Goal: Task Accomplishment & Management: Manage account settings

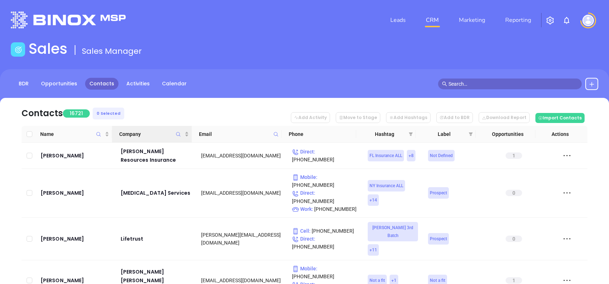
click at [178, 133] on icon "Company" at bounding box center [177, 134] width 5 height 5
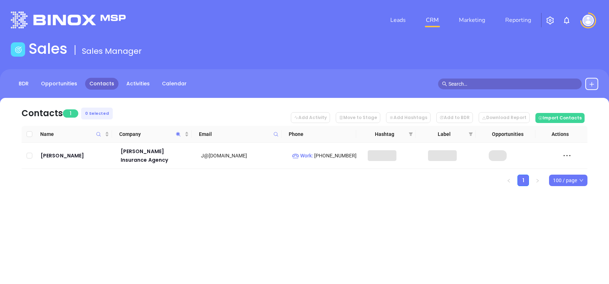
click at [184, 116] on nav "Contacts 1 0 Selected Add Activity Move to Stage Add Hashtags Add to BDR Downlo…" at bounding box center [305, 112] width 566 height 28
click at [175, 134] on span "Company" at bounding box center [178, 134] width 8 height 17
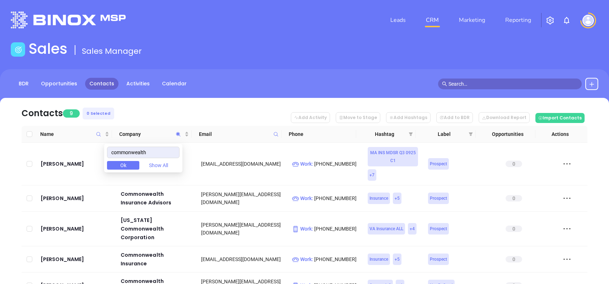
click at [148, 106] on nav "Contacts 9 0 Selected Add Activity Move to Stage Add Hashtags Add to BDR Downlo…" at bounding box center [305, 112] width 566 height 28
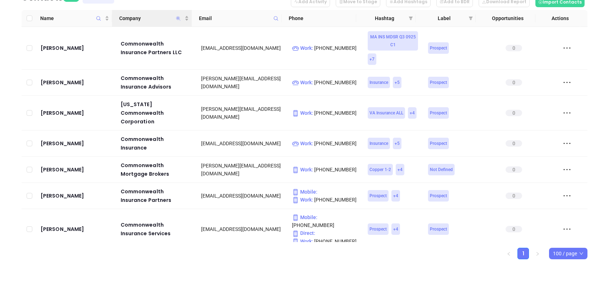
click at [176, 17] on icon "Company" at bounding box center [178, 18] width 4 height 4
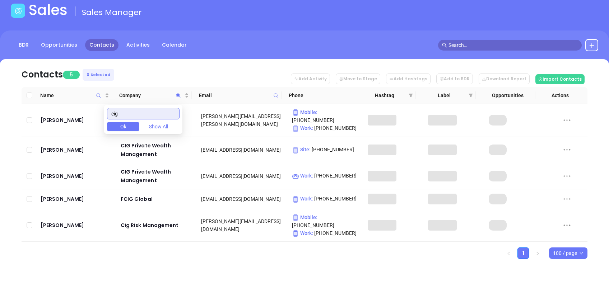
scroll to position [24, 0]
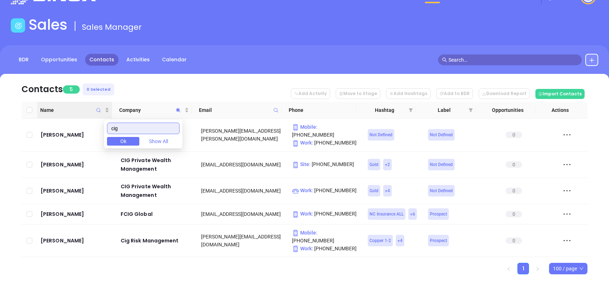
drag, startPoint x: 137, startPoint y: 126, endPoint x: 111, endPoint y: 117, distance: 27.7
click at [111, 118] on body "Leads CRM Marketing Reporting Financial Leads Leads Sales Sales Manager BDR Opp…" at bounding box center [304, 118] width 609 height 284
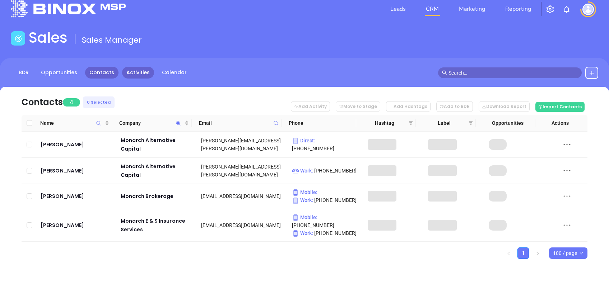
scroll to position [4, 0]
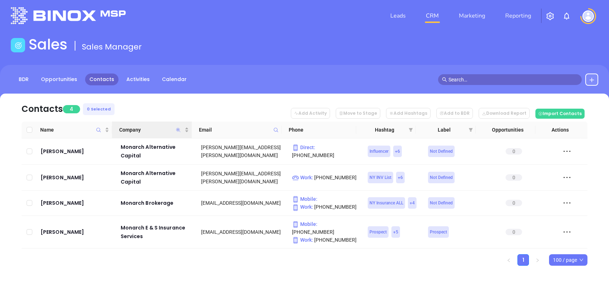
click at [178, 130] on icon "Company" at bounding box center [178, 130] width 4 height 4
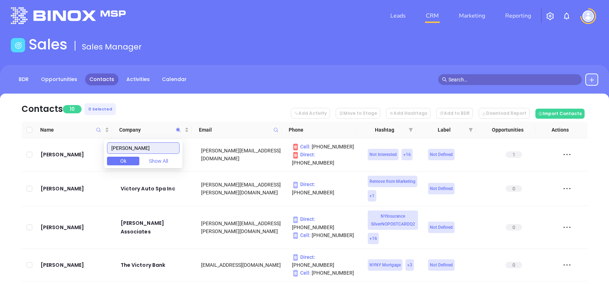
type input "victor"
click at [165, 109] on nav "Contacts 10 0 Selected Add Activity Move to Stage Add Hashtags Add to BDR Downl…" at bounding box center [305, 108] width 566 height 28
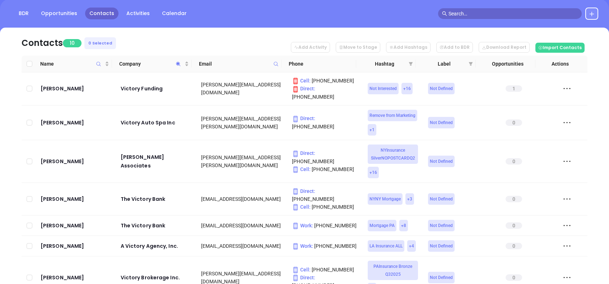
scroll to position [0, 0]
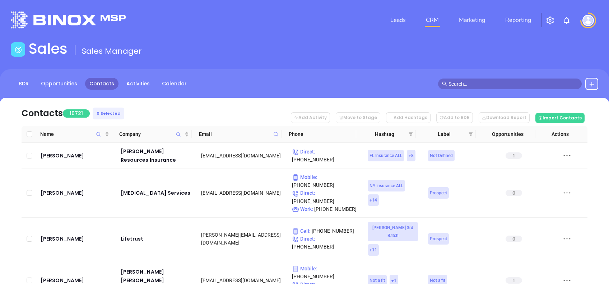
click at [279, 132] on span at bounding box center [276, 134] width 8 height 11
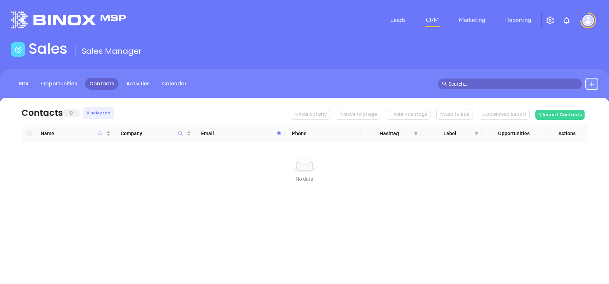
click at [278, 134] on icon at bounding box center [278, 133] width 5 height 5
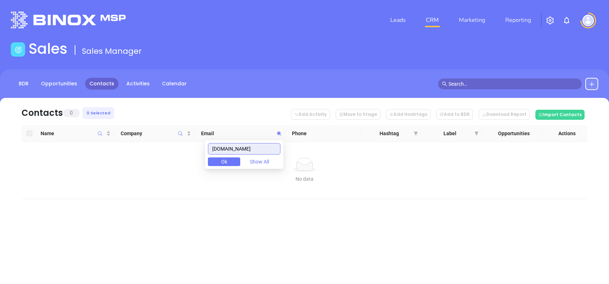
paste input "commonwealthinsgroup.com"
type input "commonwealthinsgroup.com"
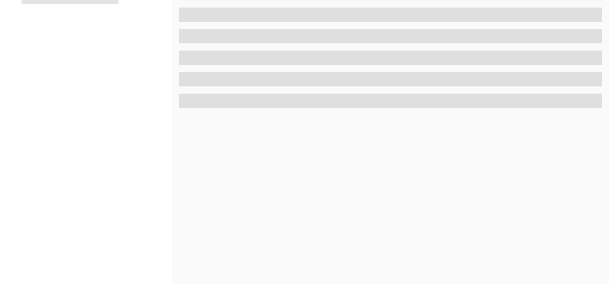
scroll to position [316, 0]
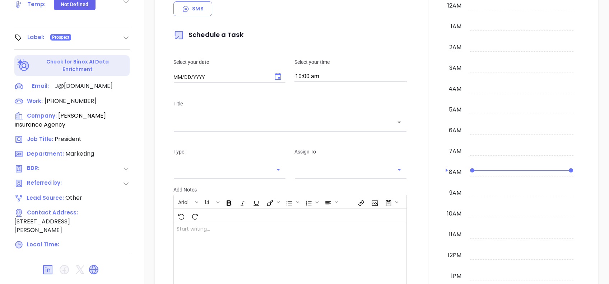
type input "[DATE]"
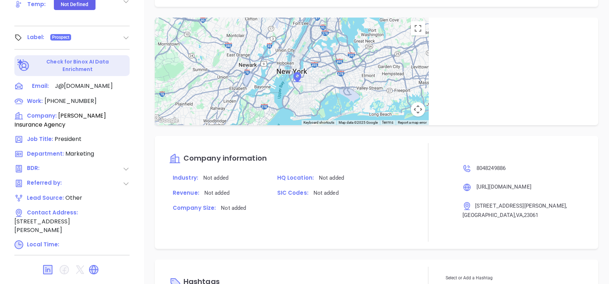
type input "[PERSON_NAME]"
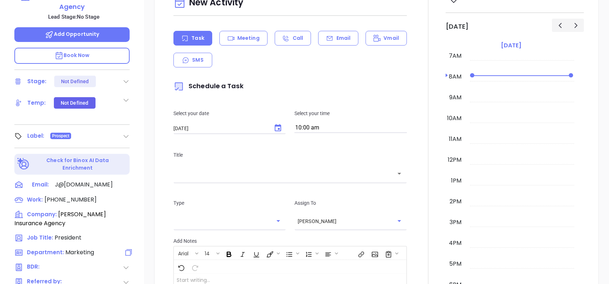
scroll to position [77, 0]
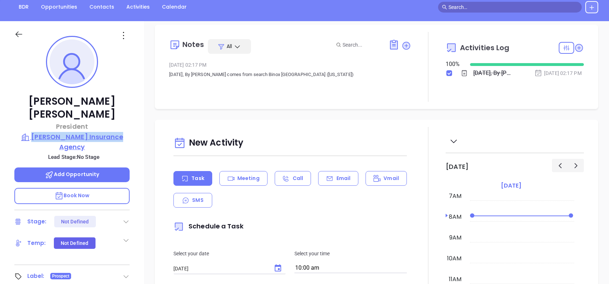
drag, startPoint x: 132, startPoint y: 126, endPoint x: 35, endPoint y: 122, distance: 96.6
click at [35, 122] on div "Jeanell LaFata President Teagle Insurance Agency Lead Stage: No Stage Add Oppor…" at bounding box center [72, 198] width 144 height 355
copy p "[PERSON_NAME] Insurance Agency"
click at [120, 34] on icon at bounding box center [123, 35] width 11 height 11
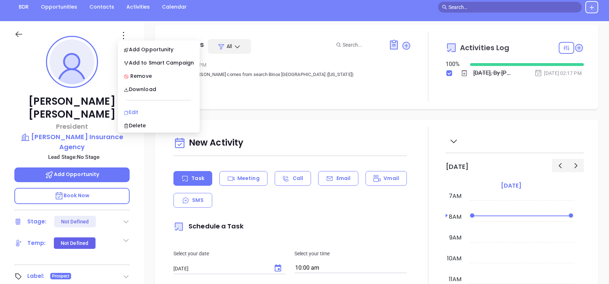
click at [154, 112] on div "Edit" at bounding box center [158, 112] width 70 height 8
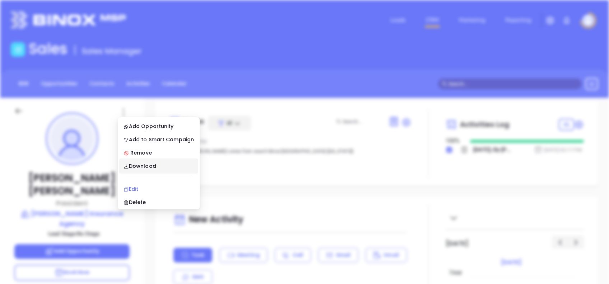
scroll to position [0, 0]
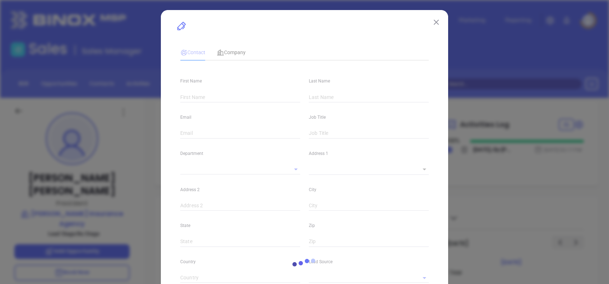
type input "Jeanell"
type input "LaFata"
type input "J@teagleinsurance.com"
type input "President"
type input "1"
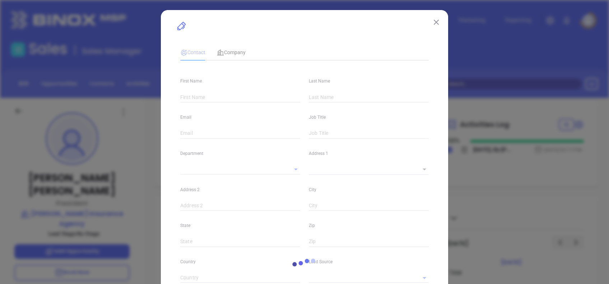
type input "www.linkedin.com/in/jeanell-lafata-56447115"
type input "Marketing"
type input "Other"
type input "undefined undefined"
type input "(804) 824-9886"
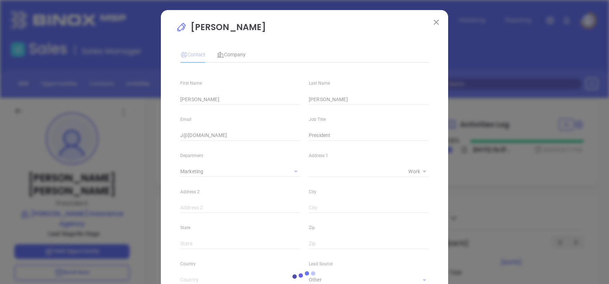
type input "1"
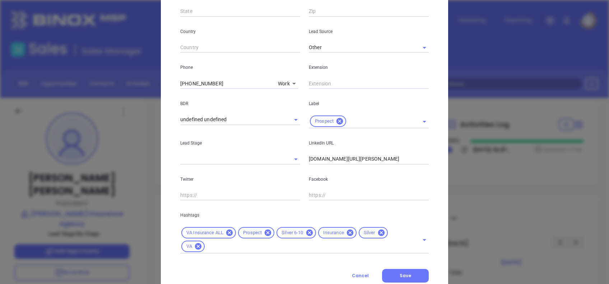
scroll to position [256, 0]
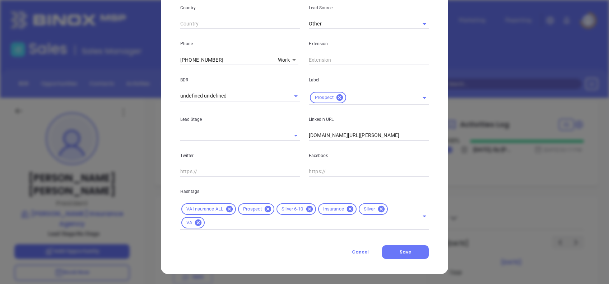
click at [380, 209] on icon at bounding box center [381, 209] width 6 height 6
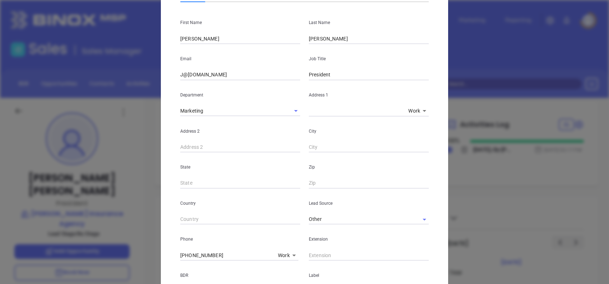
scroll to position [0, 0]
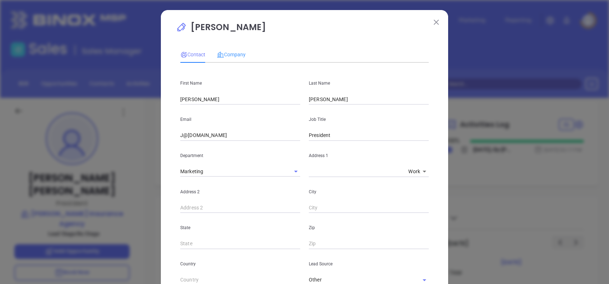
click at [224, 60] on div "Company" at bounding box center [231, 54] width 29 height 17
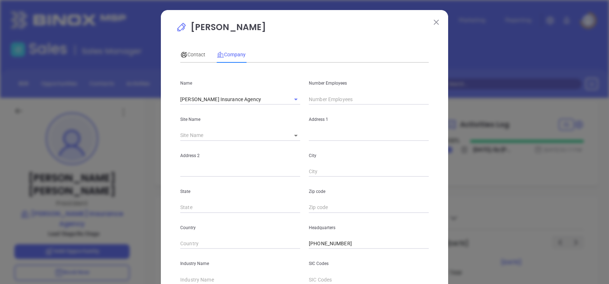
click at [331, 100] on input "text" at bounding box center [369, 99] width 120 height 11
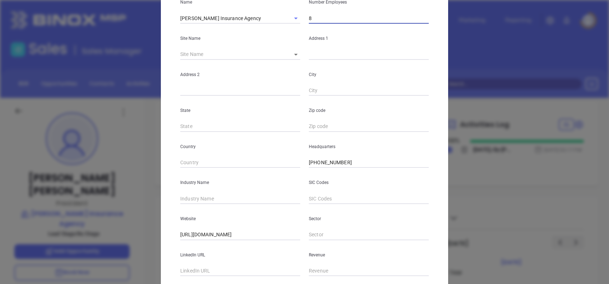
scroll to position [127, 0]
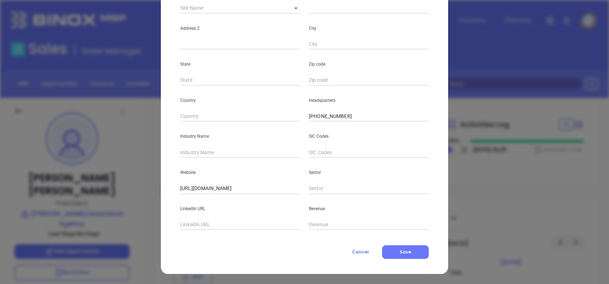
type input "8"
click at [216, 153] on input "text" at bounding box center [240, 152] width 120 height 11
type input "Insurance"
click at [192, 219] on div "LinkedIn URL" at bounding box center [240, 212] width 128 height 36
click at [197, 228] on input "text" at bounding box center [240, 225] width 120 height 11
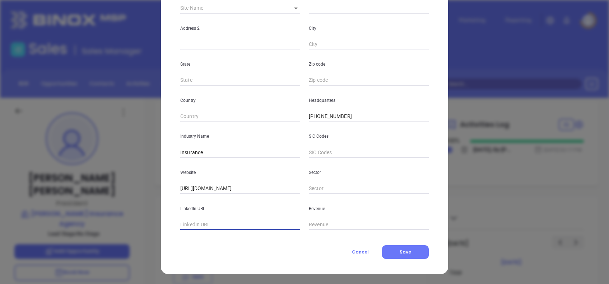
paste input "www.linkedin.com/company/teagle-insurance-agency-inc/"
type input "www.linkedin.com/company/teagle-insurance-agency-inc/"
click at [402, 247] on button "Save" at bounding box center [405, 252] width 47 height 14
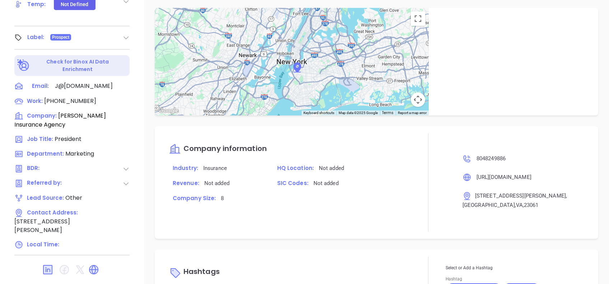
scroll to position [345, 0]
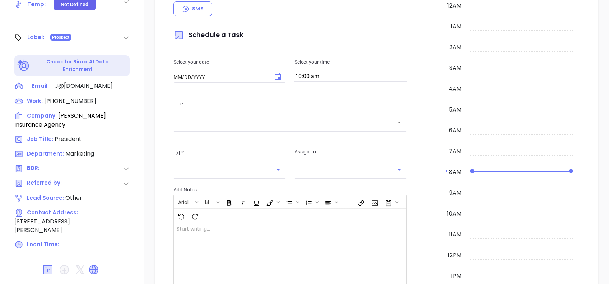
type input "[DATE]"
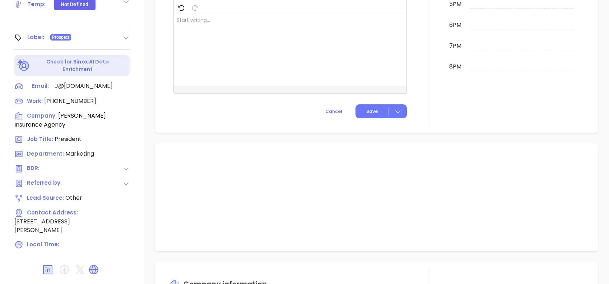
type input "[PERSON_NAME]"
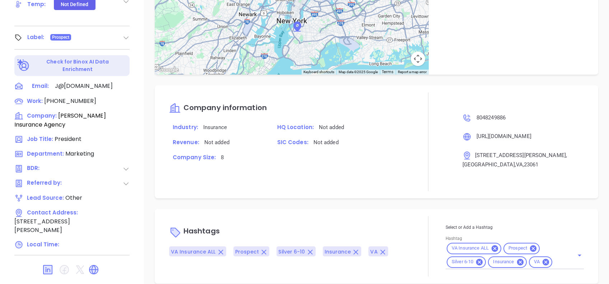
scroll to position [345, 0]
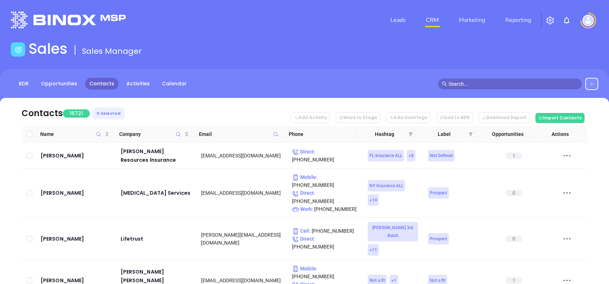
click at [589, 84] on icon at bounding box center [592, 84] width 6 height 6
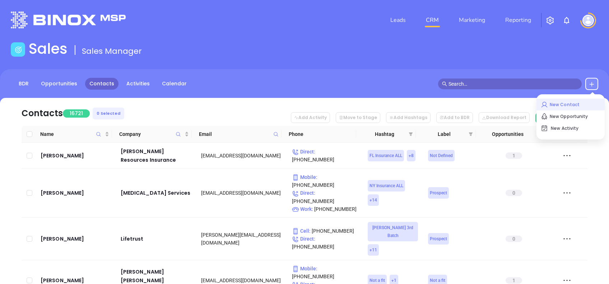
click at [571, 99] on p "New Contact" at bounding box center [570, 104] width 60 height 11
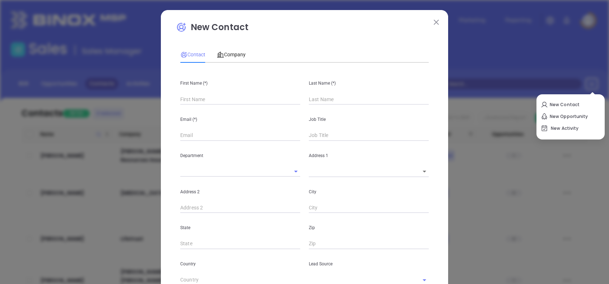
type input "Fourth Phone Call"
type input "1"
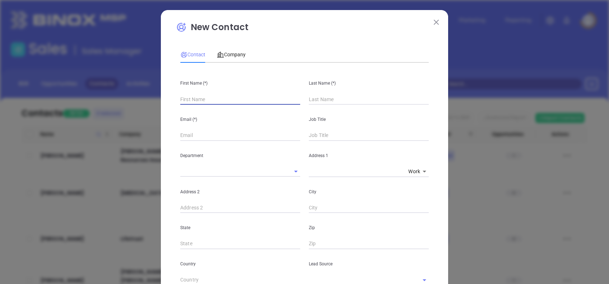
click at [217, 95] on input "text" at bounding box center [240, 99] width 120 height 11
type input "1"
type input "F"
type input "Glen"
type input "Davenport"
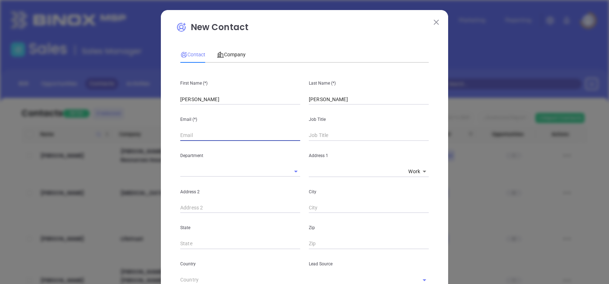
click at [183, 136] on input "text" at bounding box center [240, 135] width 120 height 11
paste input "info@teagleinsuranceagency.com"
type input "info@teagleinsuranceagency.com"
type input "President"
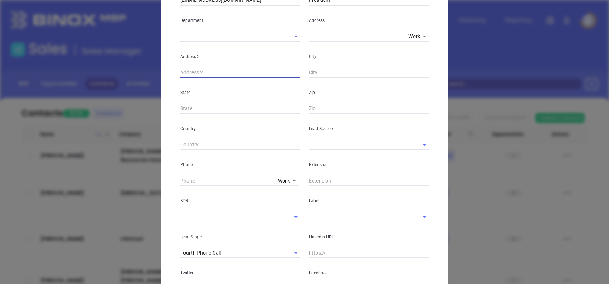
scroll to position [144, 0]
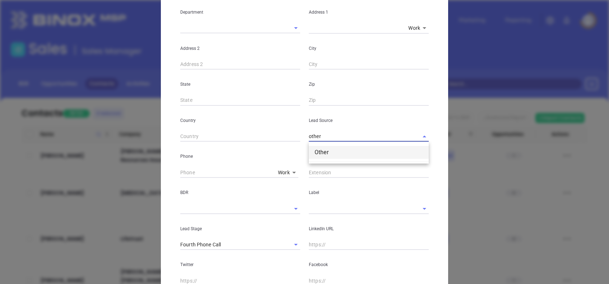
click at [342, 154] on li "Other" at bounding box center [369, 152] width 120 height 13
type input "Other"
type input "( ) -"
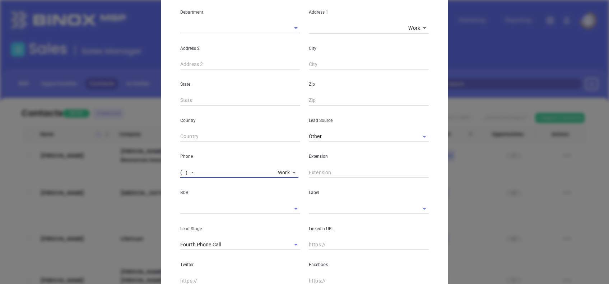
click at [180, 172] on input "( ) -" at bounding box center [227, 172] width 95 height 11
paste input "757) 595-8000"
type input "(757) 595-8000"
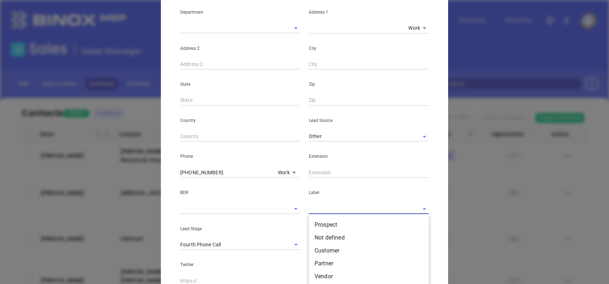
click at [317, 208] on input "text" at bounding box center [359, 208] width 100 height 10
click at [330, 220] on li "Prospect" at bounding box center [369, 225] width 120 height 13
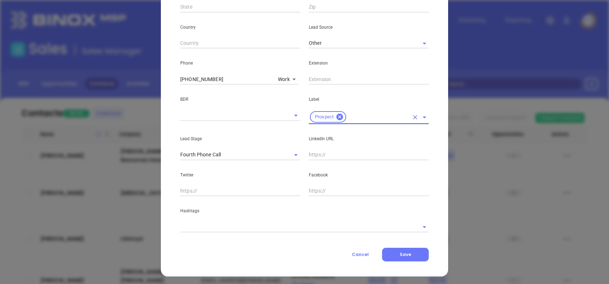
scroll to position [239, 0]
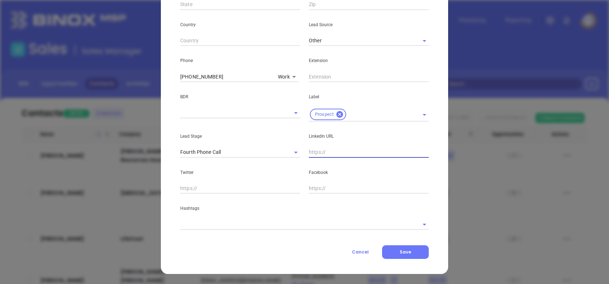
click at [317, 150] on input "text" at bounding box center [369, 152] width 120 height 11
paste input "www.linkedin.com/in/glen-davenport-2b8796311/"
type input "www.linkedin.com/in/glen-davenport-2b8796311/"
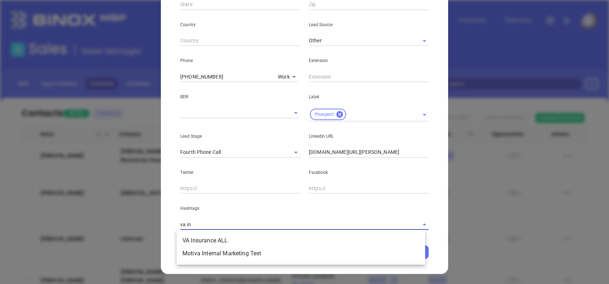
type input "va ins"
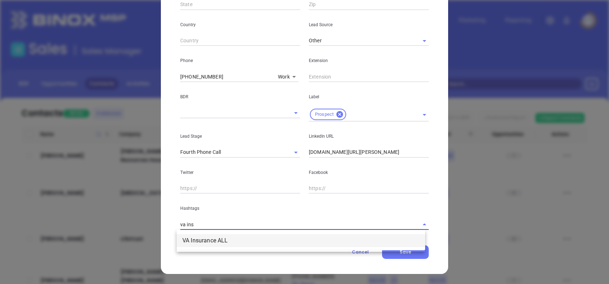
click at [244, 247] on li "VA Insurance ALL" at bounding box center [301, 240] width 248 height 13
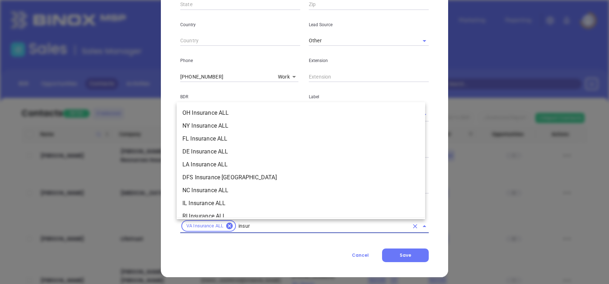
scroll to position [32, 0]
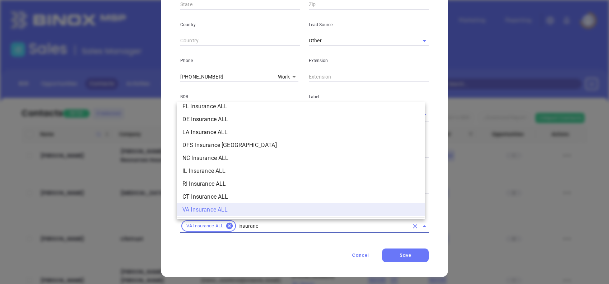
type input "insurance"
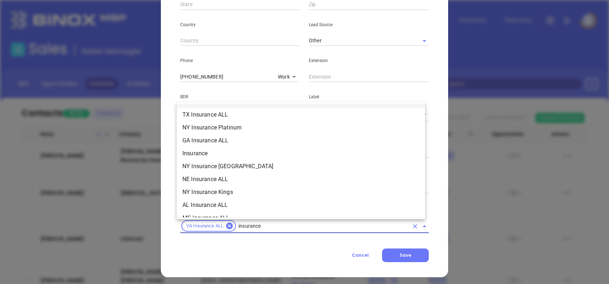
scroll to position [272, 0]
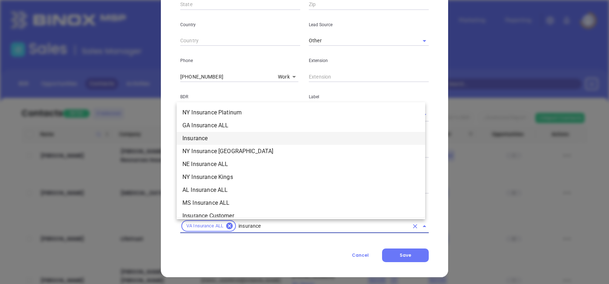
click at [224, 132] on li "Insurance" at bounding box center [301, 138] width 248 height 13
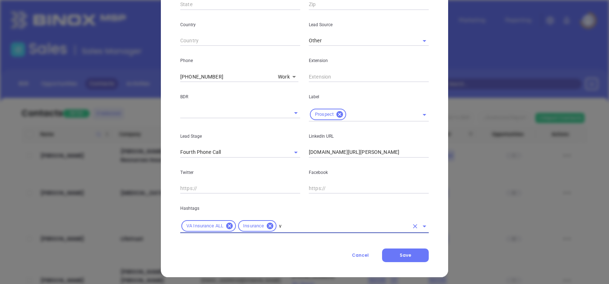
type input "va"
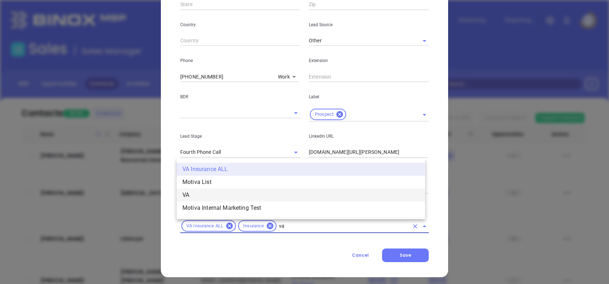
click at [260, 192] on li "VA" at bounding box center [301, 195] width 248 height 13
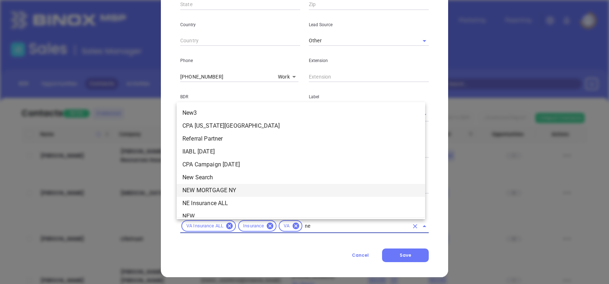
type input "new"
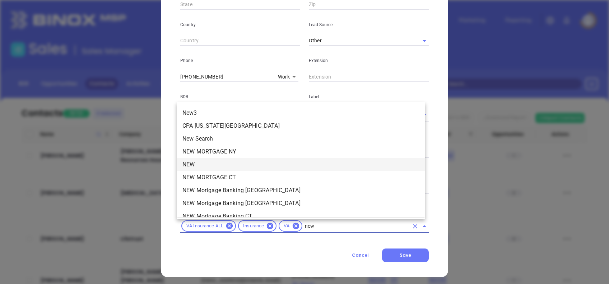
click at [227, 164] on li "NEW" at bounding box center [301, 164] width 248 height 13
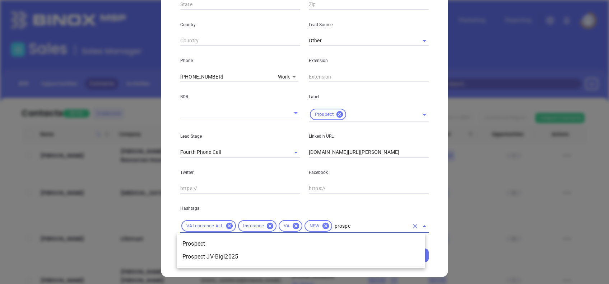
type input "prospec"
click at [254, 240] on li "Prospect" at bounding box center [301, 244] width 248 height 13
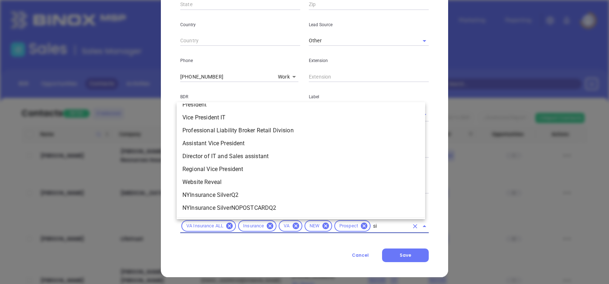
scroll to position [0, 0]
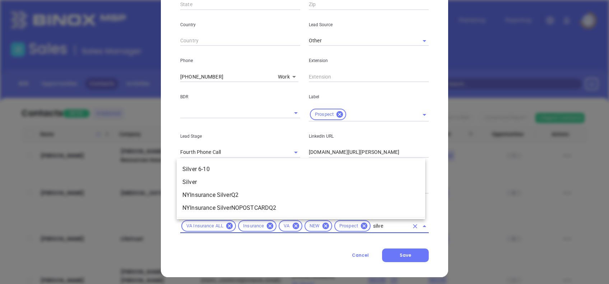
type input "silver"
click at [244, 167] on li "Silver 6-10" at bounding box center [301, 169] width 248 height 13
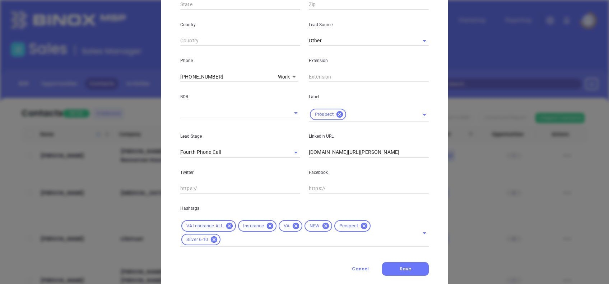
click at [278, 202] on div "Hashtags VA Insurance ALL Insurance VA NEW Prospect Silver 6-10" at bounding box center [304, 220] width 257 height 53
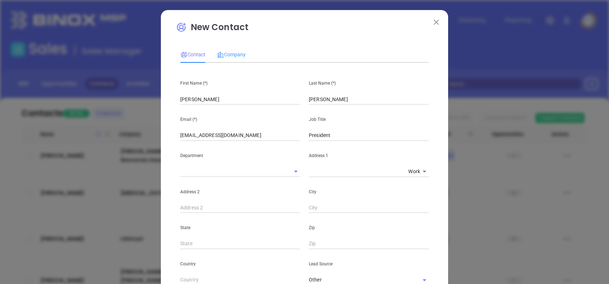
click at [229, 49] on div "Company" at bounding box center [231, 54] width 29 height 17
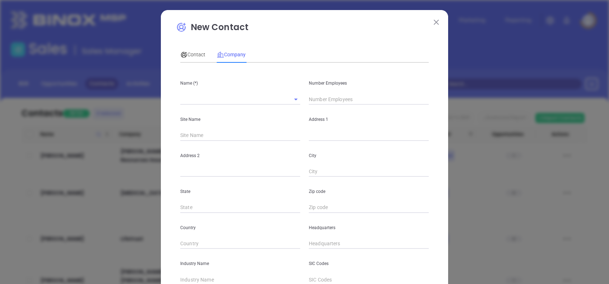
click at [221, 95] on input "text" at bounding box center [230, 99] width 100 height 10
paste input "Teagle Ins Agcy Inc"
click at [199, 98] on input "Teagle Ins Agcy Inc" at bounding box center [230, 99] width 100 height 10
type input "Teagle Insurance Agency Inc"
type input "5"
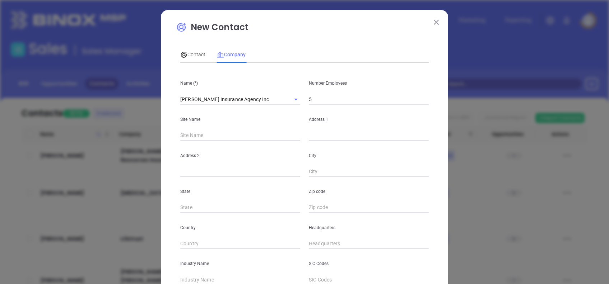
click at [319, 133] on input "text" at bounding box center [369, 135] width 120 height 11
paste input "11528 Jefferson Ave"
type input "11528 Jefferson Ave"
click at [242, 175] on input "text" at bounding box center [240, 172] width 120 height 11
paste input "Newport News"
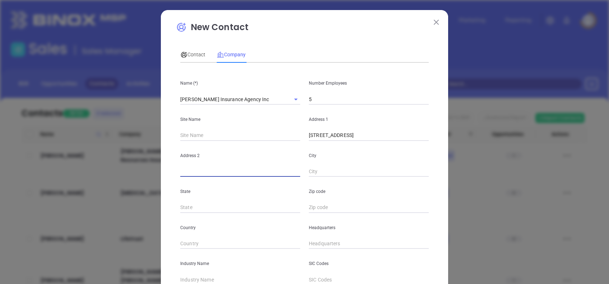
type input "Newport News"
drag, startPoint x: 242, startPoint y: 175, endPoint x: 120, endPoint y: 157, distance: 124.0
click at [120, 158] on div "New Contact Contact Company First Name (*) Glen Last Name (*) Davenport Email (…" at bounding box center [304, 142] width 609 height 284
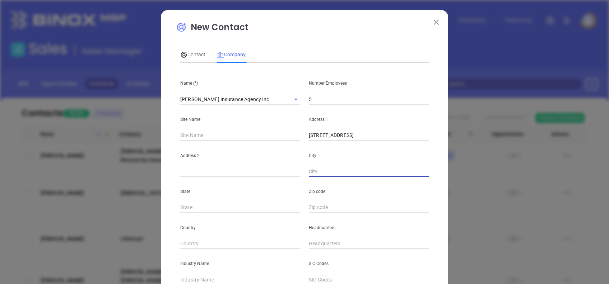
click at [320, 168] on input "text" at bounding box center [369, 172] width 120 height 11
paste input "Newport News"
type input "Newport News"
type input "VA"
click at [310, 206] on input "text" at bounding box center [369, 207] width 120 height 11
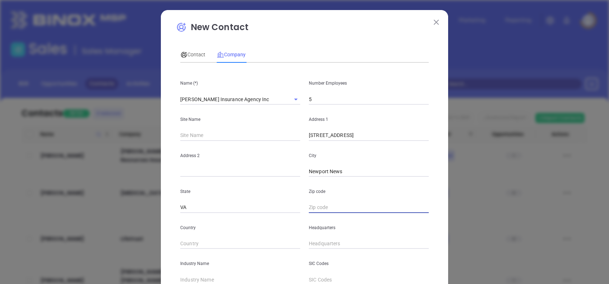
paste input "23601"
type input "23601"
type input "( ) -"
click at [319, 244] on input "( ) -" at bounding box center [369, 244] width 120 height 11
paste input "7575"
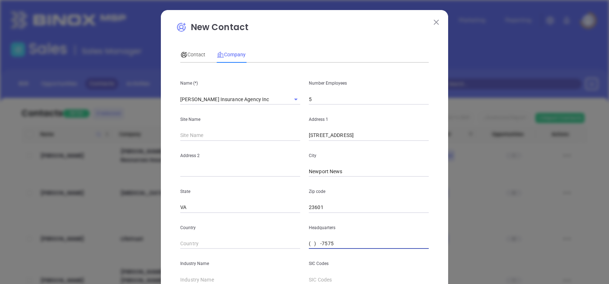
drag, startPoint x: 342, startPoint y: 244, endPoint x: 254, endPoint y: 222, distance: 89.9
click at [255, 223] on div "Country Headquarters ( ) -7575" at bounding box center [304, 231] width 257 height 36
paste input "757) 595-8000"
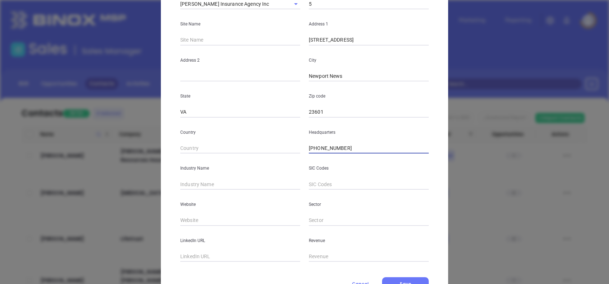
scroll to position [127, 0]
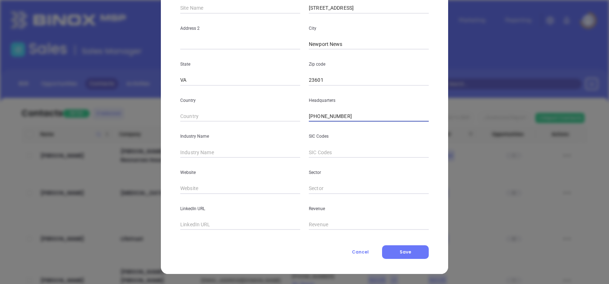
type input "(757) 595-8000"
type input "Insurance"
click at [183, 187] on input "text" at bounding box center [240, 188] width 120 height 11
paste input "https://www.teagleinsuranceagency.com/"
type input "https://www.teagleinsuranceagency.com/"
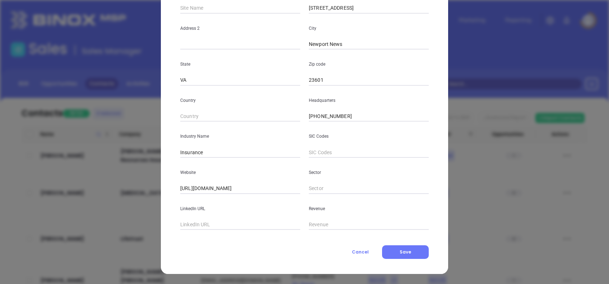
click at [227, 220] on input "text" at bounding box center [240, 225] width 120 height 11
paste input "www.linkedin.com/company/teagle-insurance-agency-inc/"
type input "www.linkedin.com/company/teagle-insurance-agency-inc/"
click at [420, 253] on button "Save" at bounding box center [405, 252] width 47 height 14
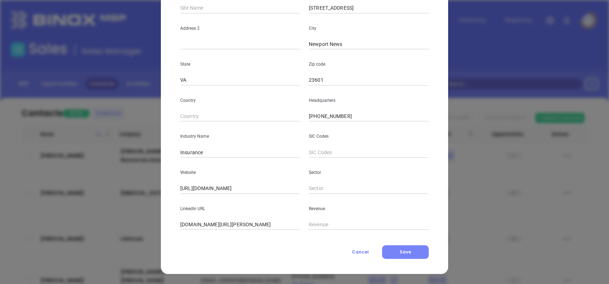
scroll to position [0, 0]
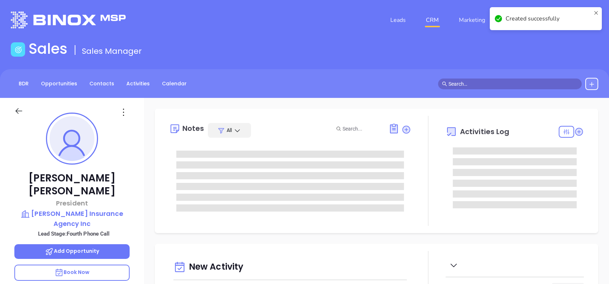
type input "09/26/2025"
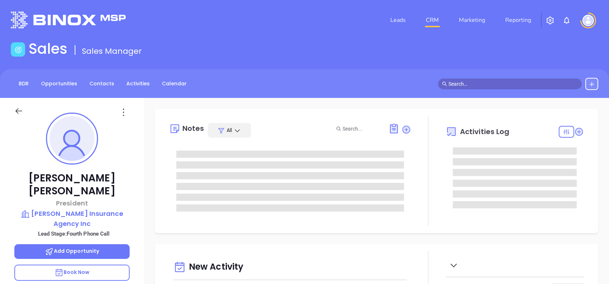
type input "Alejandra Lara"
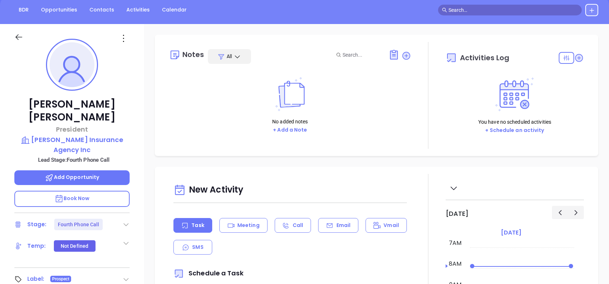
scroll to position [191, 0]
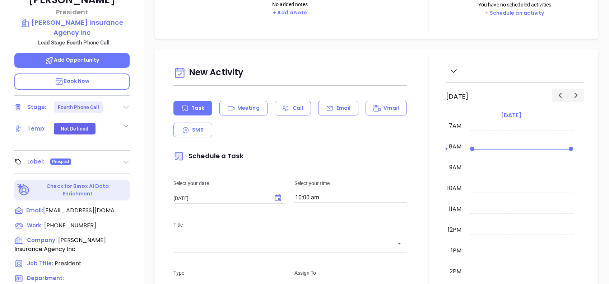
click at [127, 104] on icon at bounding box center [125, 107] width 7 height 7
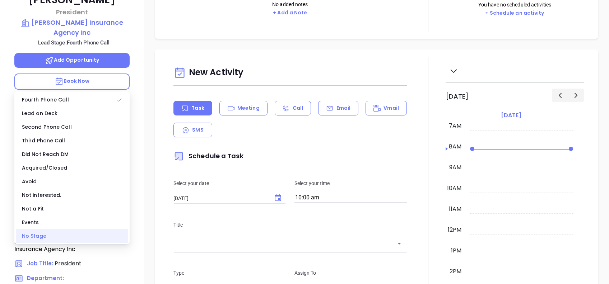
click at [65, 230] on div "No Stage" at bounding box center [72, 236] width 112 height 14
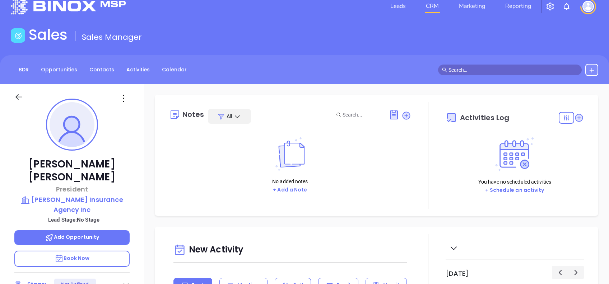
scroll to position [0, 0]
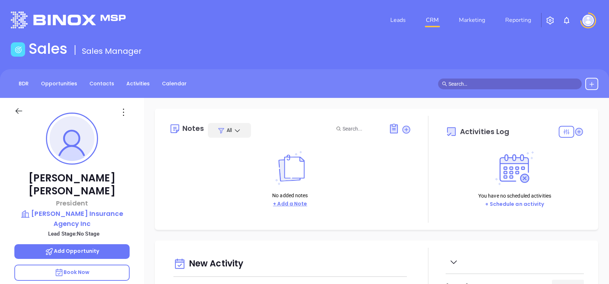
click at [298, 205] on button "+ Add a Note" at bounding box center [290, 204] width 38 height 8
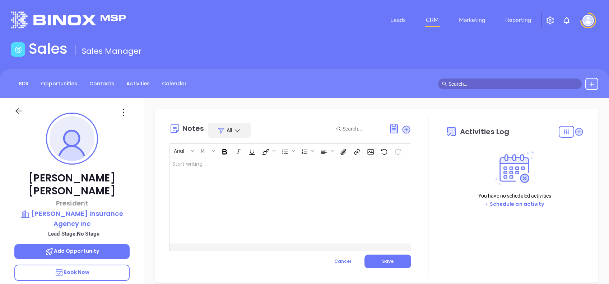
click at [309, 196] on div at bounding box center [281, 201] width 224 height 86
click at [399, 259] on button "Save" at bounding box center [387, 262] width 47 height 14
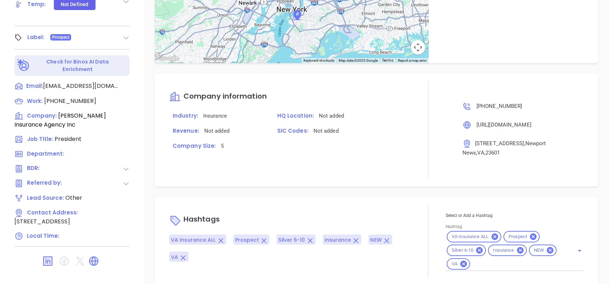
scroll to position [368, 0]
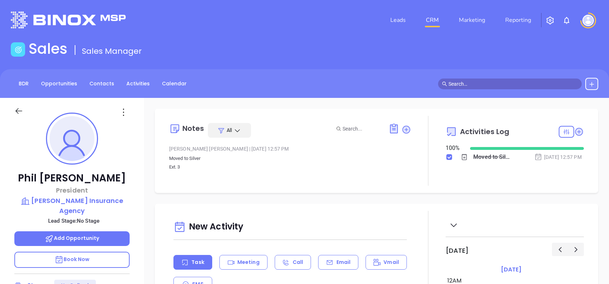
type input "[PERSON_NAME]"
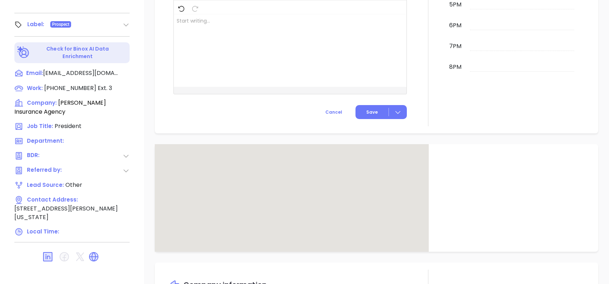
scroll to position [368, 0]
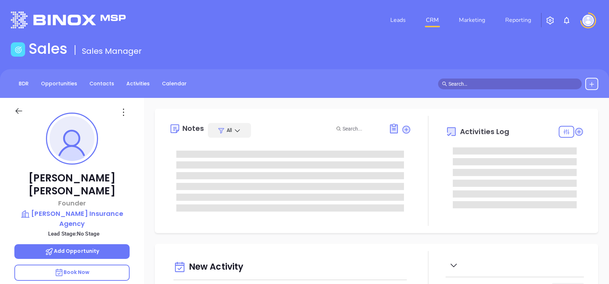
type input "[DATE]"
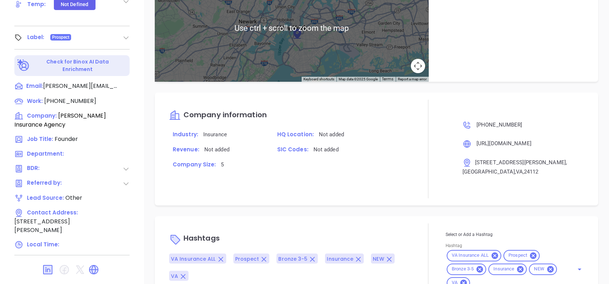
scroll to position [399, 0]
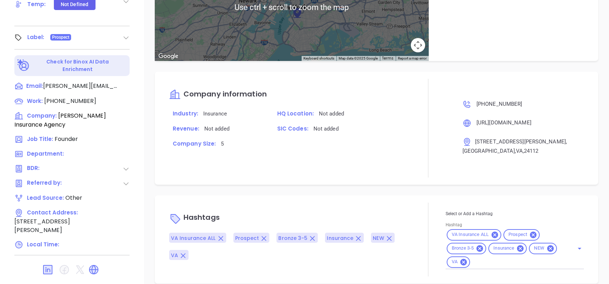
type input "[PERSON_NAME]"
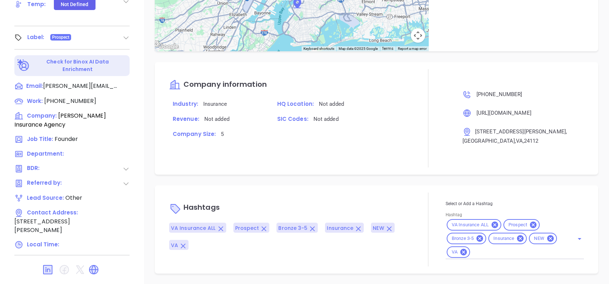
scroll to position [359, 0]
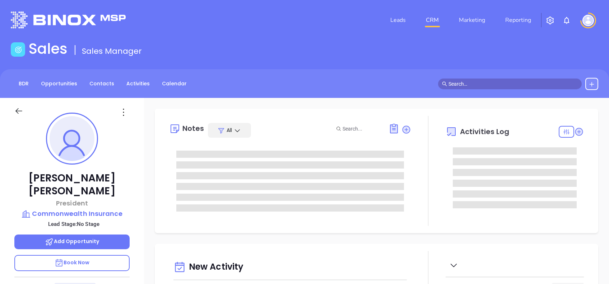
type input "[PERSON_NAME]"
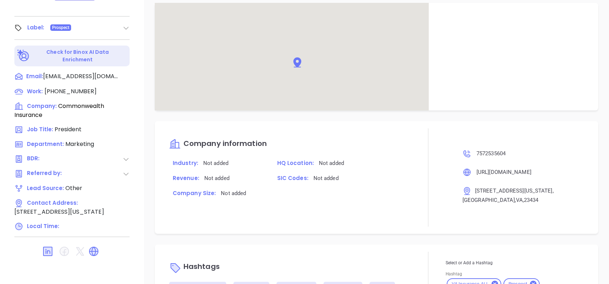
scroll to position [368, 0]
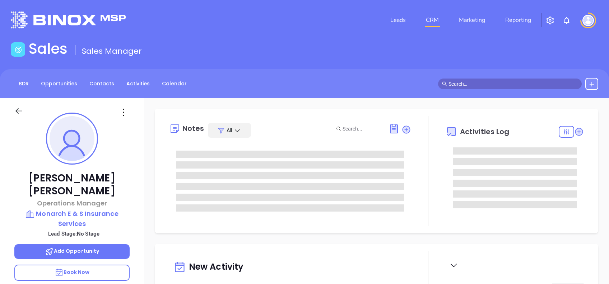
type input "[DATE]"
type input "[PERSON_NAME]"
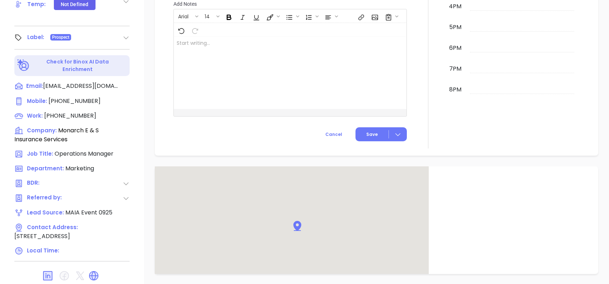
scroll to position [384, 0]
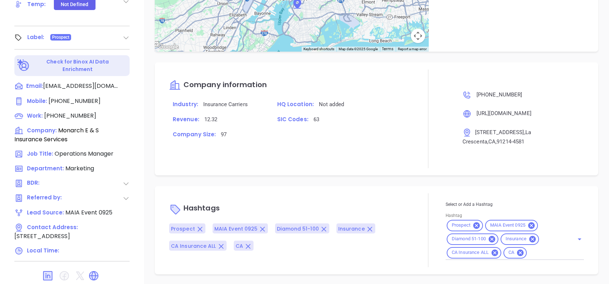
drag, startPoint x: 95, startPoint y: 269, endPoint x: 309, endPoint y: 181, distance: 231.5
click at [309, 181] on div "Notes All Alejandra Lara | Sep 10, 2025 02:49 PM MAIA event pre-attendance list…" at bounding box center [376, 33] width 465 height 502
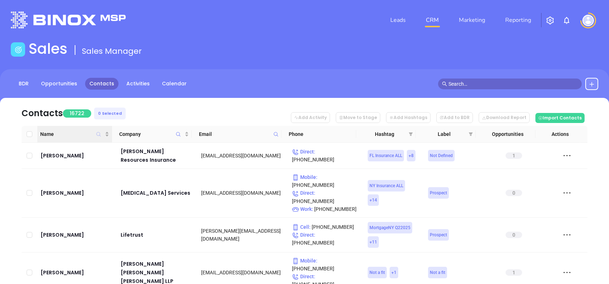
click at [98, 132] on icon "Name" at bounding box center [98, 134] width 5 height 5
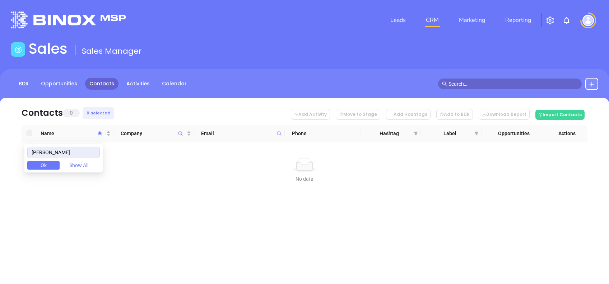
type input "nieves"
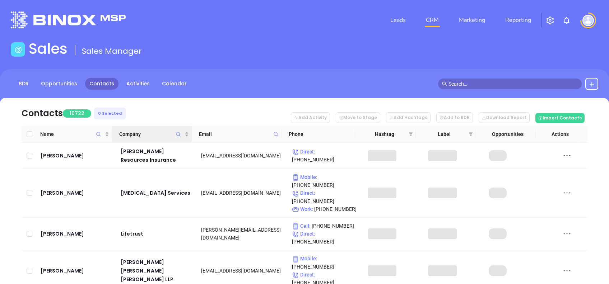
click at [178, 133] on icon "Company" at bounding box center [177, 134] width 5 height 5
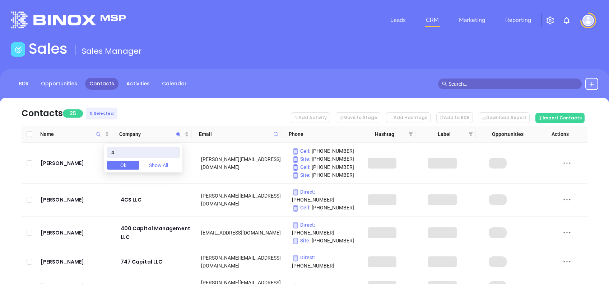
click at [196, 111] on nav "Contacts 25 0 Selected Add Activity Move to Stage Add Hashtags Add to BDR Downl…" at bounding box center [305, 112] width 566 height 28
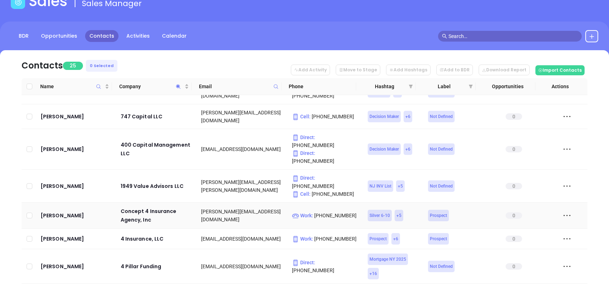
scroll to position [144, 0]
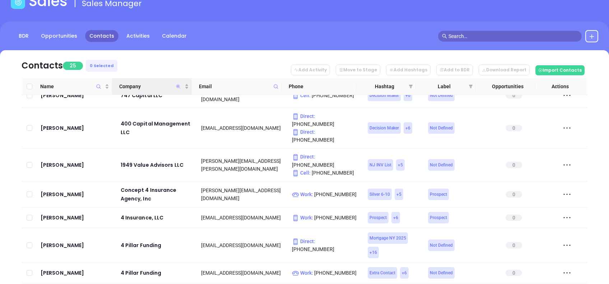
click at [178, 86] on icon "Company" at bounding box center [178, 86] width 4 height 4
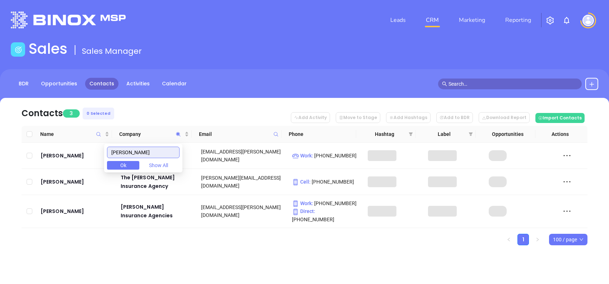
scroll to position [0, 0]
click at [198, 104] on nav "Contacts 3 0 Selected Add Activity Move to Stage Add Hashtags Add to BDR Downlo…" at bounding box center [305, 112] width 566 height 28
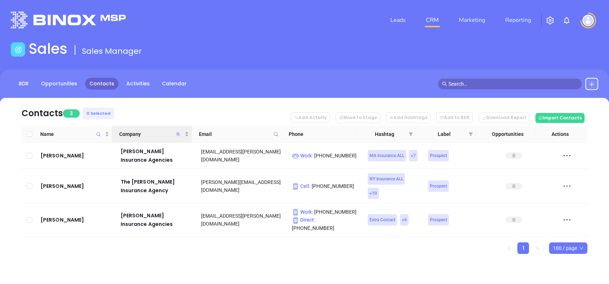
click at [178, 134] on icon "Company" at bounding box center [178, 134] width 4 height 4
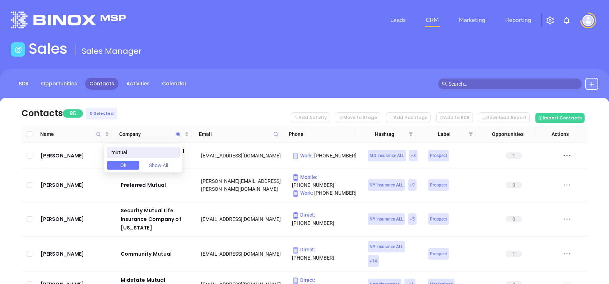
click at [143, 104] on nav "Contacts 95 0 Selected Add Activity Move to Stage Add Hashtags Add to BDR Downl…" at bounding box center [305, 112] width 566 height 28
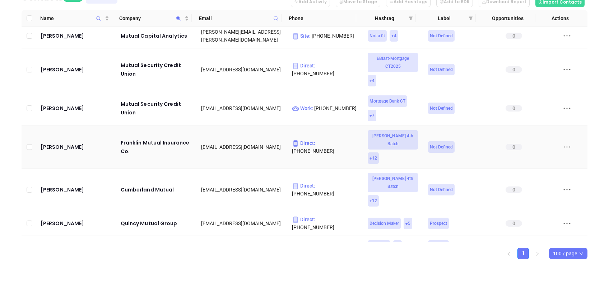
scroll to position [670, 0]
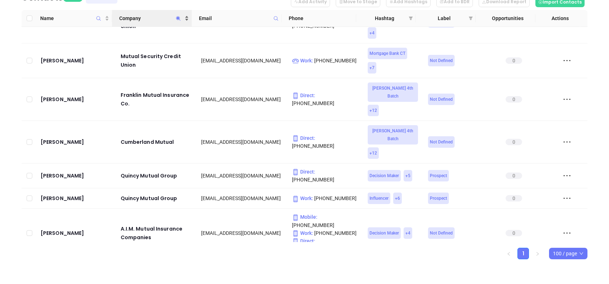
click at [152, 20] on span "Company" at bounding box center [151, 18] width 64 height 8
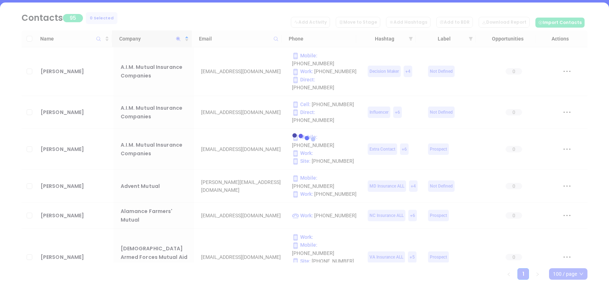
scroll to position [48, 0]
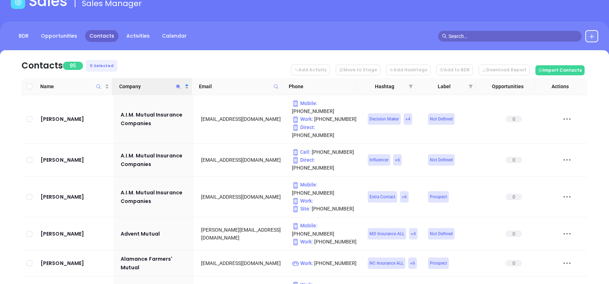
click at [175, 84] on span "Company" at bounding box center [178, 86] width 8 height 17
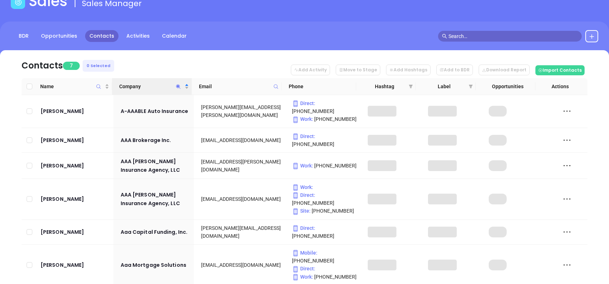
click at [137, 53] on nav "Contacts 7 0 Selected Add Activity Move to Stage Add Hashtags Add to BDR Downlo…" at bounding box center [305, 64] width 566 height 28
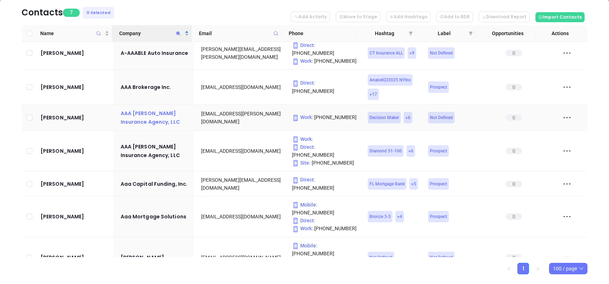
scroll to position [116, 0]
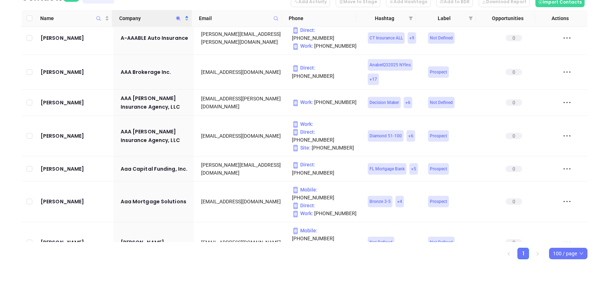
click at [179, 14] on span "Company" at bounding box center [178, 18] width 8 height 17
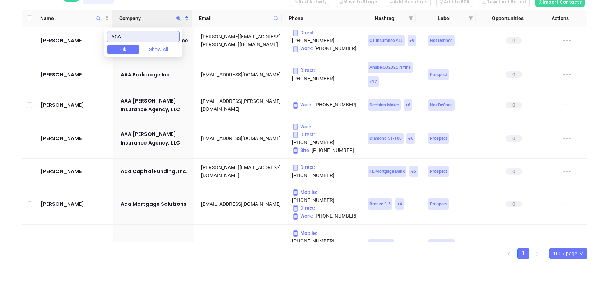
scroll to position [0, 0]
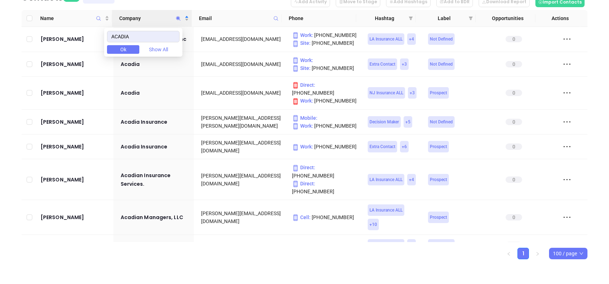
click at [0, 51] on html "Leads CRM Marketing Reporting Financial Leads Leads Sales Sales Manager BDR Opp…" at bounding box center [304, 26] width 609 height 284
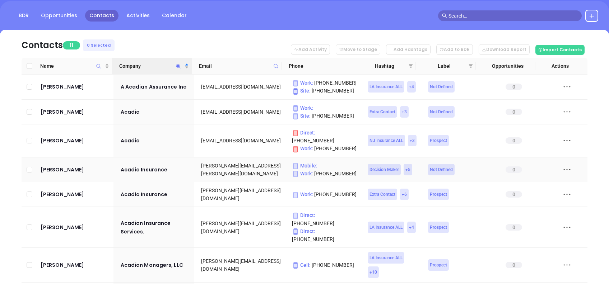
scroll to position [48, 0]
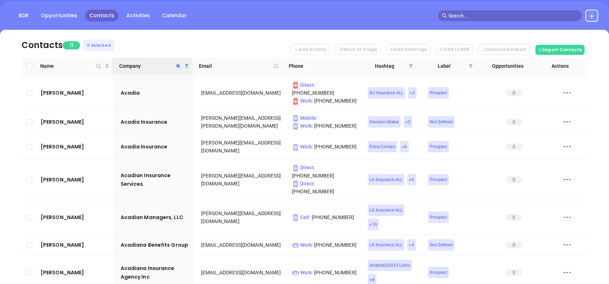
click at [176, 64] on icon "Company" at bounding box center [177, 66] width 5 height 5
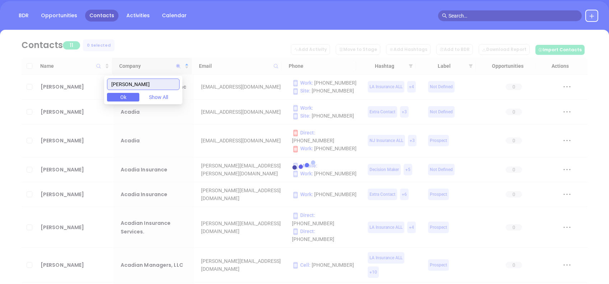
scroll to position [0, 0]
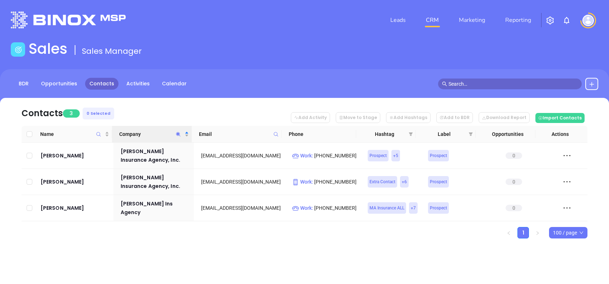
click at [188, 108] on nav "Contacts 3 0 Selected Add Activity Move to Stage Add Hashtags Add to BDR Downlo…" at bounding box center [305, 112] width 566 height 28
click at [178, 136] on icon "Company" at bounding box center [177, 134] width 5 height 5
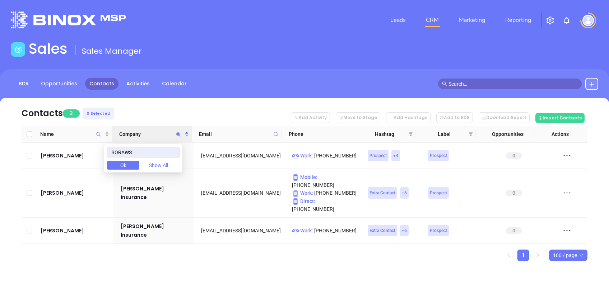
click at [167, 115] on nav "Contacts 3 0 Selected Add Activity Move to Stage Add Hashtags Add to BDR Downlo…" at bounding box center [305, 112] width 566 height 28
click at [179, 136] on icon "Company" at bounding box center [177, 134] width 5 height 5
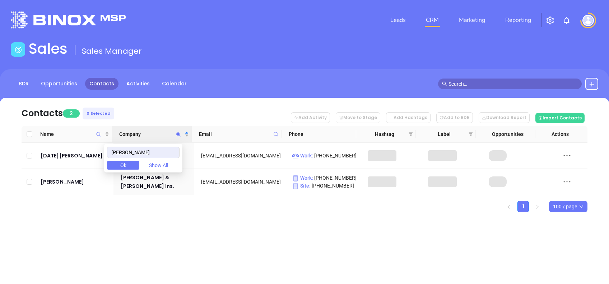
click at [272, 233] on div "Leads CRM Marketing Reporting Financial Leads Leads Sales Sales Manager BDR Opp…" at bounding box center [304, 142] width 609 height 284
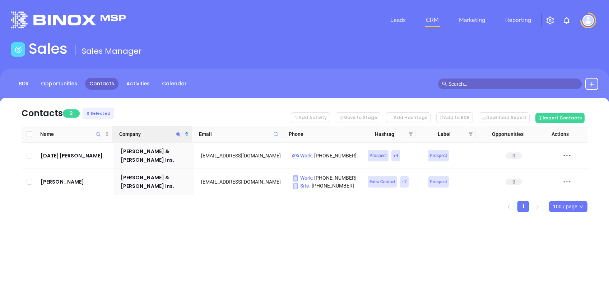
click at [179, 130] on span "Company" at bounding box center [178, 134] width 8 height 17
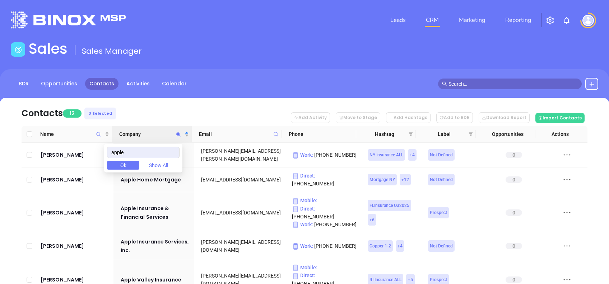
click at [161, 109] on nav "Contacts 12 0 Selected Add Activity Move to Stage Add Hashtags Add to BDR Downl…" at bounding box center [305, 112] width 566 height 28
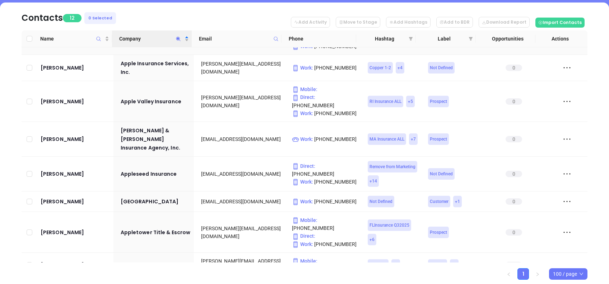
scroll to position [95, 0]
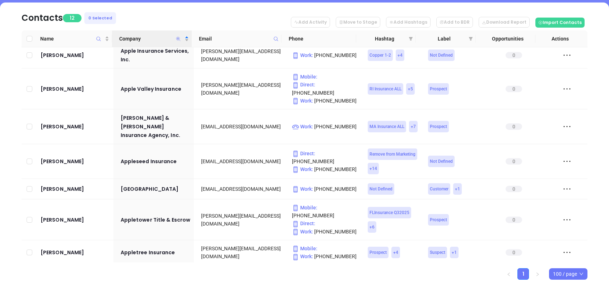
click at [178, 39] on icon "Company" at bounding box center [177, 38] width 5 height 5
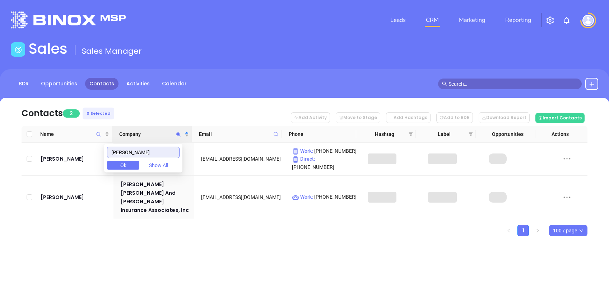
scroll to position [0, 0]
click at [178, 104] on nav "Contacts 2 0 Selected Add Activity Move to Stage Add Hashtags Add to BDR Downlo…" at bounding box center [305, 112] width 566 height 28
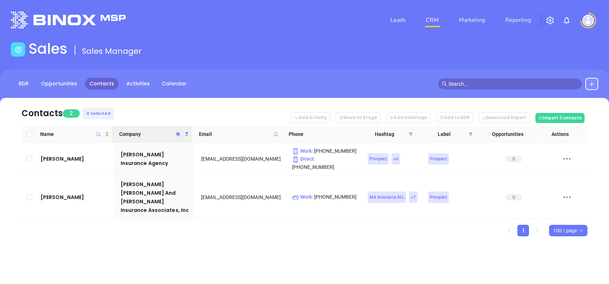
click at [175, 134] on icon "Company" at bounding box center [177, 134] width 5 height 5
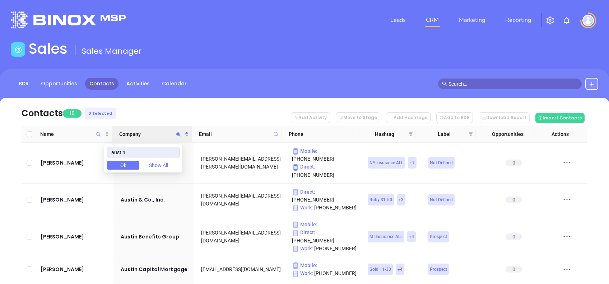
click at [191, 105] on nav "Contacts 10 0 Selected Add Activity Move to Stage Add Hashtags Add to BDR Downl…" at bounding box center [305, 112] width 566 height 28
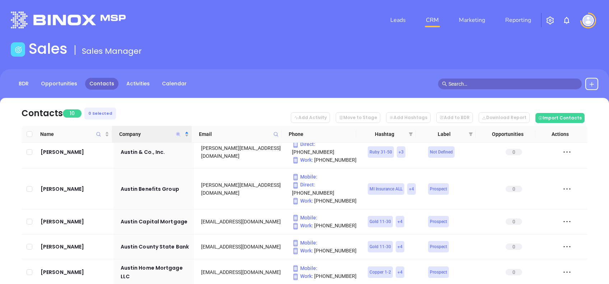
click at [177, 135] on icon "Company" at bounding box center [178, 134] width 4 height 4
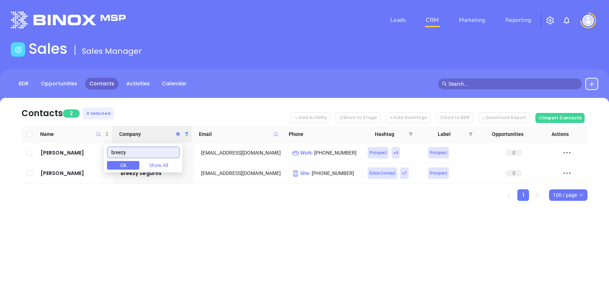
type input "breezy"
click at [199, 215] on div "Contacts 2 0 Selected Add Activity Move to Stage Add Hashtags Add to BDR Downlo…" at bounding box center [304, 162] width 609 height 128
click at [411, 132] on icon "filter" at bounding box center [410, 134] width 4 height 4
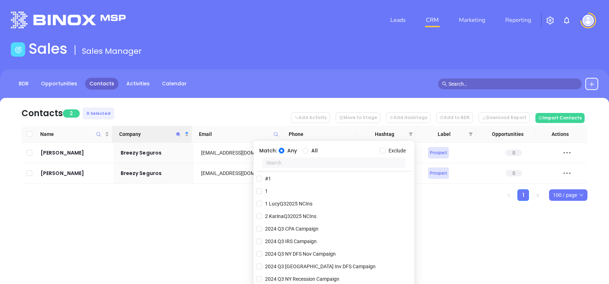
click at [275, 110] on nav "Contacts 2 0 Selected Add Activity Move to Stage Add Hashtags Add to BDR Downlo…" at bounding box center [305, 112] width 566 height 28
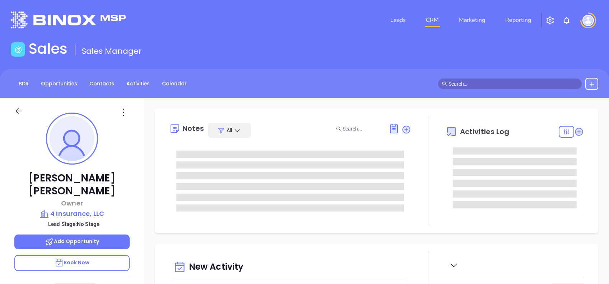
type input "[DATE]"
type input "[PERSON_NAME]"
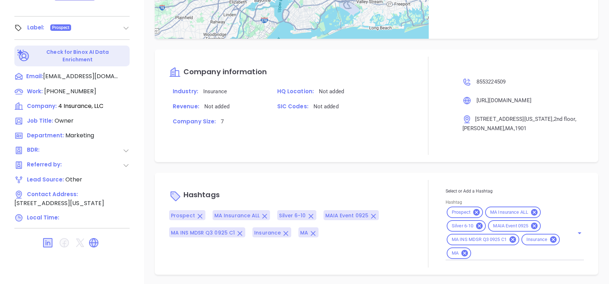
scroll to position [408, 0]
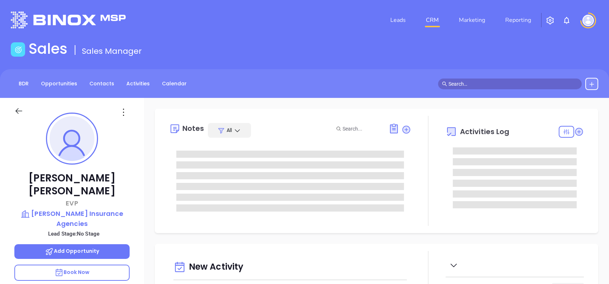
type input "[DATE]"
type input "[PERSON_NAME]"
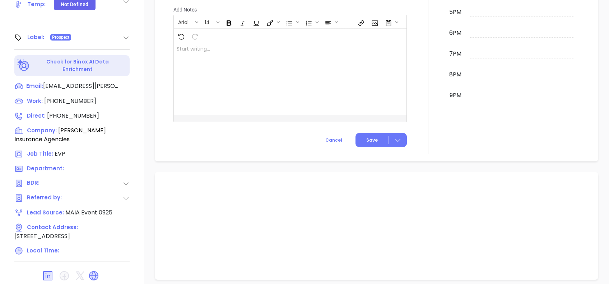
scroll to position [368, 0]
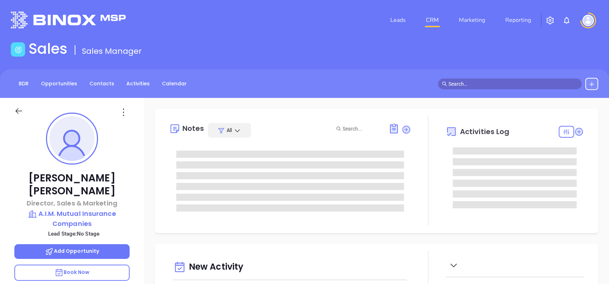
type input "10:00 am"
type input "[DATE]"
type input "[PERSON_NAME]"
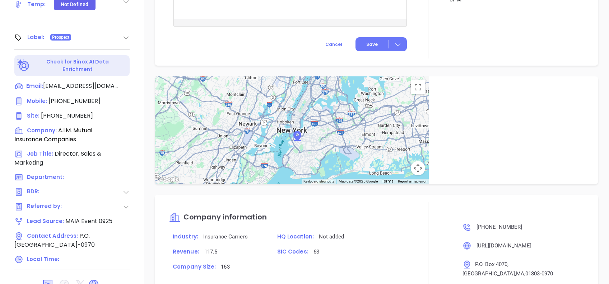
scroll to position [386, 0]
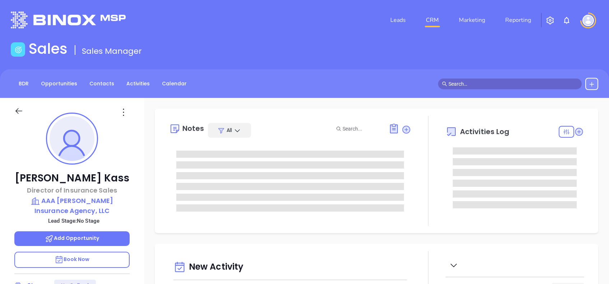
type input "[DATE]"
type input "[PERSON_NAME]"
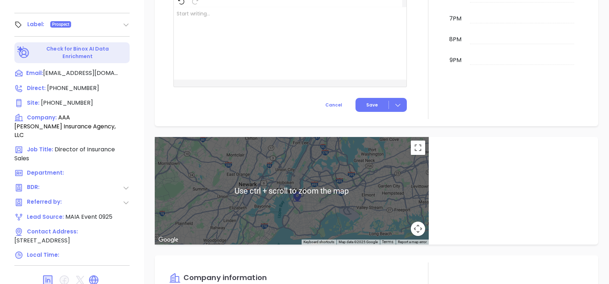
scroll to position [37, 0]
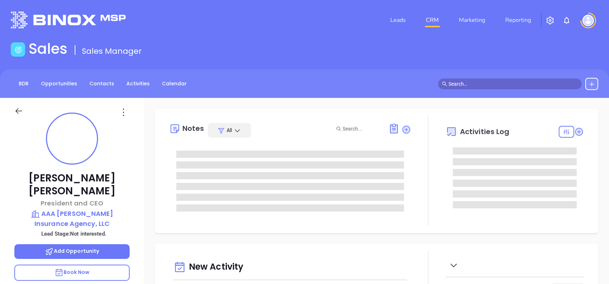
type input "[DATE]"
type input "[PERSON_NAME]"
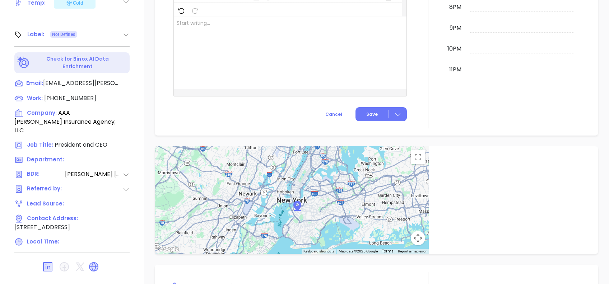
scroll to position [151, 0]
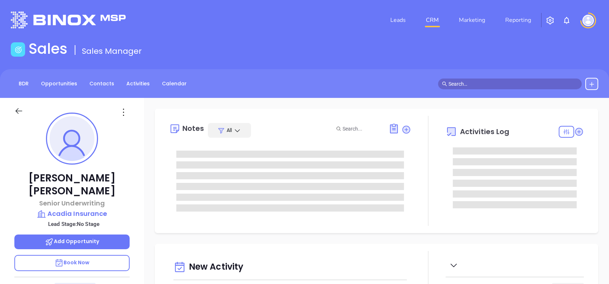
type input "[DATE]"
type input "[PERSON_NAME]"
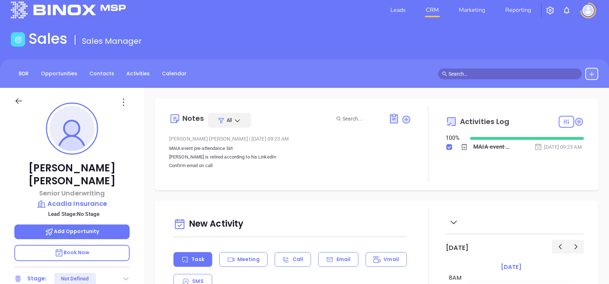
scroll to position [0, 0]
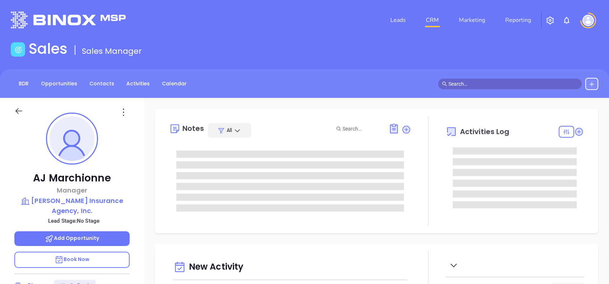
type input "[DATE]"
type input "[PERSON_NAME]"
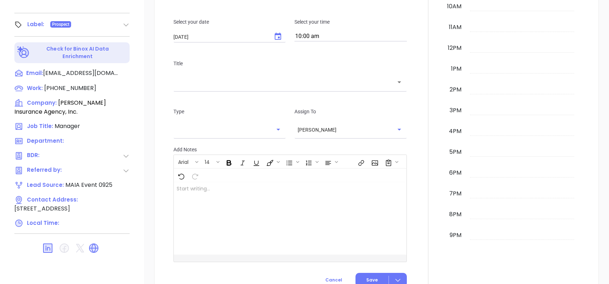
scroll to position [368, 0]
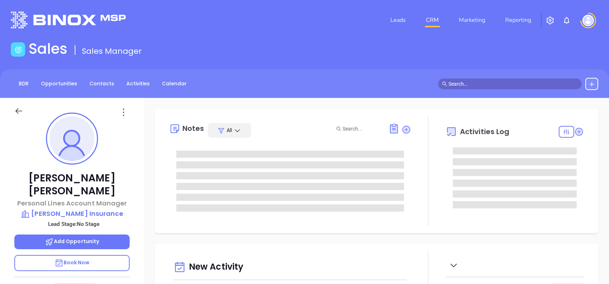
type input "[DATE]"
type input "[PERSON_NAME]"
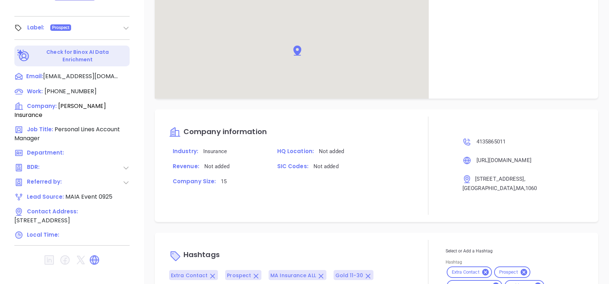
scroll to position [373, 0]
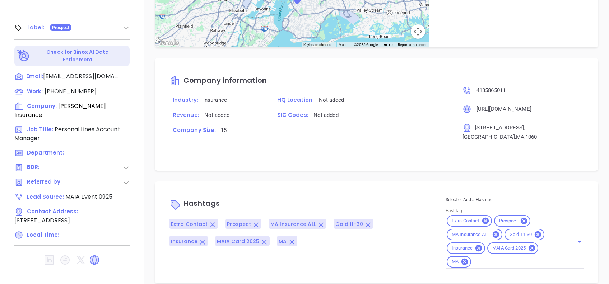
click at [396, 189] on div "Hashtags Extra Contact Prospect MA Insurance ALL Gold 11-30 Insurance MAIA Card…" at bounding box center [290, 233] width 242 height 88
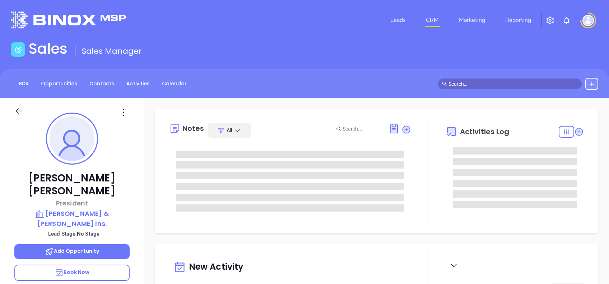
type input "[DATE]"
type input "[PERSON_NAME]"
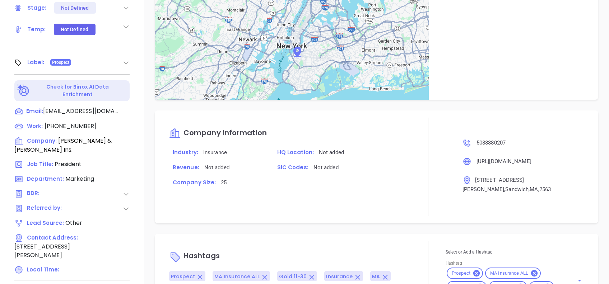
scroll to position [316, 0]
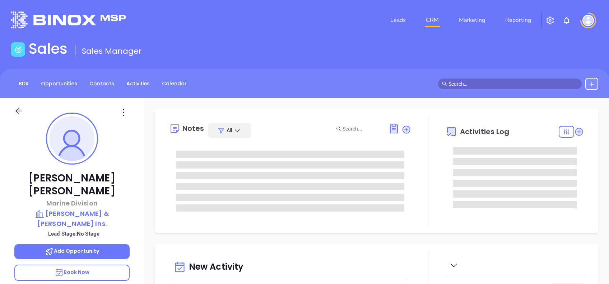
type input "[DATE]"
type input "[PERSON_NAME]"
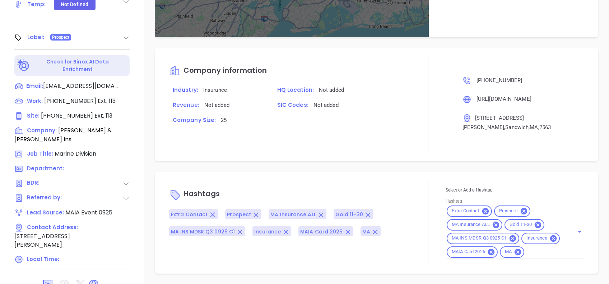
scroll to position [431, 0]
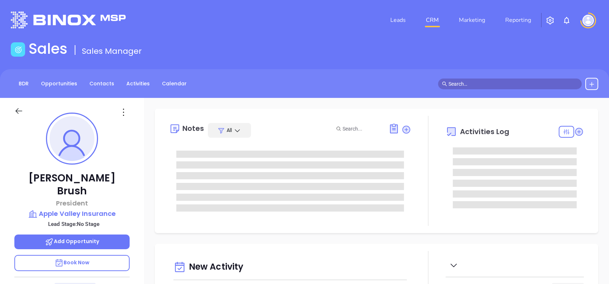
type input "[DATE]"
type input "[PERSON_NAME]"
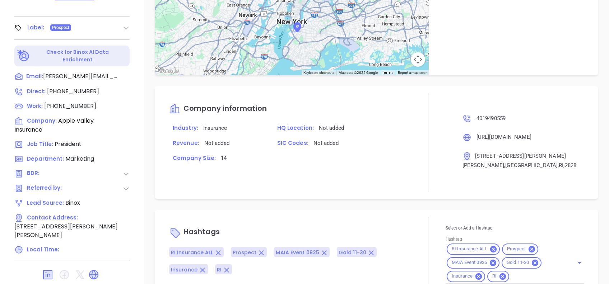
scroll to position [378, 0]
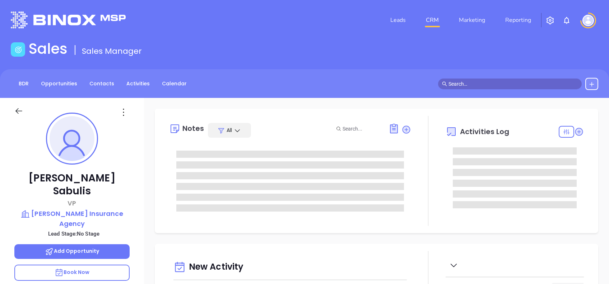
type input "[DATE]"
type input "Alejandra Lara"
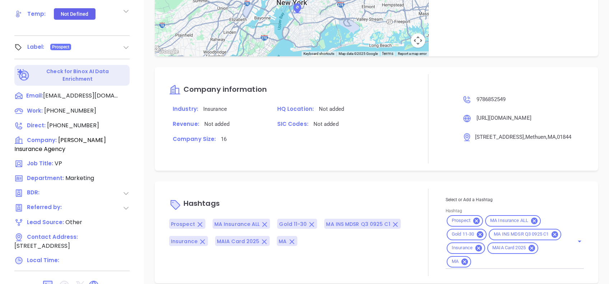
scroll to position [316, 0]
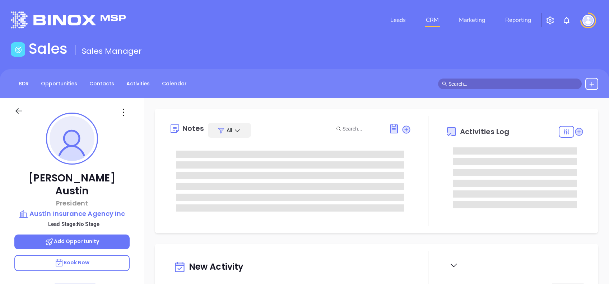
type input "[DATE]"
type input "[PERSON_NAME]"
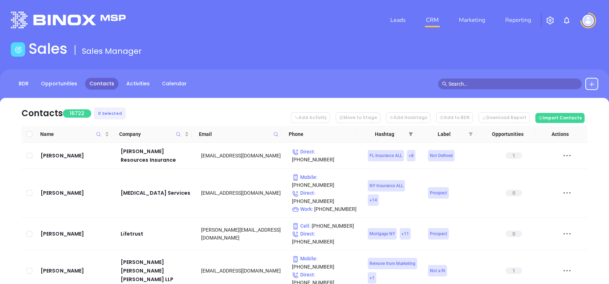
click at [412, 134] on icon "filter" at bounding box center [410, 134] width 4 height 4
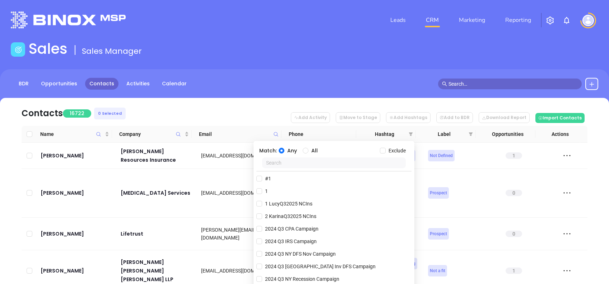
click at [304, 159] on input "text" at bounding box center [334, 163] width 144 height 11
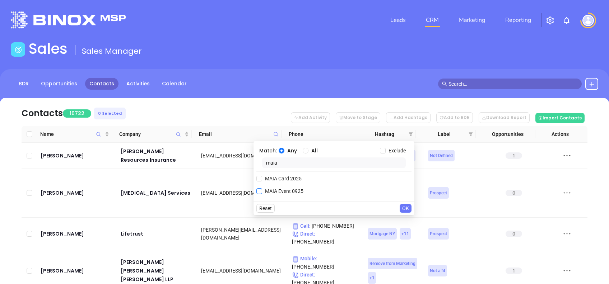
type input "maia"
click at [295, 193] on span "MAIA Event 0925" at bounding box center [284, 191] width 44 height 8
click at [262, 193] on input "MAIA Event 0925" at bounding box center [259, 191] width 6 height 6
checkbox input "true"
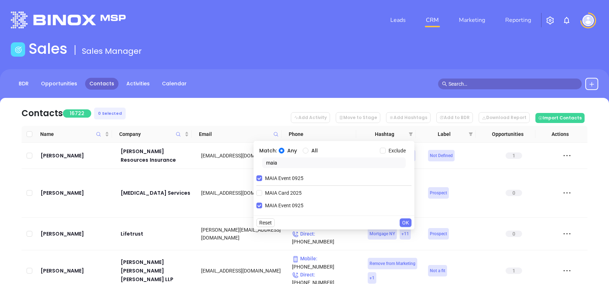
click at [408, 221] on span "OK" at bounding box center [405, 223] width 7 height 8
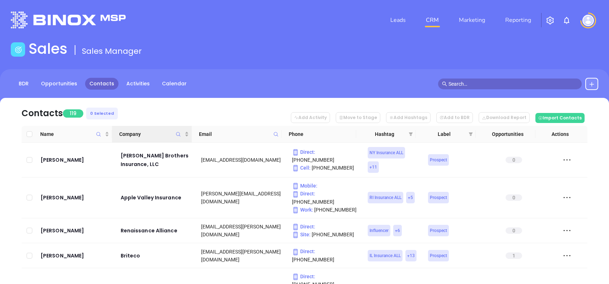
click at [177, 132] on icon "Company" at bounding box center [177, 134] width 5 height 5
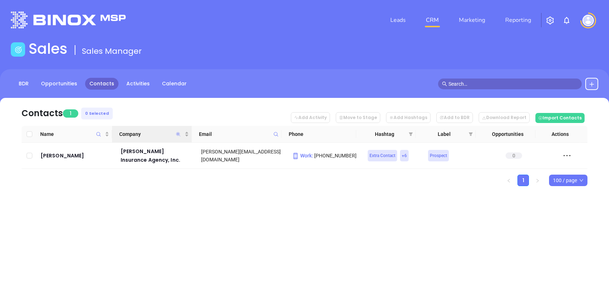
click at [178, 132] on icon "Company" at bounding box center [178, 134] width 4 height 4
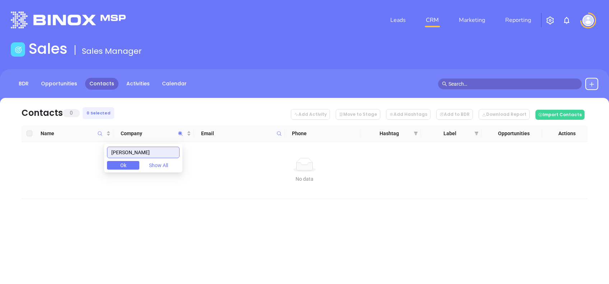
drag, startPoint x: 142, startPoint y: 149, endPoint x: 105, endPoint y: 148, distance: 37.0
click at [105, 149] on body "Leads CRM Marketing Reporting Financial Leads Leads Sales Sales Manager BDR Opp…" at bounding box center [304, 142] width 609 height 284
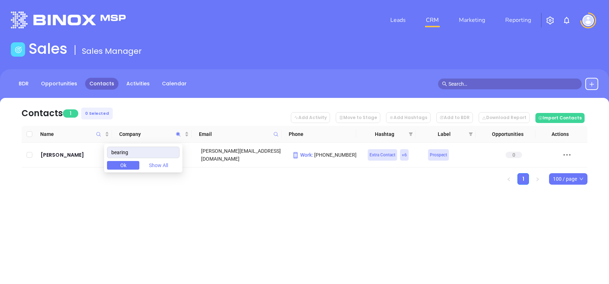
click at [197, 201] on div "Contacts 1 0 Selected Add Activity Move to Stage Add Hashtags Add to BDR Downlo…" at bounding box center [304, 154] width 609 height 112
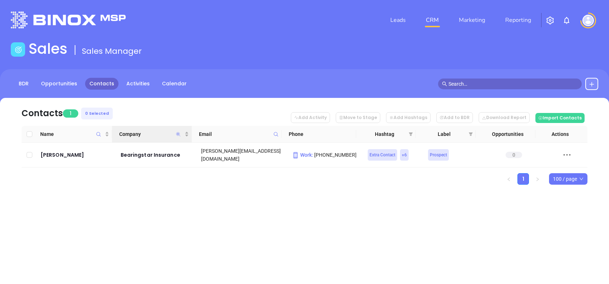
click at [178, 134] on icon "Company" at bounding box center [178, 134] width 4 height 4
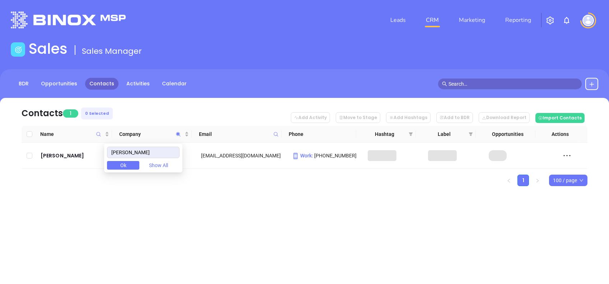
click at [230, 208] on div "Contacts 1 0 Selected Add Activity Move to Stage Add Hashtags Add to BDR Downlo…" at bounding box center [304, 154] width 609 height 113
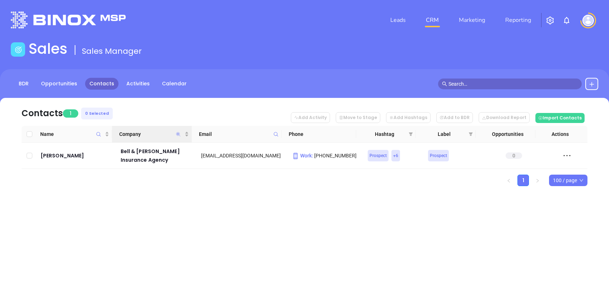
click at [178, 134] on icon "Company" at bounding box center [178, 134] width 4 height 4
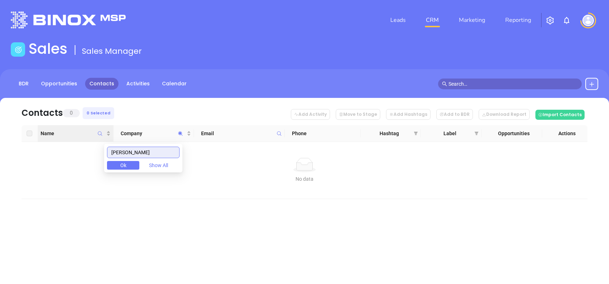
drag, startPoint x: 144, startPoint y: 147, endPoint x: 48, endPoint y: 140, distance: 96.5
click at [48, 139] on body "Leads CRM Marketing Reporting Financial Leads Leads Sales Sales Manager BDR Opp…" at bounding box center [304, 142] width 609 height 284
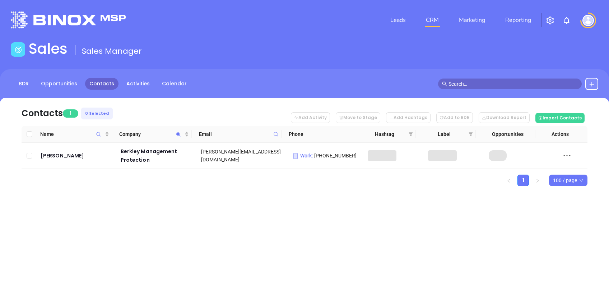
click at [101, 206] on div "Contacts 1 0 Selected Add Activity Move to Stage Add Hashtags Add to BDR Downlo…" at bounding box center [304, 154] width 609 height 113
click at [177, 132] on icon "Company" at bounding box center [177, 134] width 5 height 5
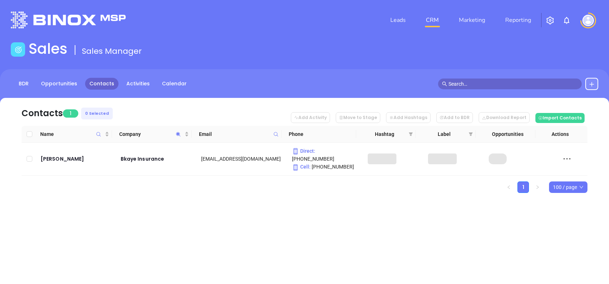
click at [252, 228] on div "Leads CRM Marketing Reporting Financial Leads Leads Sales Sales Manager BDR Opp…" at bounding box center [304, 142] width 609 height 284
click at [178, 135] on icon "Company" at bounding box center [177, 134] width 5 height 5
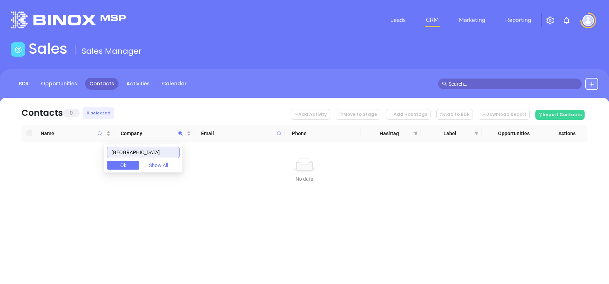
drag, startPoint x: 134, startPoint y: 157, endPoint x: 79, endPoint y: 154, distance: 55.0
click at [79, 154] on body "Leads CRM Marketing Reporting Financial Leads Leads Sales Sales Manager BDR Opp…" at bounding box center [304, 142] width 609 height 284
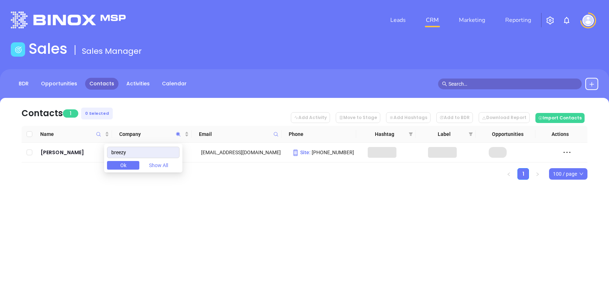
click at [190, 225] on div "Leads CRM Marketing Reporting Financial Leads Leads Sales Sales Manager BDR Opp…" at bounding box center [304, 142] width 609 height 284
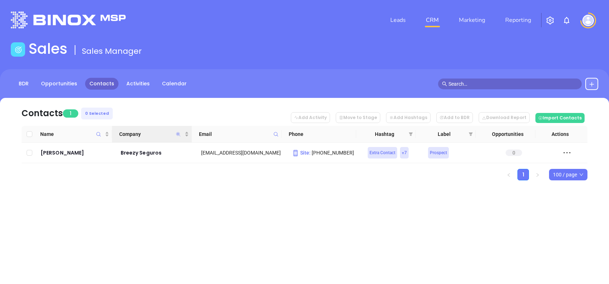
click at [178, 134] on icon "Company" at bounding box center [178, 134] width 4 height 4
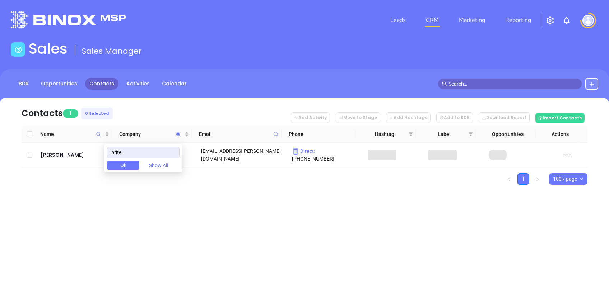
click at [218, 205] on div "Leads CRM Marketing Reporting Financial Leads Leads Sales Sales Manager BDR Opp…" at bounding box center [304, 142] width 609 height 284
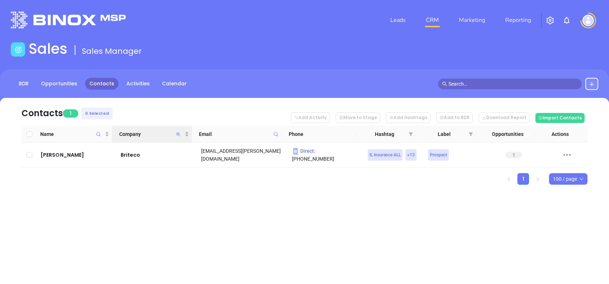
click at [178, 134] on icon "Company" at bounding box center [178, 134] width 4 height 4
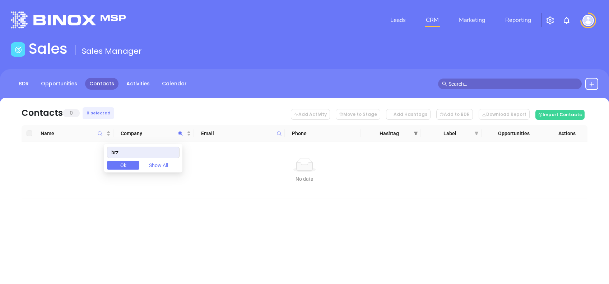
click at [416, 132] on icon "filter" at bounding box center [415, 133] width 4 height 4
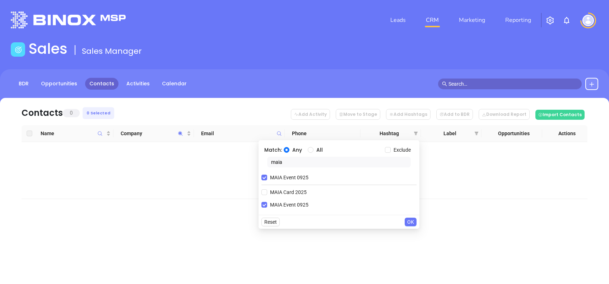
click at [257, 116] on nav "Contacts 0 0 Selected Add Activity Move to Stage Add Hashtags Add to BDR Downlo…" at bounding box center [305, 111] width 566 height 27
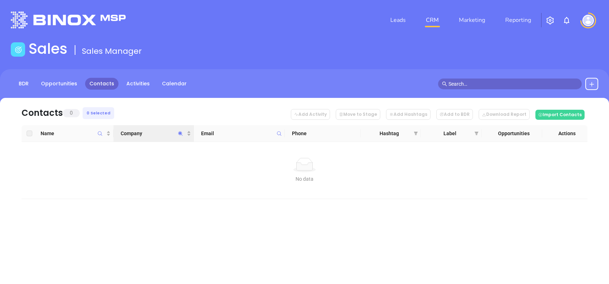
click at [181, 130] on span "Company" at bounding box center [180, 133] width 8 height 17
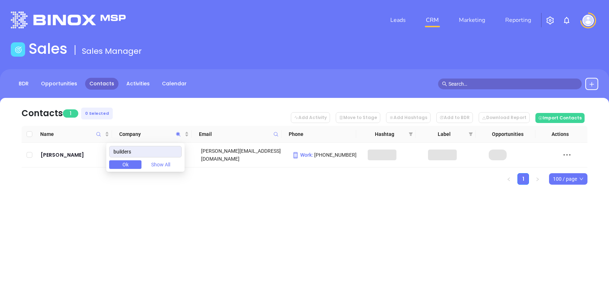
click at [179, 189] on div "Contacts 1 0 Selected Add Activity Move to Stage Add Hashtags Add to BDR Downlo…" at bounding box center [304, 154] width 609 height 112
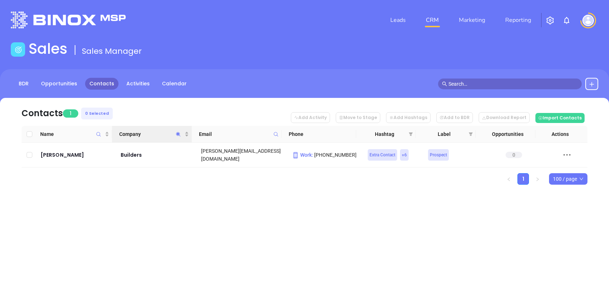
click at [176, 132] on icon "Company" at bounding box center [177, 134] width 5 height 5
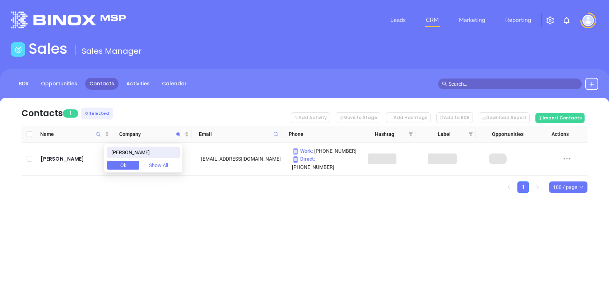
click at [205, 217] on div "Leads CRM Marketing Reporting Financial Leads Leads Sales Sales Manager BDR Opp…" at bounding box center [304, 142] width 609 height 284
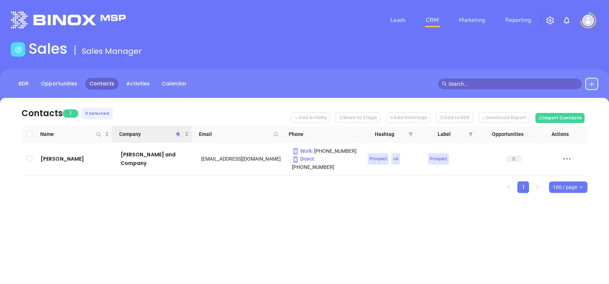
click at [178, 132] on icon "Company" at bounding box center [177, 134] width 5 height 5
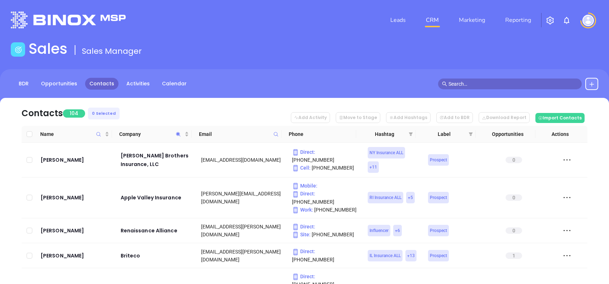
click at [128, 105] on nav "Contacts 104 0 Selected Add Activity Move to Stage Add Hashtags Add to BDR Down…" at bounding box center [305, 112] width 566 height 28
drag, startPoint x: 158, startPoint y: 132, endPoint x: 160, endPoint y: 130, distance: 3.8
click at [158, 133] on span "Company" at bounding box center [151, 134] width 64 height 8
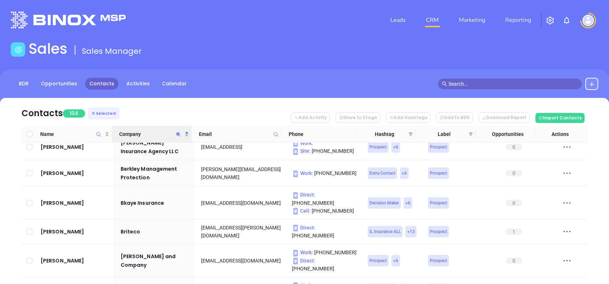
click at [177, 133] on icon "Company" at bounding box center [177, 134] width 5 height 5
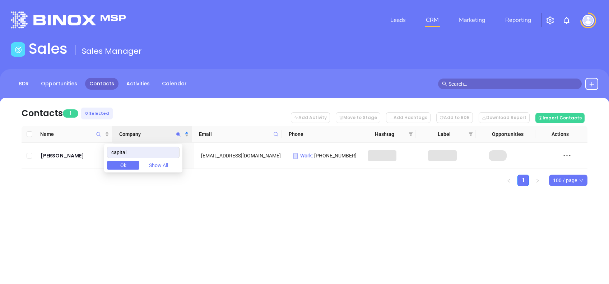
click at [337, 190] on div "Contacts 1 0 Selected Add Activity Move to Stage Add Hashtags Add to BDR Downlo…" at bounding box center [304, 154] width 609 height 113
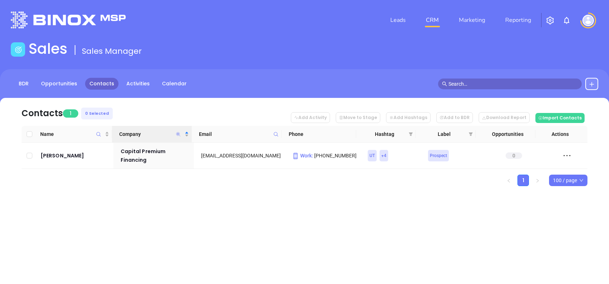
click at [178, 134] on icon "Company" at bounding box center [178, 134] width 4 height 4
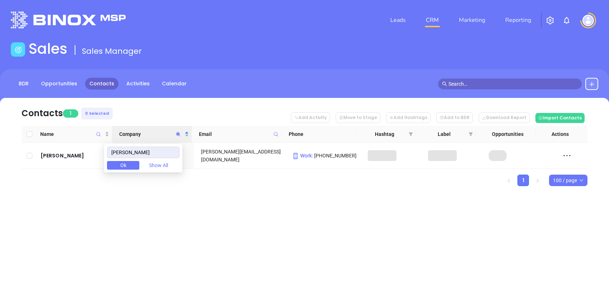
click at [261, 219] on div "Leads CRM Marketing Reporting Financial Leads Leads Sales Sales Manager BDR Opp…" at bounding box center [304, 142] width 609 height 284
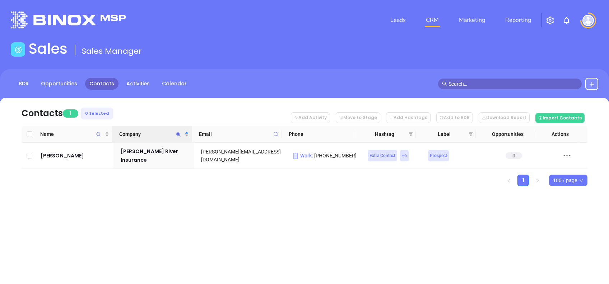
click at [177, 132] on icon "Company" at bounding box center [177, 134] width 5 height 5
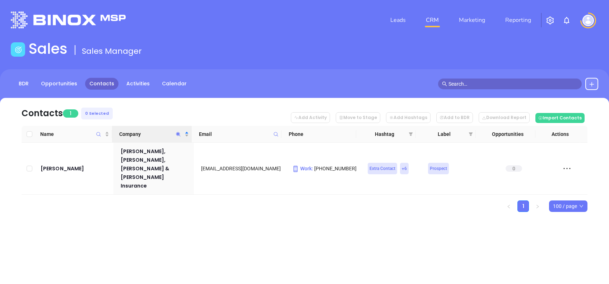
click at [334, 228] on div "Leads CRM Marketing Reporting Financial Leads Leads Sales Sales Manager BDR Opp…" at bounding box center [304, 142] width 609 height 284
click at [178, 132] on icon "Company" at bounding box center [177, 134] width 5 height 5
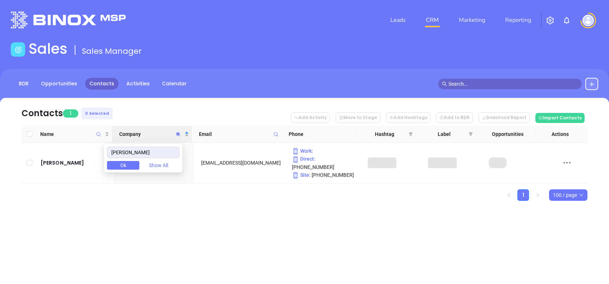
click at [411, 247] on div "Leads CRM Marketing Reporting Financial Leads Leads Sales Sales Manager BDR Opp…" at bounding box center [304, 142] width 609 height 284
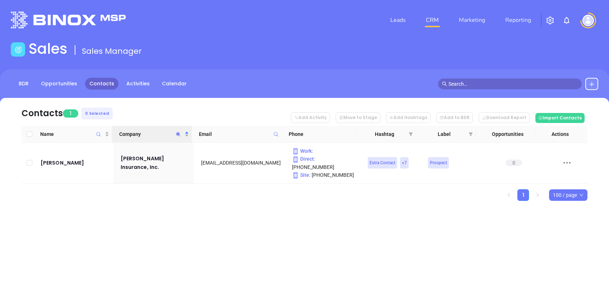
click at [175, 135] on icon "Company" at bounding box center [177, 134] width 5 height 5
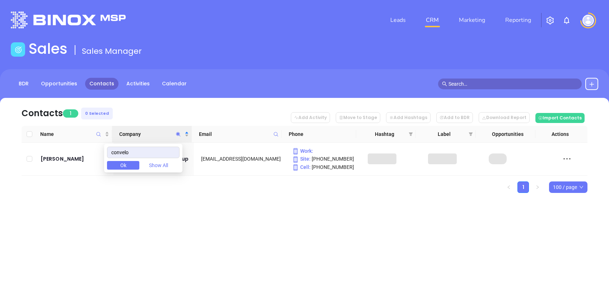
click at [447, 221] on div "Leads CRM Marketing Reporting Financial Leads Leads Sales Sales Manager BDR Opp…" at bounding box center [304, 142] width 609 height 284
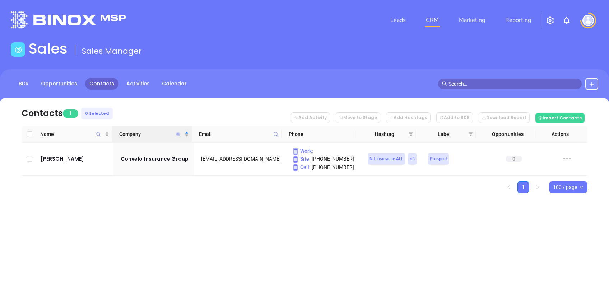
click at [177, 132] on icon "Company" at bounding box center [178, 134] width 4 height 4
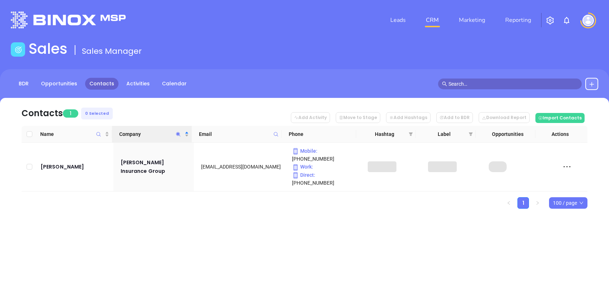
drag, startPoint x: 222, startPoint y: 187, endPoint x: 227, endPoint y: 184, distance: 5.5
click at [222, 197] on ul "1 100 / page" at bounding box center [305, 202] width 566 height 11
click at [177, 132] on icon "Company" at bounding box center [177, 134] width 5 height 5
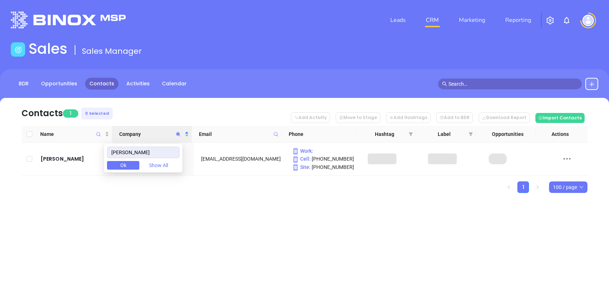
click at [226, 192] on ul "1 100 / page" at bounding box center [305, 187] width 566 height 11
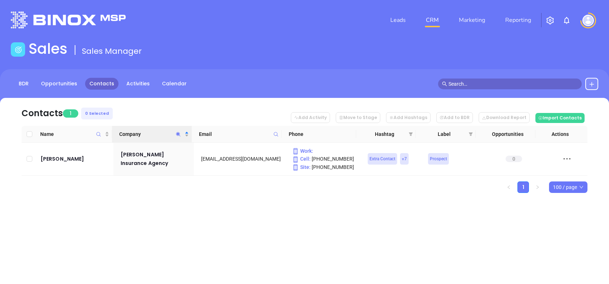
click at [175, 135] on icon "Company" at bounding box center [177, 134] width 5 height 5
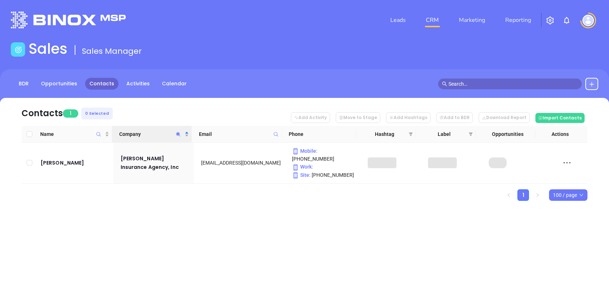
click at [191, 196] on div "Contacts 1 0 Selected Add Activity Move to Stage Add Hashtags Add to BDR Downlo…" at bounding box center [304, 162] width 609 height 128
click at [179, 134] on icon "Company" at bounding box center [178, 134] width 4 height 4
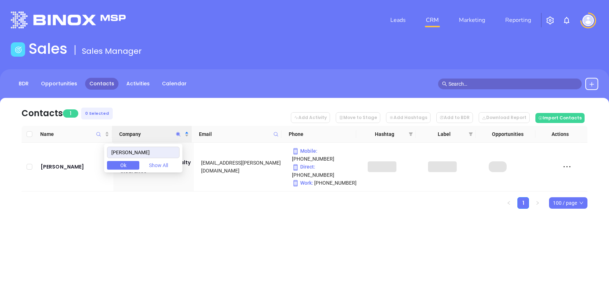
click at [235, 256] on div "Leads CRM Marketing Reporting Financial Leads Leads Sales Sales Manager BDR Opp…" at bounding box center [304, 142] width 609 height 284
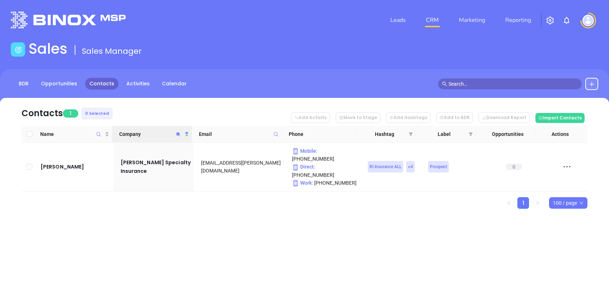
click at [177, 135] on icon "Company" at bounding box center [177, 134] width 5 height 5
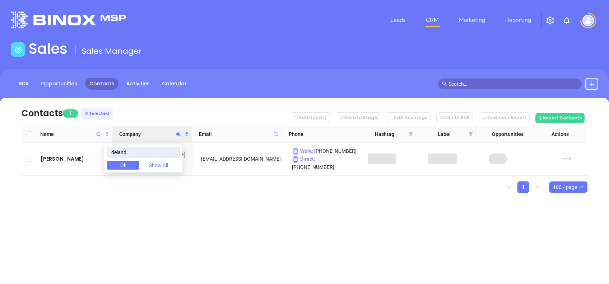
click at [251, 195] on div "Contacts 1 0 Selected Add Activity Move to Stage Add Hashtags Add to BDR Downlo…" at bounding box center [304, 158] width 609 height 120
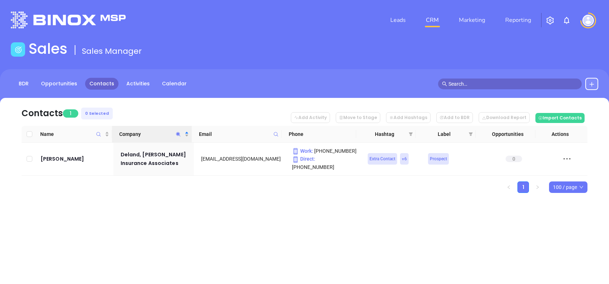
click at [178, 132] on icon "Company" at bounding box center [177, 134] width 5 height 5
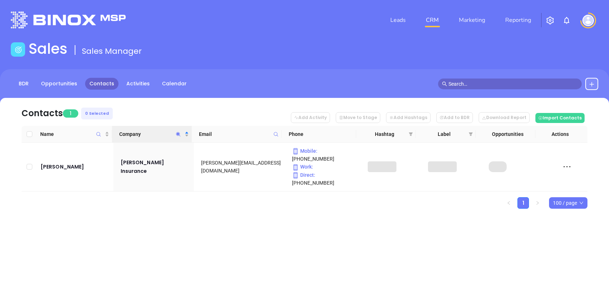
click at [224, 223] on div "Leads CRM Marketing Reporting Financial Leads Leads Sales Sales Manager BDR Opp…" at bounding box center [304, 142] width 609 height 284
click at [176, 132] on icon "Company" at bounding box center [177, 134] width 5 height 5
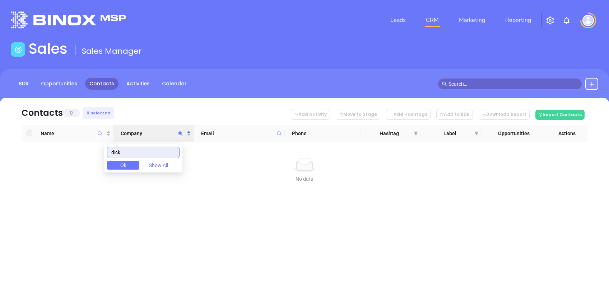
drag, startPoint x: 146, startPoint y: 151, endPoint x: 85, endPoint y: 152, distance: 60.3
click at [85, 152] on body "Leads CRM Marketing Reporting Financial Leads Leads Sales Sales Manager BDR Opp…" at bounding box center [304, 142] width 609 height 284
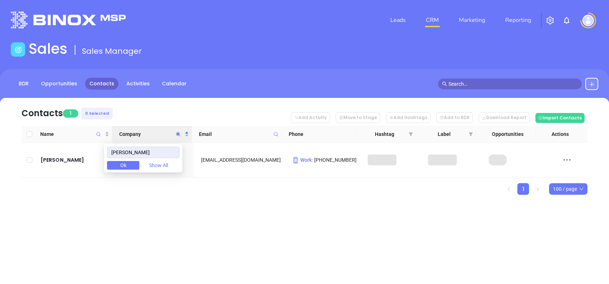
click at [146, 217] on div "Leads CRM Marketing Reporting Financial Leads Leads Sales Sales Manager BDR Opp…" at bounding box center [304, 142] width 609 height 284
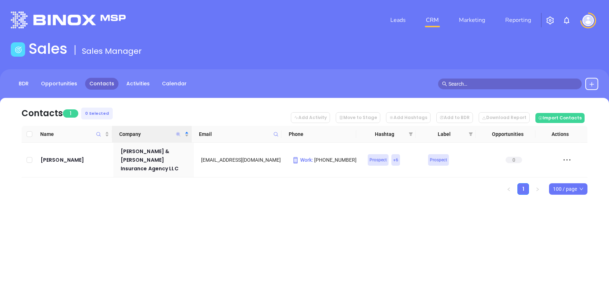
click at [178, 134] on icon "Company" at bounding box center [178, 134] width 4 height 4
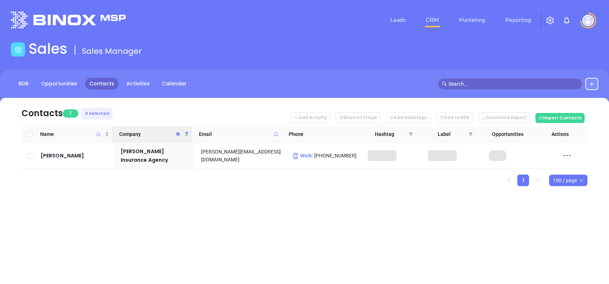
click at [198, 197] on div "Contacts 1 0 Selected Add Activity Move to Stage Add Hashtags Add to BDR Downlo…" at bounding box center [304, 154] width 609 height 113
click at [179, 132] on icon "Company" at bounding box center [177, 134] width 5 height 5
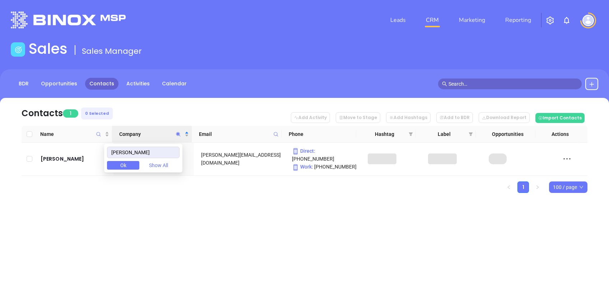
click at [350, 206] on div "Contacts 1 0 Selected Add Activity Move to Stage Add Hashtags Add to BDR Downlo…" at bounding box center [304, 158] width 609 height 120
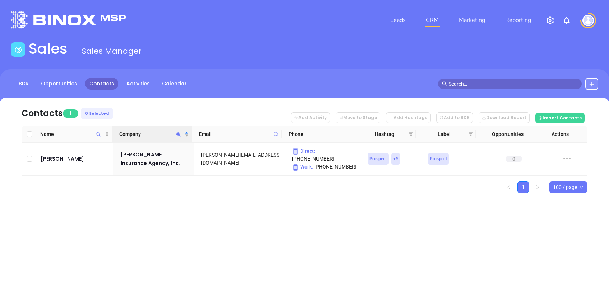
click at [178, 135] on icon "Company" at bounding box center [177, 134] width 5 height 5
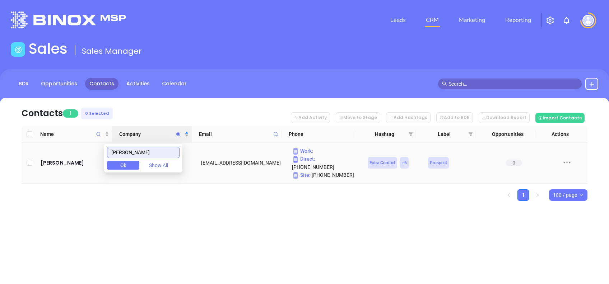
drag, startPoint x: 131, startPoint y: 154, endPoint x: 74, endPoint y: 150, distance: 57.9
click at [75, 151] on body "Leads CRM Marketing Reporting Financial Leads Leads Sales Sales Manager BDR Opp…" at bounding box center [304, 142] width 609 height 284
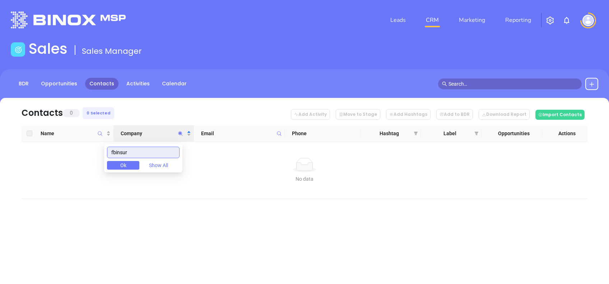
drag, startPoint x: 140, startPoint y: 154, endPoint x: 72, endPoint y: 143, distance: 69.4
click at [72, 143] on body "Leads CRM Marketing Reporting Financial Leads Leads Sales Sales Manager BDR Opp…" at bounding box center [304, 142] width 609 height 284
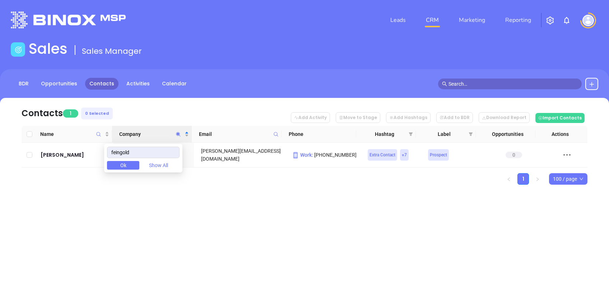
click at [212, 222] on div "Leads CRM Marketing Reporting Financial Leads Leads Sales Sales Manager BDR Opp…" at bounding box center [304, 142] width 609 height 284
click at [180, 134] on icon "Company" at bounding box center [177, 134] width 5 height 5
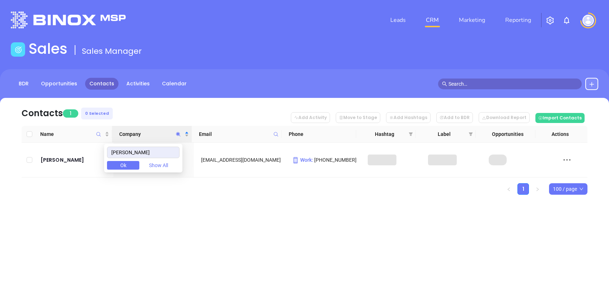
click at [294, 198] on div "Contacts 1 0 Selected Add Activity Move to Stage Add Hashtags Add to BDR Downlo…" at bounding box center [304, 159] width 609 height 122
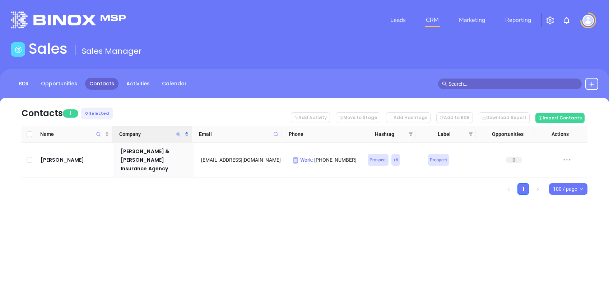
click at [176, 133] on icon "Company" at bounding box center [177, 134] width 5 height 5
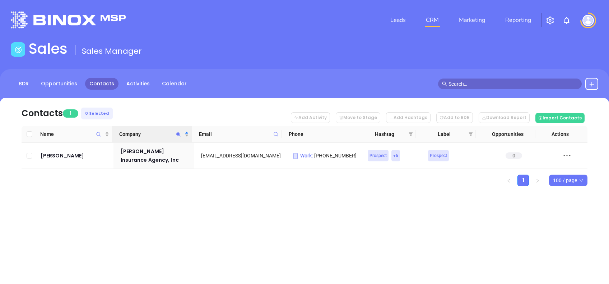
click at [276, 210] on div "Leads CRM Marketing Reporting Financial Leads Leads Sales Sales Manager BDR Opp…" at bounding box center [304, 142] width 609 height 284
click at [179, 136] on icon "Company" at bounding box center [177, 134] width 5 height 5
click at [265, 225] on div "Leads CRM Marketing Reporting Financial Leads Leads Sales Sales Manager BDR Opp…" at bounding box center [304, 142] width 609 height 284
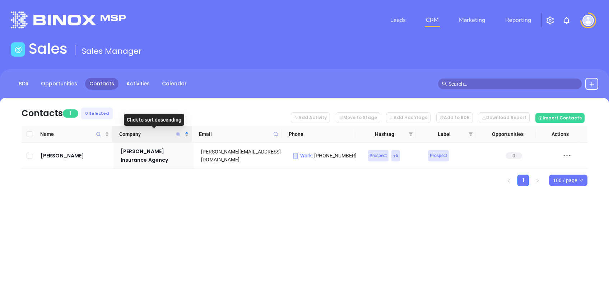
click at [178, 134] on icon "Company" at bounding box center [178, 134] width 4 height 4
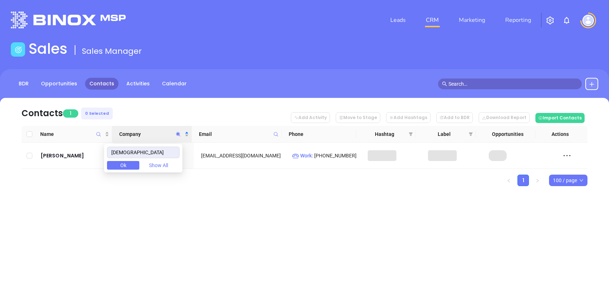
click at [235, 207] on div "Leads CRM Marketing Reporting Financial Leads Leads Sales Sales Manager BDR Opp…" at bounding box center [304, 142] width 609 height 284
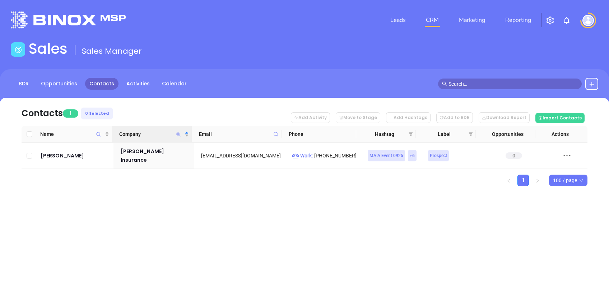
click at [178, 135] on icon "Company" at bounding box center [178, 134] width 4 height 4
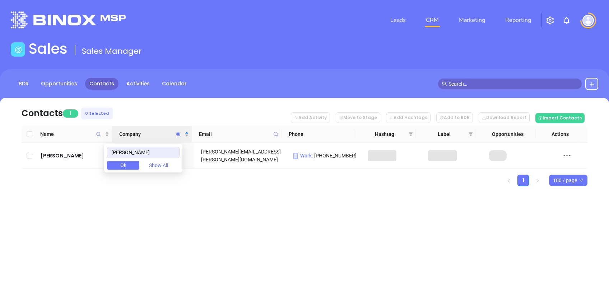
click at [281, 206] on div "Leads CRM Marketing Reporting Financial Leads Leads Sales Sales Manager BDR Opp…" at bounding box center [304, 142] width 609 height 284
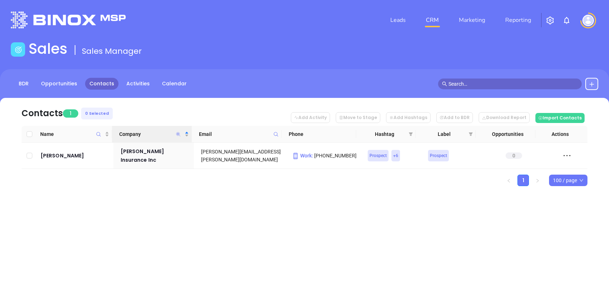
click at [178, 132] on icon "Company" at bounding box center [178, 134] width 4 height 4
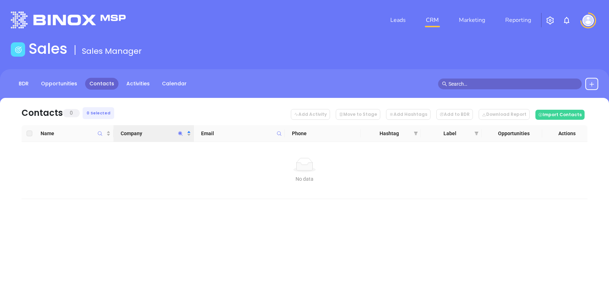
click at [264, 234] on div "Leads CRM Marketing Reporting Financial Leads Leads Sales Sales Manager BDR Opp…" at bounding box center [304, 142] width 609 height 284
click at [180, 135] on icon "Company" at bounding box center [180, 133] width 5 height 5
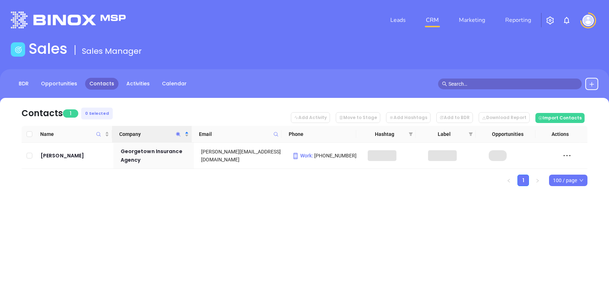
click at [219, 184] on ul "1 100 / page" at bounding box center [305, 180] width 566 height 11
click at [179, 133] on icon "Company" at bounding box center [177, 134] width 5 height 5
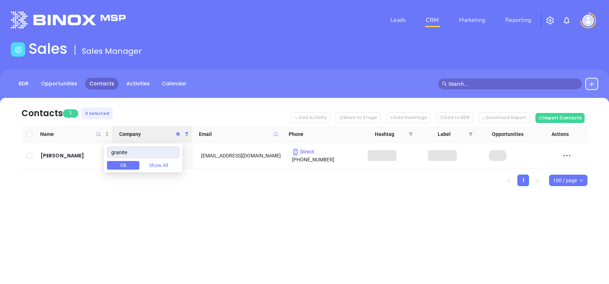
click at [309, 206] on div "Contacts 1 0 Selected Add Activity Move to Stage Add Hashtags Add to BDR Downlo…" at bounding box center [304, 154] width 609 height 113
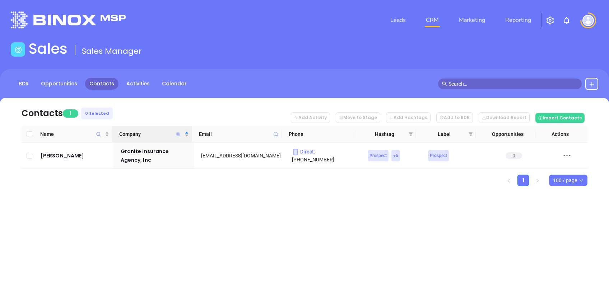
click at [177, 132] on icon "Company" at bounding box center [177, 134] width 5 height 5
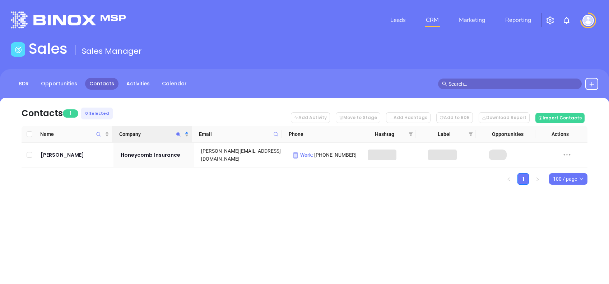
click at [224, 235] on div "Leads CRM Marketing Reporting Financial Leads Leads Sales Sales Manager BDR Opp…" at bounding box center [304, 142] width 609 height 284
click at [177, 134] on icon "Company" at bounding box center [177, 134] width 5 height 5
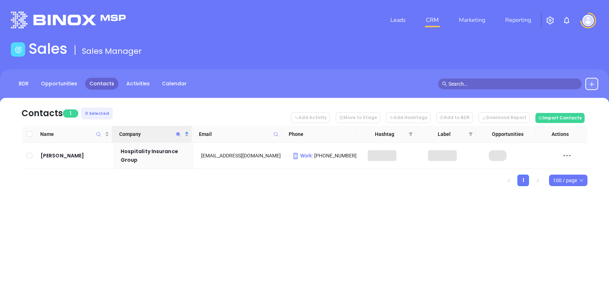
click at [287, 197] on div "Contacts 1 0 Selected Add Activity Move to Stage Add Hashtags Add to BDR Downlo…" at bounding box center [304, 154] width 609 height 113
click at [178, 132] on icon "Company" at bounding box center [178, 134] width 4 height 4
click at [277, 200] on div "Contacts 1 0 Selected Add Activity Move to Stage Add Hashtags Add to BDR Downlo…" at bounding box center [304, 154] width 609 height 113
click at [177, 135] on icon "Company" at bounding box center [178, 134] width 4 height 4
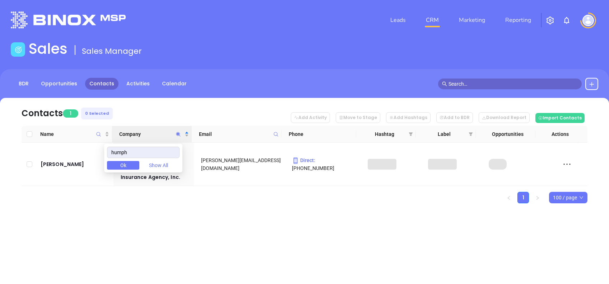
click at [215, 223] on div "Leads CRM Marketing Reporting Financial Leads Leads Sales Sales Manager BDR Opp…" at bounding box center [304, 142] width 609 height 284
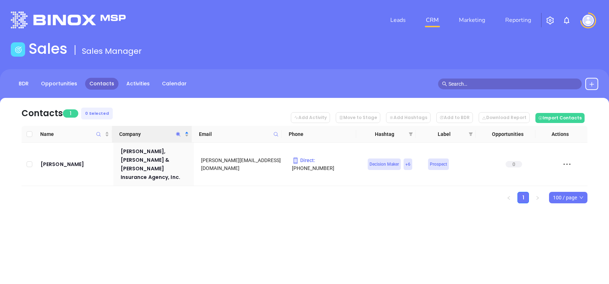
click at [178, 135] on icon "Company" at bounding box center [177, 134] width 5 height 5
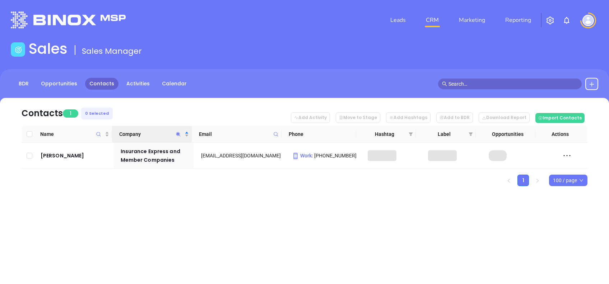
click at [227, 197] on div "Contacts 1 0 Selected Add Activity Move to Stage Add Hashtags Add to BDR Downlo…" at bounding box center [304, 154] width 609 height 113
click at [180, 134] on icon "Company" at bounding box center [177, 134] width 5 height 5
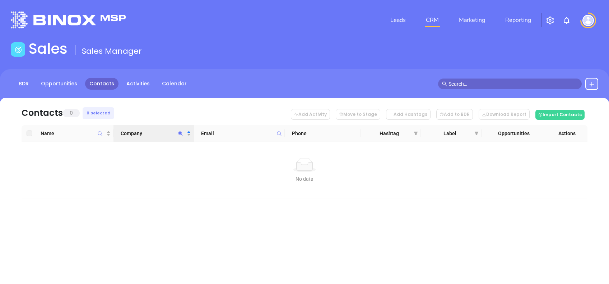
click at [218, 227] on div "Leads CRM Marketing Reporting Financial Leads Leads Sales Sales Manager BDR Opp…" at bounding box center [304, 142] width 609 height 284
click at [178, 132] on icon "Company" at bounding box center [180, 133] width 5 height 5
click at [151, 149] on input "iron" at bounding box center [145, 151] width 72 height 11
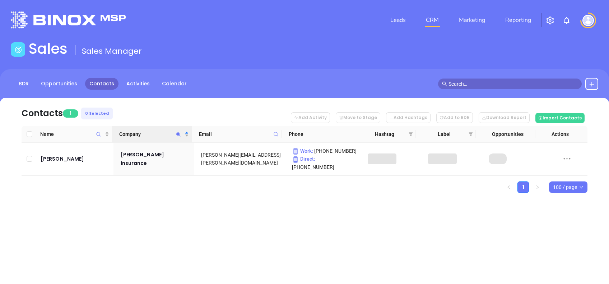
click at [250, 205] on div "Contacts 1 0 Selected Add Activity Move to Stage Add Hashtags Add to BDR Downlo…" at bounding box center [304, 158] width 609 height 120
click at [177, 135] on icon "Company" at bounding box center [177, 134] width 5 height 5
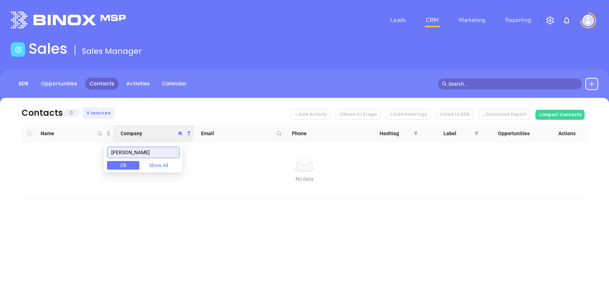
drag, startPoint x: 141, startPoint y: 150, endPoint x: 81, endPoint y: 148, distance: 59.6
click at [82, 148] on body "Leads CRM Marketing Reporting Financial Leads Leads Sales Sales Manager BDR Opp…" at bounding box center [304, 142] width 609 height 284
type input "sweeny"
drag, startPoint x: 141, startPoint y: 153, endPoint x: 71, endPoint y: 143, distance: 70.2
click at [72, 143] on body "Leads CRM Marketing Reporting Financial Leads Leads Sales Sales Manager BDR Opp…" at bounding box center [304, 142] width 609 height 284
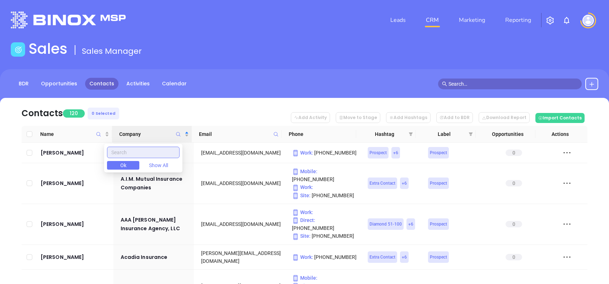
click at [129, 148] on input "text" at bounding box center [143, 152] width 72 height 11
paste input "Sweeney"
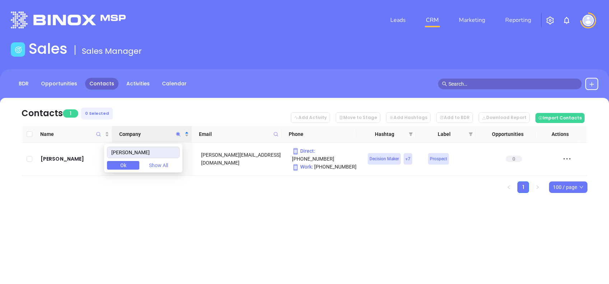
click at [179, 215] on div "Leads CRM Marketing Reporting Financial Leads Leads Sales Sales Manager BDR Opp…" at bounding box center [304, 142] width 609 height 284
click at [177, 132] on icon "Company" at bounding box center [177, 134] width 5 height 5
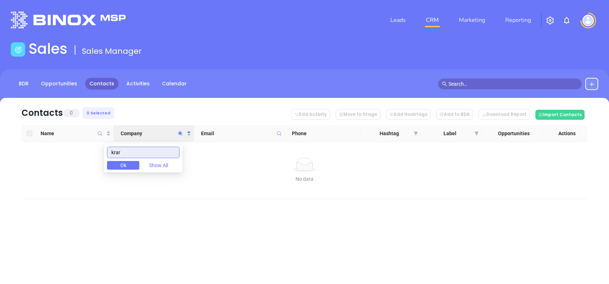
drag, startPoint x: 148, startPoint y: 149, endPoint x: 84, endPoint y: 160, distance: 64.8
click at [84, 160] on body "Leads CRM Marketing Reporting Financial Leads Leads Sales Sales Manager BDR Opp…" at bounding box center [304, 142] width 609 height 284
click at [145, 150] on input "kaplan" at bounding box center [143, 152] width 72 height 11
drag, startPoint x: 152, startPoint y: 150, endPoint x: 87, endPoint y: 145, distance: 65.2
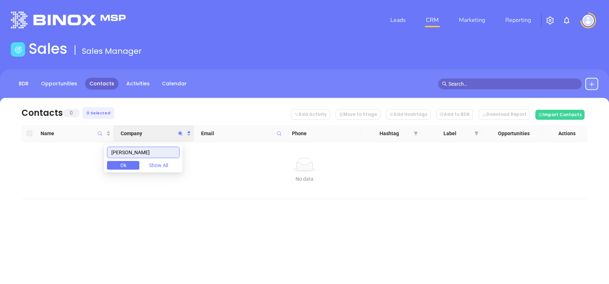
click at [87, 145] on body "Leads CRM Marketing Reporting Financial Leads Leads Sales Sales Manager BDR Opp…" at bounding box center [304, 142] width 609 height 284
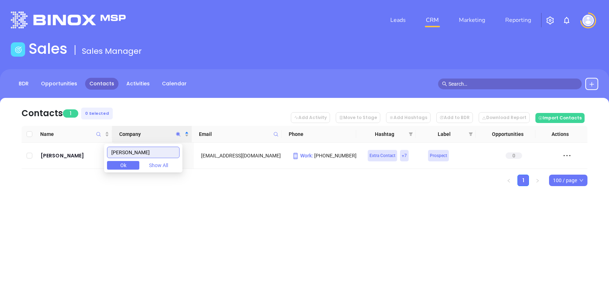
drag, startPoint x: 148, startPoint y: 151, endPoint x: 106, endPoint y: 145, distance: 42.7
click at [106, 145] on body "Leads CRM Marketing Reporting Financial Leads Leads Sales Sales Manager BDR Opp…" at bounding box center [304, 142] width 609 height 284
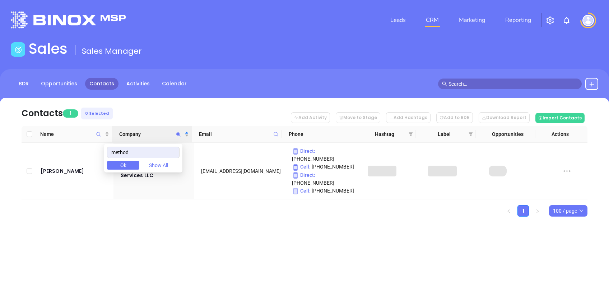
drag, startPoint x: 259, startPoint y: 218, endPoint x: 262, endPoint y: 221, distance: 4.4
click at [259, 219] on div "Contacts 1 0 Selected Add Activity Move to Stage Add Hashtags Add to BDR Downlo…" at bounding box center [304, 170] width 609 height 144
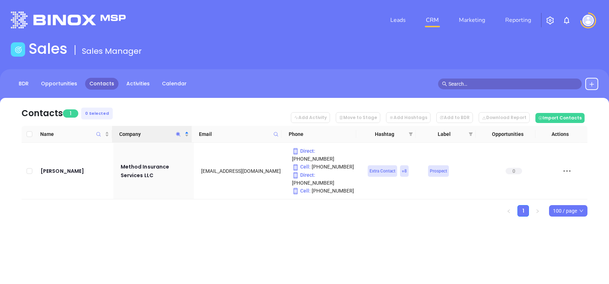
click at [179, 135] on icon "Company" at bounding box center [177, 134] width 5 height 5
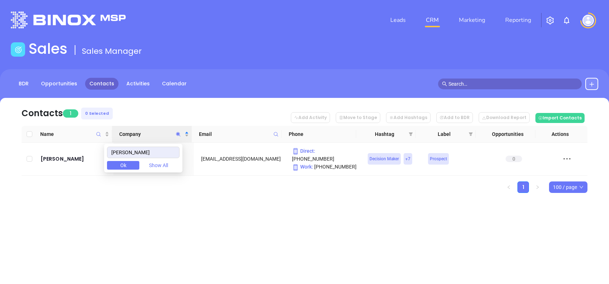
click at [293, 208] on div "Contacts 1 0 Selected Add Activity Move to Stage Add Hashtags Add to BDR Downlo…" at bounding box center [304, 158] width 609 height 120
click at [180, 134] on icon "Company" at bounding box center [177, 134] width 5 height 5
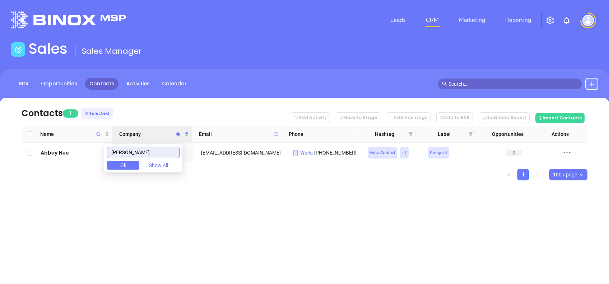
type input "morrill"
click at [347, 223] on div "Leads CRM Marketing Reporting Financial Leads Leads Sales Sales Manager BDR Opp…" at bounding box center [304, 142] width 609 height 284
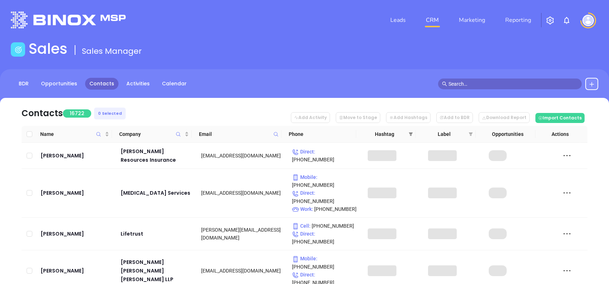
click at [413, 132] on span at bounding box center [410, 134] width 7 height 11
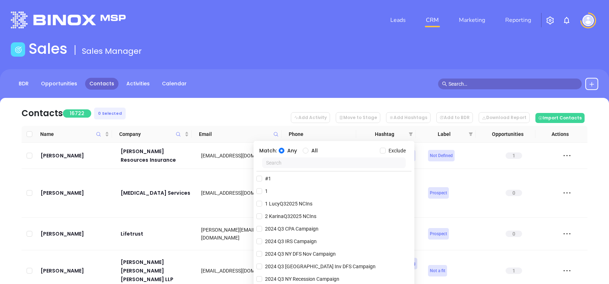
click at [329, 163] on input "text" at bounding box center [334, 163] width 144 height 11
type input "a"
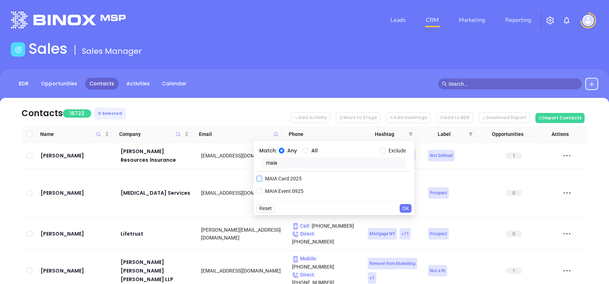
type input "maia"
drag, startPoint x: 284, startPoint y: 178, endPoint x: 307, endPoint y: 186, distance: 24.3
click at [284, 178] on span "MAIA Card 2025" at bounding box center [283, 179] width 42 height 8
click at [262, 178] on input "MAIA Card 2025" at bounding box center [259, 179] width 6 height 6
checkbox input "true"
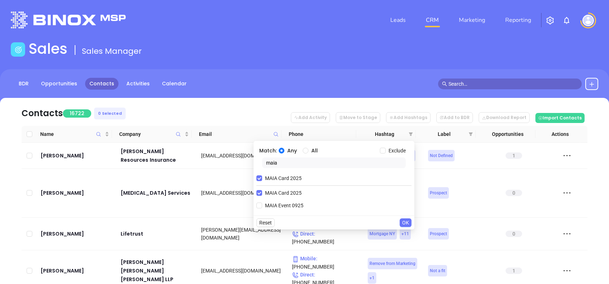
click at [406, 224] on span "OK" at bounding box center [405, 223] width 7 height 8
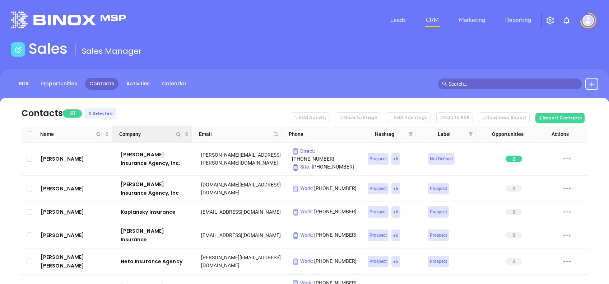
click at [177, 136] on icon "Company" at bounding box center [177, 134] width 5 height 5
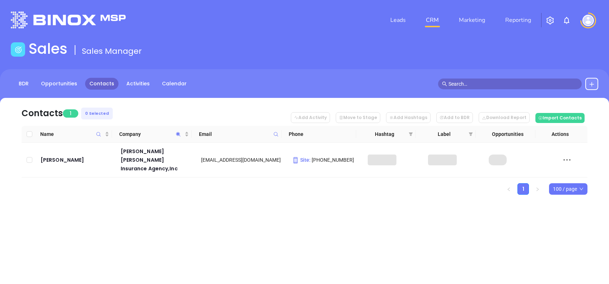
click at [187, 106] on nav "Contacts 1 0 Selected Add Activity Move to Stage Add Hashtags Add to BDR Downlo…" at bounding box center [305, 112] width 566 height 28
click at [178, 136] on icon "Company" at bounding box center [177, 134] width 5 height 5
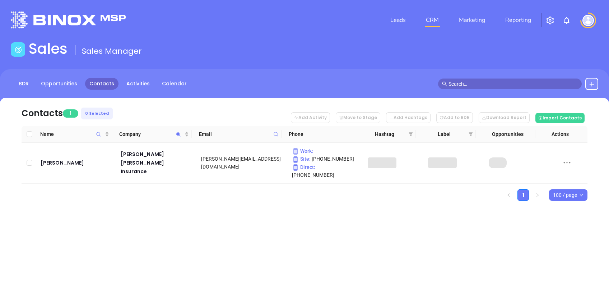
click at [226, 210] on div "Contacts 1 0 Selected Add Activity Move to Stage Add Hashtags Add to BDR Downlo…" at bounding box center [304, 162] width 609 height 128
click at [178, 135] on icon "Company" at bounding box center [178, 134] width 4 height 4
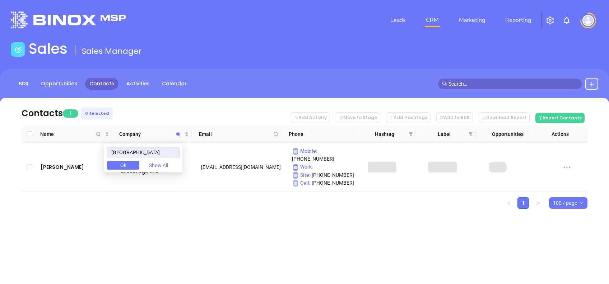
click at [237, 214] on div "Contacts 1 0 Selected Add Activity Move to Stage Add Hashtags Add to BDR Downlo…" at bounding box center [304, 166] width 609 height 136
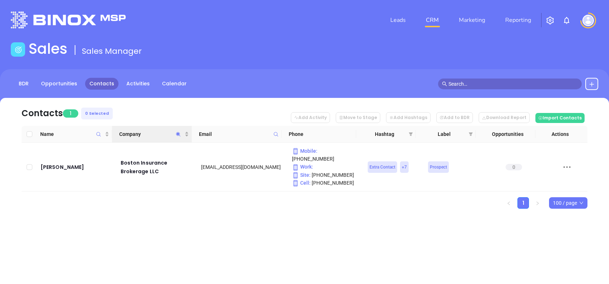
click at [176, 135] on icon "Company" at bounding box center [177, 134] width 5 height 5
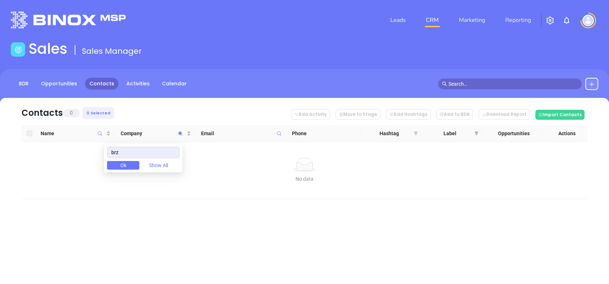
click at [416, 132] on icon "filter" at bounding box center [416, 134] width 4 height 4
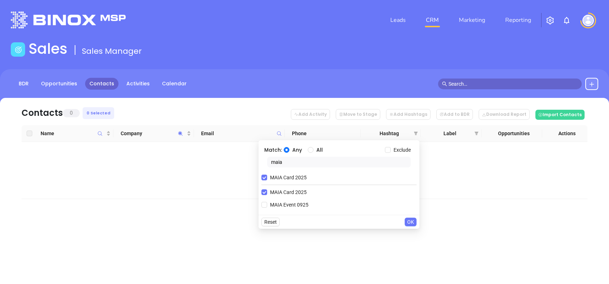
click at [287, 160] on input "maia" at bounding box center [339, 162] width 144 height 11
click at [216, 174] on div "No data No data" at bounding box center [304, 170] width 554 height 25
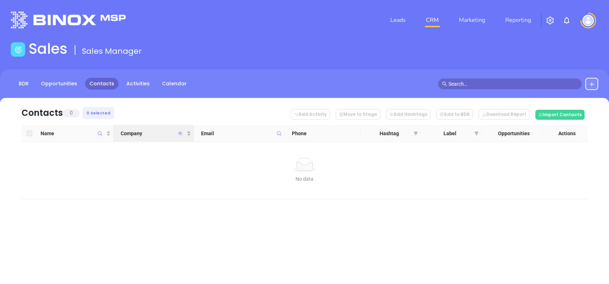
click at [179, 133] on icon "Company" at bounding box center [180, 133] width 4 height 4
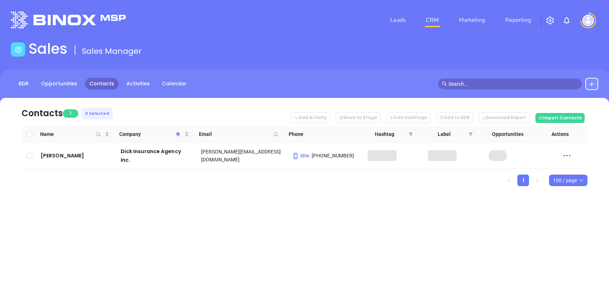
click at [244, 202] on div "Contacts 1 0 Selected Add Activity Move to Stage Add Hashtags Add to BDR Downlo…" at bounding box center [304, 154] width 609 height 113
click at [175, 133] on icon "Company" at bounding box center [177, 134] width 5 height 5
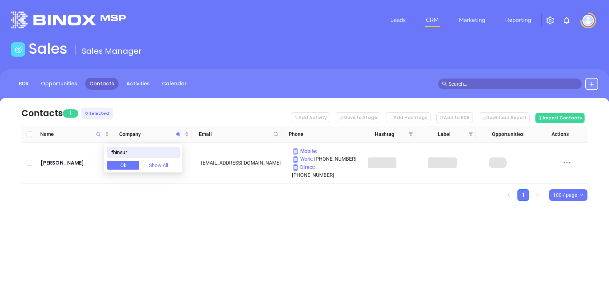
click at [254, 214] on div "Contacts 1 0 Selected Add Activity Move to Stage Add Hashtags Add to BDR Downlo…" at bounding box center [304, 162] width 609 height 128
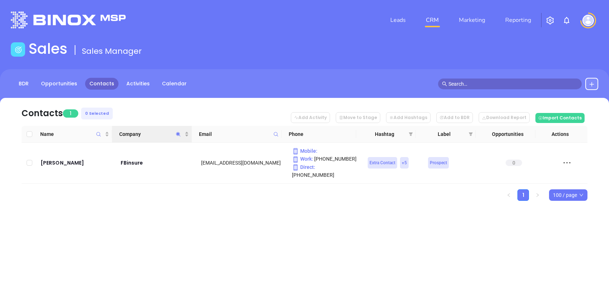
click at [179, 132] on icon "Company" at bounding box center [177, 134] width 5 height 5
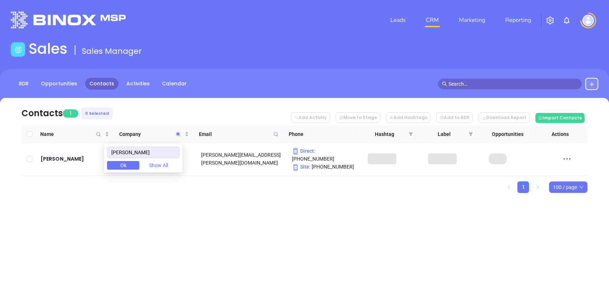
click at [283, 278] on div "Leads CRM Marketing Reporting Financial Leads Leads Sales Sales Manager BDR Opp…" at bounding box center [304, 142] width 609 height 284
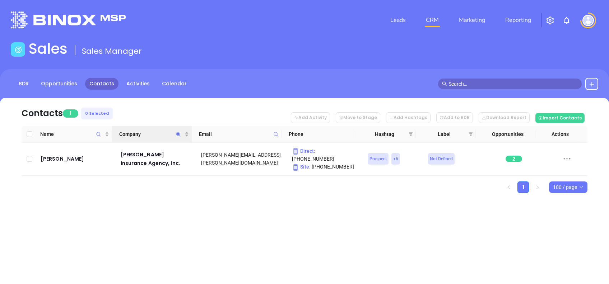
click at [177, 136] on span "Company" at bounding box center [178, 134] width 8 height 17
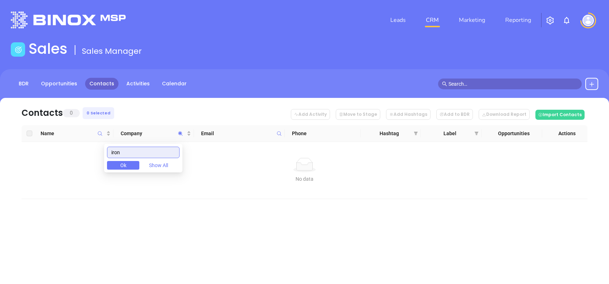
drag, startPoint x: 138, startPoint y: 151, endPoint x: 90, endPoint y: 155, distance: 48.2
click at [91, 153] on body "Leads CRM Marketing Reporting Financial Leads Leads Sales Sales Manager BDR Opp…" at bounding box center [304, 142] width 609 height 284
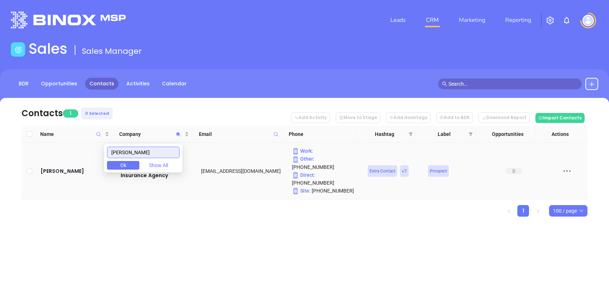
drag, startPoint x: 136, startPoint y: 153, endPoint x: 67, endPoint y: 152, distance: 68.5
click at [69, 153] on body "Leads CRM Marketing Reporting Financial Leads Leads Sales Sales Manager BDR Opp…" at bounding box center [304, 142] width 609 height 284
paste input "sweeny"
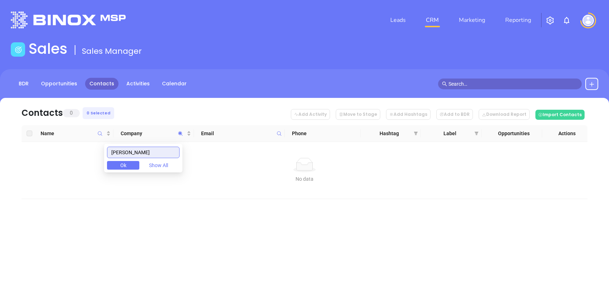
drag, startPoint x: 138, startPoint y: 150, endPoint x: 69, endPoint y: 144, distance: 69.2
click at [69, 144] on body "Leads CRM Marketing Reporting Financial Leads Leads Sales Sales Manager BDR Opp…" at bounding box center [304, 142] width 609 height 284
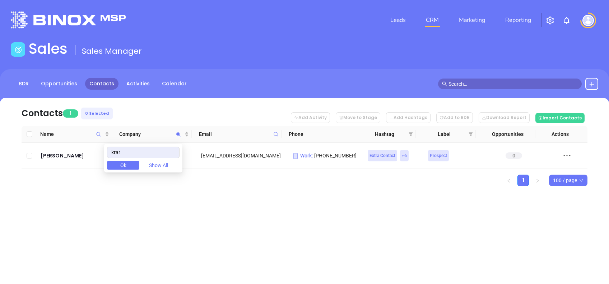
click at [163, 217] on div "Leads CRM Marketing Reporting Financial Leads Leads Sales Sales Manager BDR Opp…" at bounding box center [304, 142] width 609 height 284
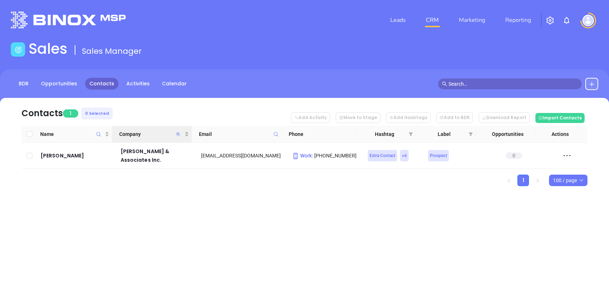
click at [178, 134] on icon "Company" at bounding box center [178, 134] width 4 height 4
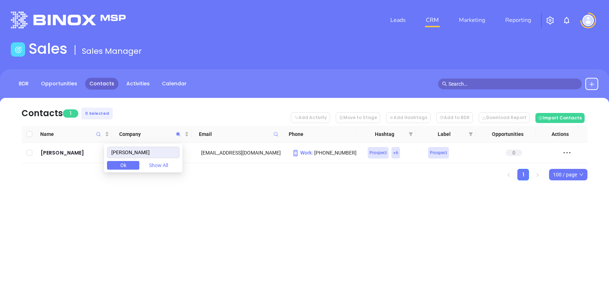
click at [254, 217] on div "Leads CRM Marketing Reporting Financial Leads Leads Sales Sales Manager BDR Opp…" at bounding box center [304, 142] width 609 height 284
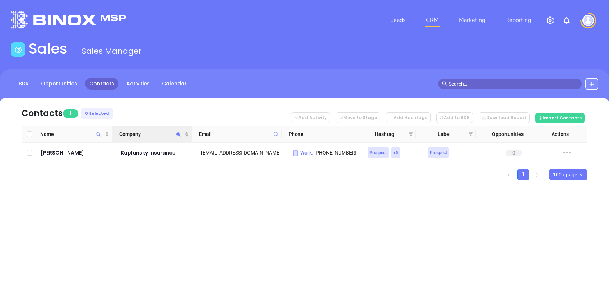
click at [175, 132] on icon "Company" at bounding box center [177, 134] width 5 height 5
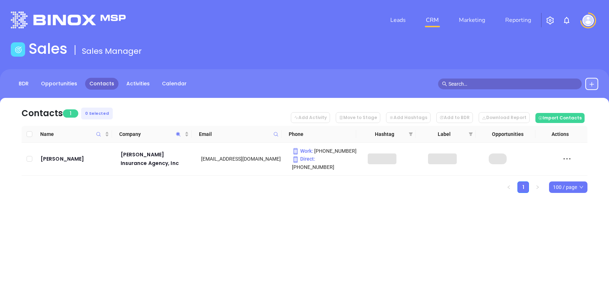
click at [144, 238] on div "Leads CRM Marketing Reporting Financial Leads Leads Sales Sales Manager BDR Opp…" at bounding box center [304, 142] width 609 height 284
click at [179, 134] on icon "Company" at bounding box center [178, 134] width 4 height 4
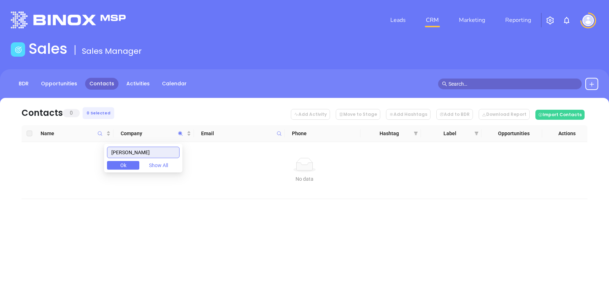
type input "lapointe"
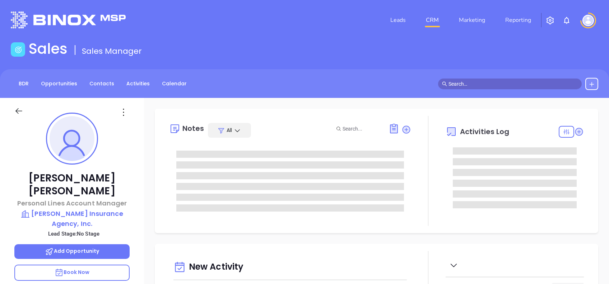
type input "[DATE]"
type input "[PERSON_NAME]"
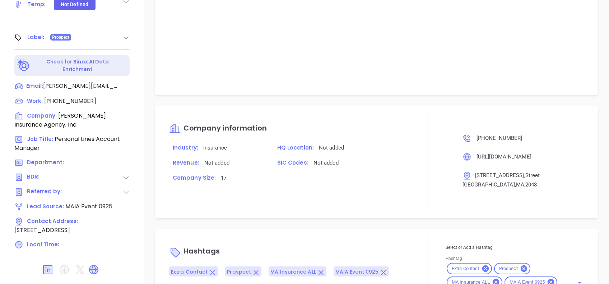
scroll to position [368, 0]
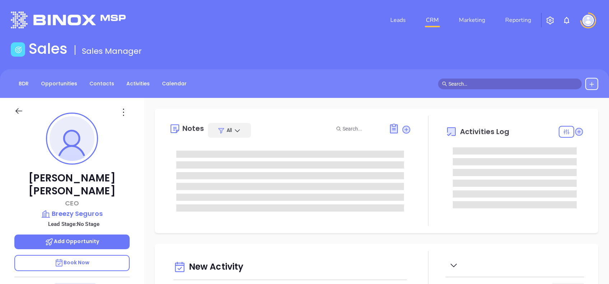
type input "[DATE]"
type input "[PERSON_NAME]"
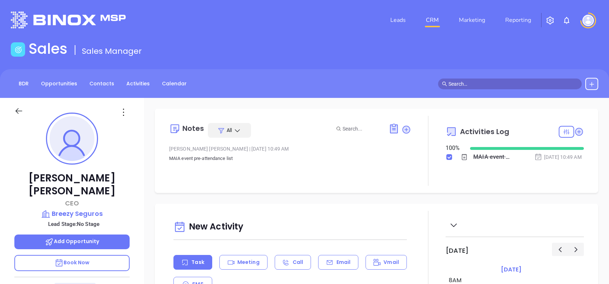
scroll to position [287, 0]
type input "[PERSON_NAME]"
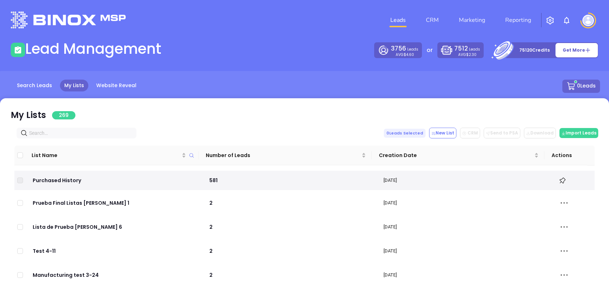
click at [60, 133] on input "text" at bounding box center [78, 133] width 98 height 8
paste input "ironpeak.com"
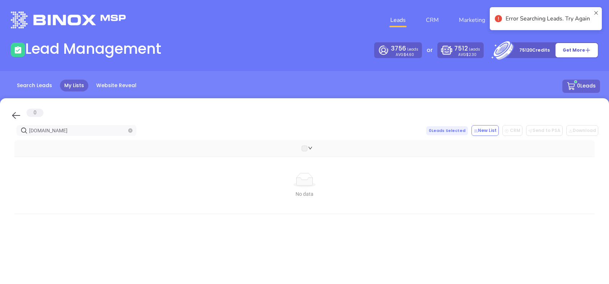
type input "ironpeak.com"
drag, startPoint x: 18, startPoint y: 112, endPoint x: 23, endPoint y: 114, distance: 6.0
click at [18, 113] on icon at bounding box center [16, 115] width 11 height 11
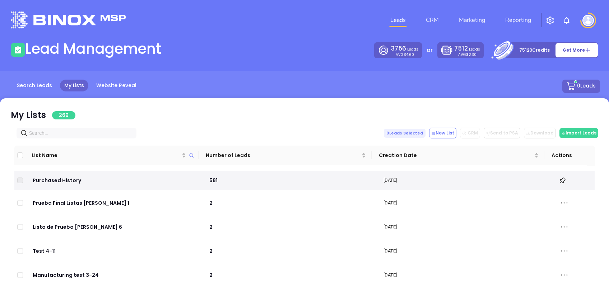
click at [45, 130] on input "text" at bounding box center [78, 133] width 98 height 8
paste input "hamptonroadsinsurance.com"
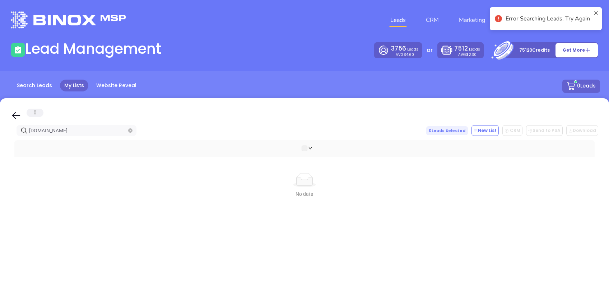
type input "hamptonroadsinsurance.com"
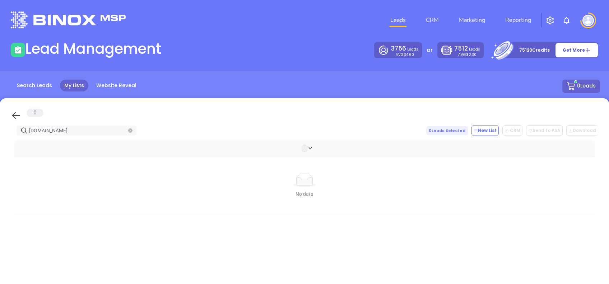
click at [11, 113] on icon at bounding box center [16, 115] width 11 height 11
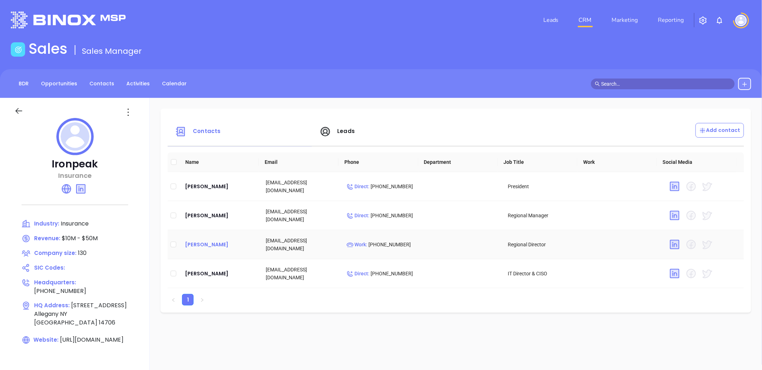
click at [211, 243] on div "[PERSON_NAME]" at bounding box center [219, 244] width 69 height 9
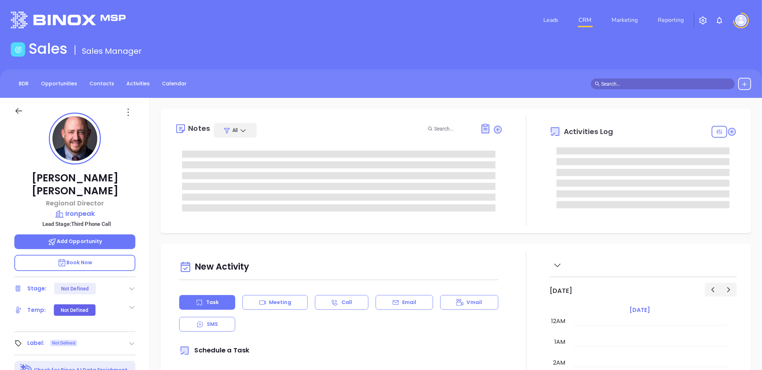
type input "[DATE]"
type input "[PERSON_NAME]"
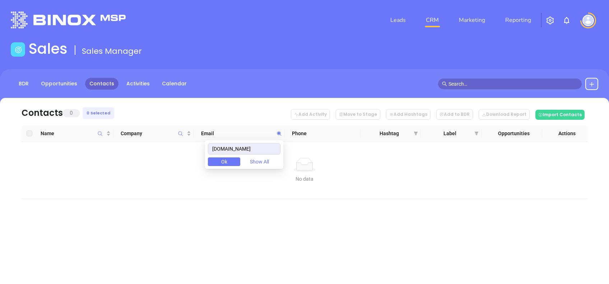
click at [277, 146] on input "commonwealthinsgroup.com" at bounding box center [244, 148] width 72 height 11
click at [276, 146] on input "commonwealthinsgroup.com" at bounding box center [244, 148] width 72 height 11
click at [264, 149] on input "hamptonroadsinsurance.com" at bounding box center [244, 148] width 72 height 11
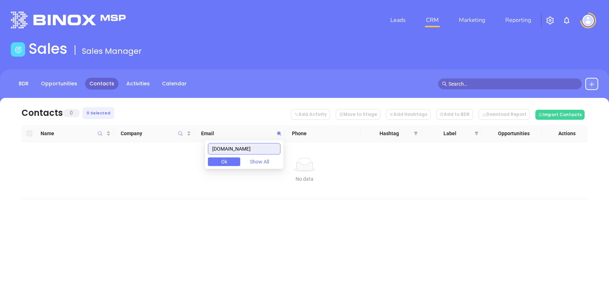
click at [264, 149] on input "hamptonroadsinsurance.com" at bounding box center [244, 148] width 72 height 11
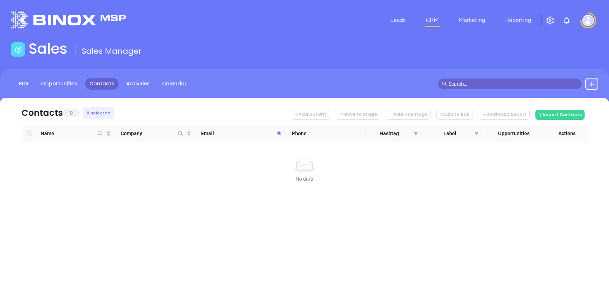
click at [281, 133] on icon at bounding box center [278, 133] width 5 height 5
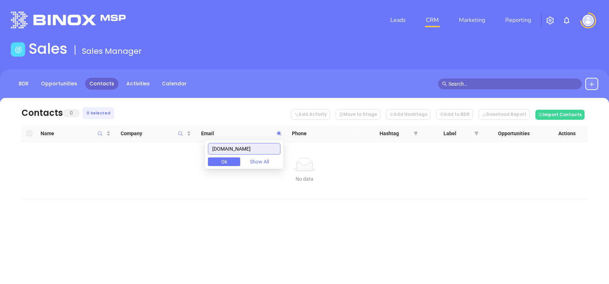
click at [260, 143] on input "[DOMAIN_NAME]" at bounding box center [244, 148] width 72 height 11
click at [263, 149] on input "[DOMAIN_NAME]" at bounding box center [244, 148] width 72 height 11
click at [263, 149] on input "hamptonroadsinsurance.com" at bounding box center [244, 148] width 72 height 11
paste input "goodrichwatson"
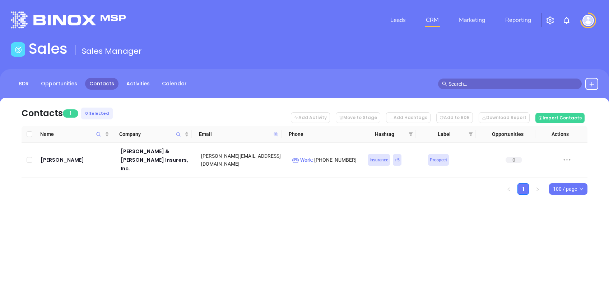
click at [275, 133] on icon at bounding box center [275, 134] width 4 height 4
paste input "dejins"
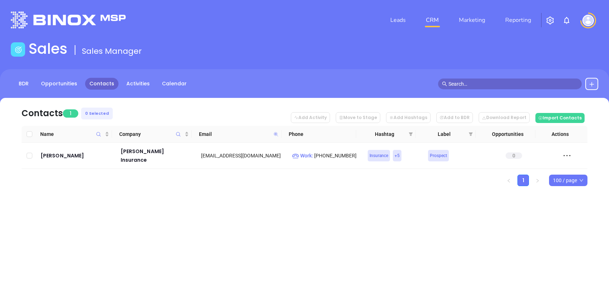
click at [275, 135] on icon at bounding box center [275, 134] width 4 height 4
paste input "lovemybluesky"
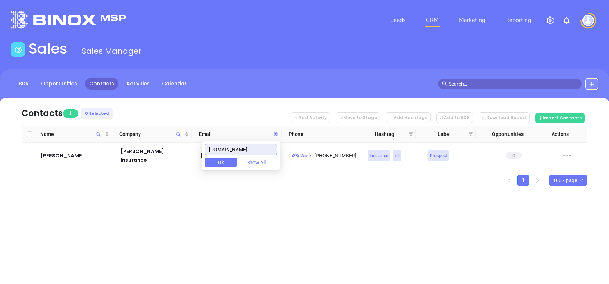
type input "lovemybluesky.com"
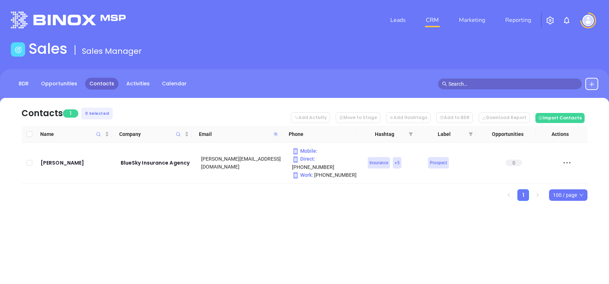
click at [277, 135] on icon at bounding box center [275, 134] width 5 height 5
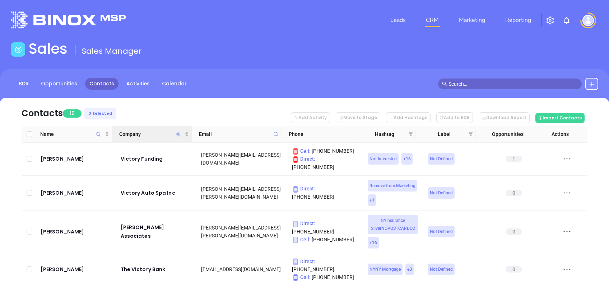
click at [179, 135] on icon "Company" at bounding box center [178, 134] width 4 height 4
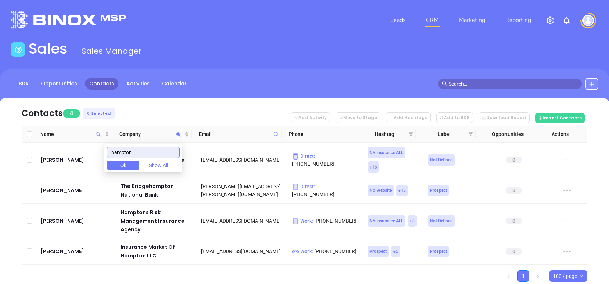
type input "hampton"
click at [157, 107] on nav "Contacts 4 0 Selected Add Activity Move to Stage Add Hashtags Add to BDR Downlo…" at bounding box center [305, 112] width 566 height 28
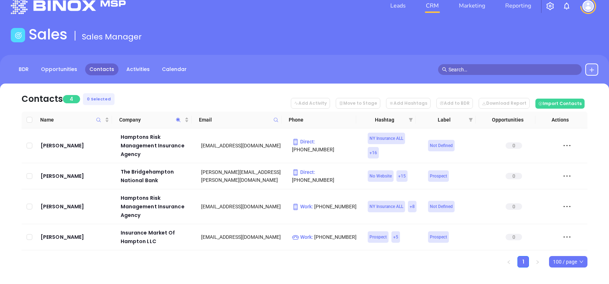
scroll to position [23, 0]
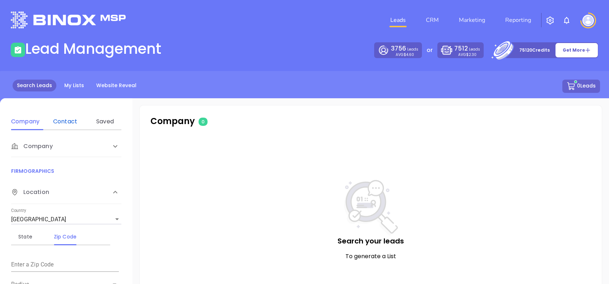
click at [69, 123] on div "Contact" at bounding box center [65, 121] width 28 height 9
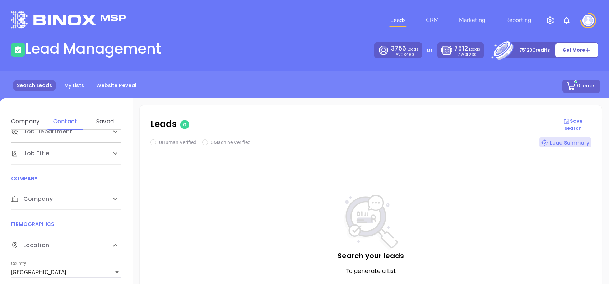
scroll to position [95, 0]
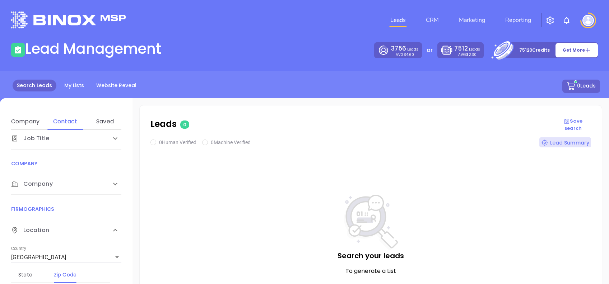
click at [53, 189] on div "Company" at bounding box center [66, 184] width 110 height 22
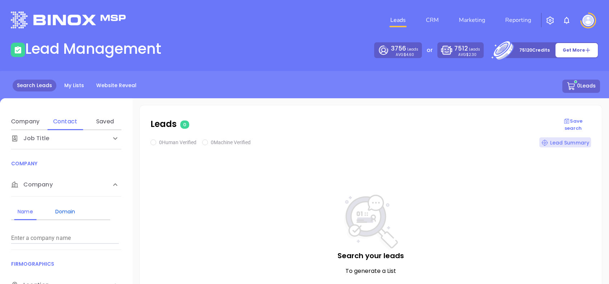
click at [70, 210] on div "Domain" at bounding box center [65, 211] width 28 height 9
click at [81, 237] on input "Enter a company name" at bounding box center [65, 238] width 108 height 11
click at [35, 235] on input "Enter a company name" at bounding box center [65, 238] width 108 height 11
paste input "[DOMAIN_NAME]"
type input "[DOMAIN_NAME]"
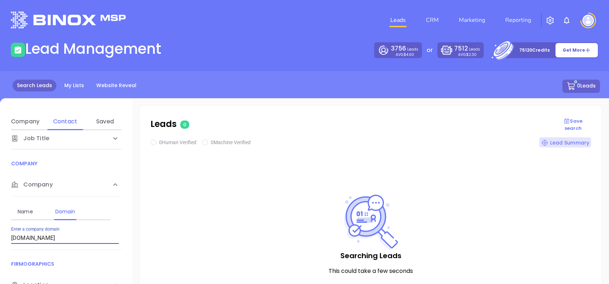
checkbox input "true"
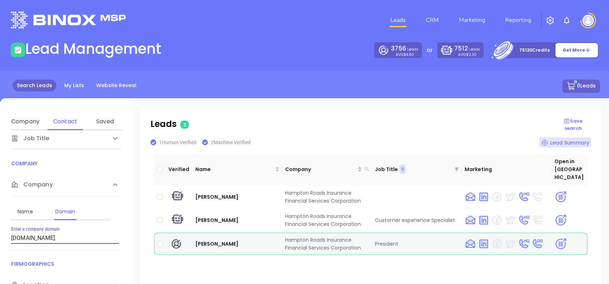
drag, startPoint x: 95, startPoint y: 238, endPoint x: 108, endPoint y: 242, distance: 13.7
click at [107, 242] on input "[DOMAIN_NAME]" at bounding box center [65, 238] width 108 height 11
click at [556, 238] on img at bounding box center [560, 244] width 13 height 13
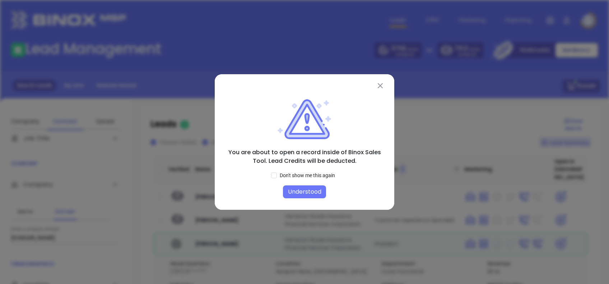
click at [317, 194] on button "Understood" at bounding box center [304, 192] width 43 height 13
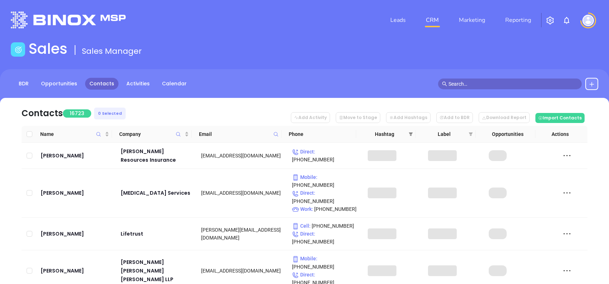
click at [409, 134] on icon "filter" at bounding box center [410, 134] width 4 height 4
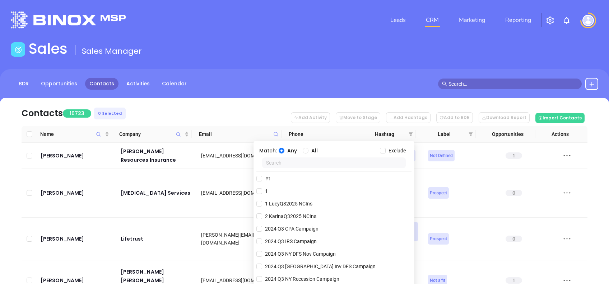
click at [287, 169] on div at bounding box center [333, 165] width 155 height 14
click at [282, 165] on input "text" at bounding box center [334, 163] width 144 height 11
paste input "KarinaQ32025"
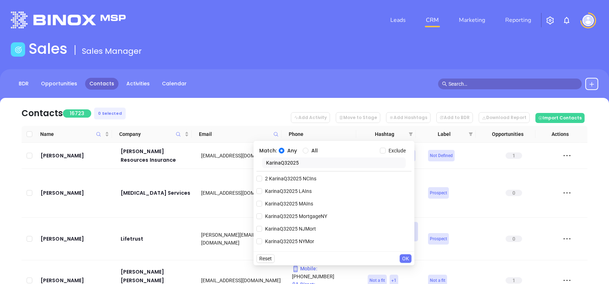
drag, startPoint x: 304, startPoint y: 162, endPoint x: 238, endPoint y: 163, distance: 65.7
click at [238, 163] on body "Leads CRM Marketing Reporting Financial Leads Leads Sales Sales Manager BDR Opp…" at bounding box center [304, 142] width 609 height 284
paste input "MAIns"
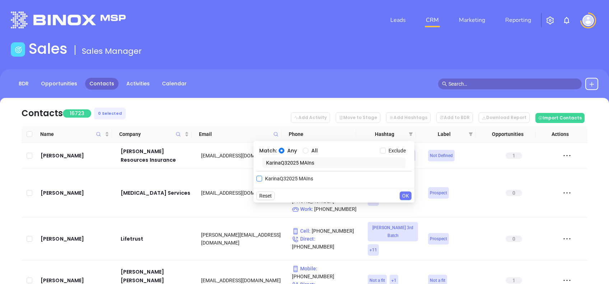
type input "KarinaQ32025 MAIns"
click at [289, 177] on span "KarinaQ32025 MAIns" at bounding box center [289, 179] width 54 height 8
click at [262, 177] on input "KarinaQ32025 MAIns" at bounding box center [259, 179] width 6 height 6
checkbox input "true"
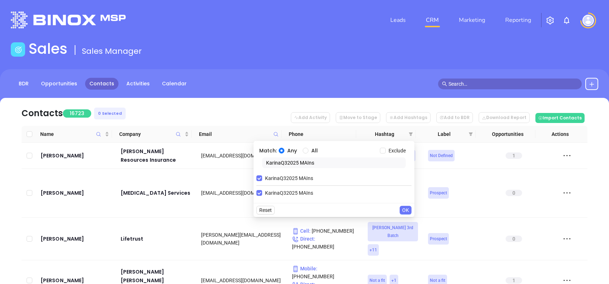
click at [407, 212] on span "OK" at bounding box center [405, 210] width 7 height 8
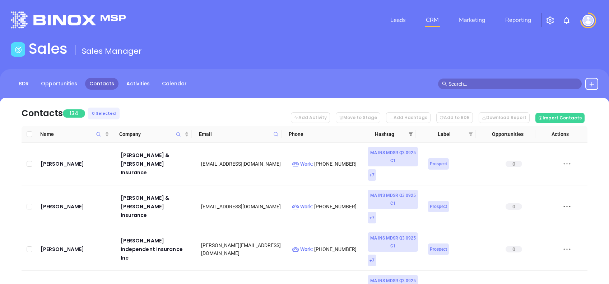
click at [413, 131] on span at bounding box center [410, 134] width 7 height 11
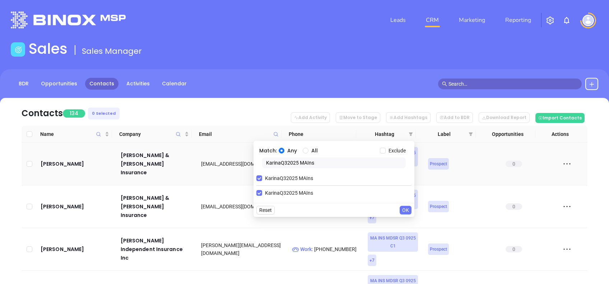
drag, startPoint x: 334, startPoint y: 164, endPoint x: 223, endPoint y: 166, distance: 111.6
click at [223, 166] on body "Leads CRM Marketing Reporting Financial Leads Leads Sales Sales Manager BDR Opp…" at bounding box center [304, 142] width 609 height 284
paste input "Vicky"
type input "VickyQ32025 MAIns"
click at [281, 177] on span "KarinaQ32025 MAIns" at bounding box center [289, 178] width 54 height 8
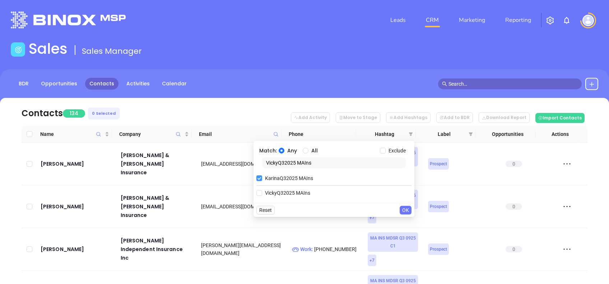
click at [262, 177] on input "KarinaQ32025 MAIns" at bounding box center [259, 178] width 6 height 6
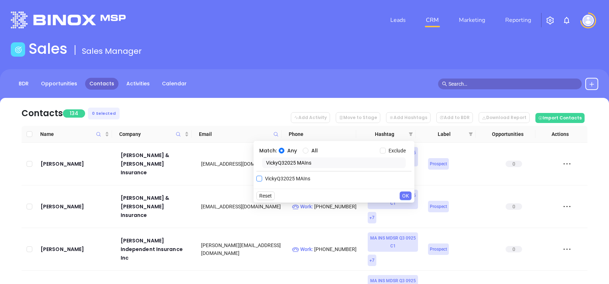
click at [281, 181] on span "VickyQ32025 MAIns" at bounding box center [287, 179] width 51 height 8
click at [262, 181] on input "VickyQ32025 MAIns" at bounding box center [259, 179] width 6 height 6
checkbox input "true"
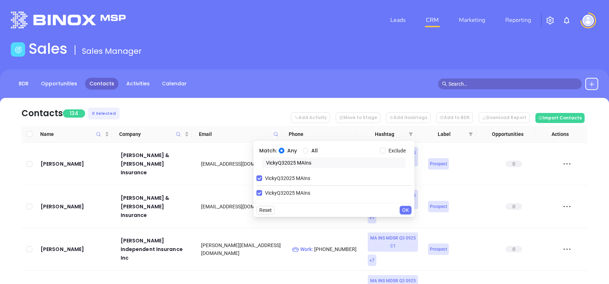
click at [406, 211] on span "OK" at bounding box center [405, 210] width 7 height 8
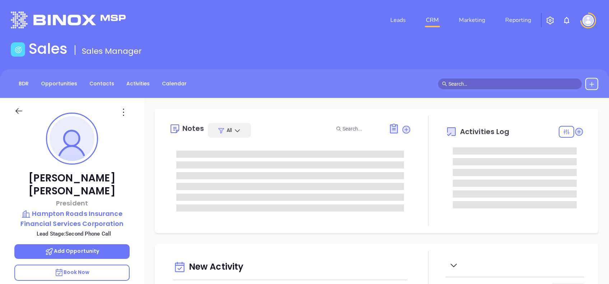
type input "[DATE]"
type input "[PERSON_NAME]"
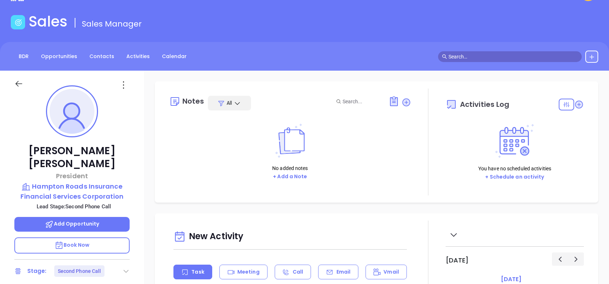
scroll to position [48, 0]
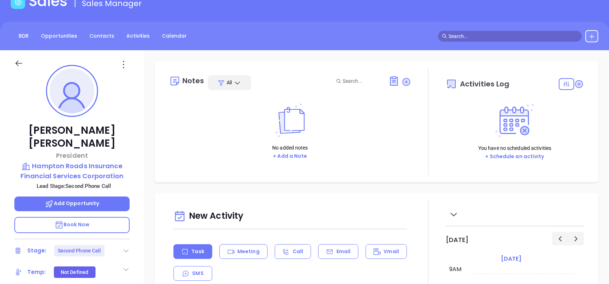
click at [123, 247] on icon at bounding box center [125, 250] width 7 height 7
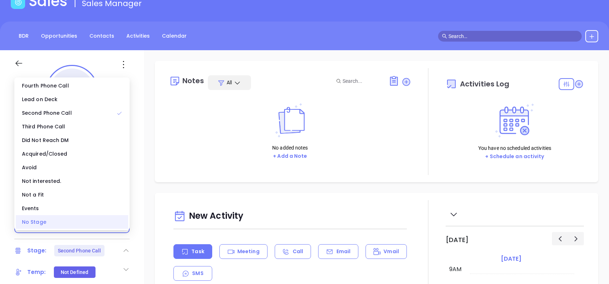
click at [66, 217] on div "No Stage" at bounding box center [72, 222] width 112 height 14
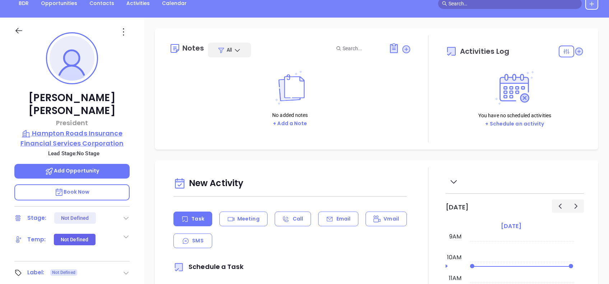
scroll to position [95, 0]
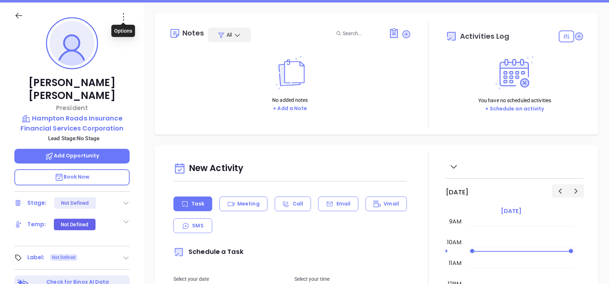
click at [126, 17] on icon at bounding box center [123, 16] width 11 height 11
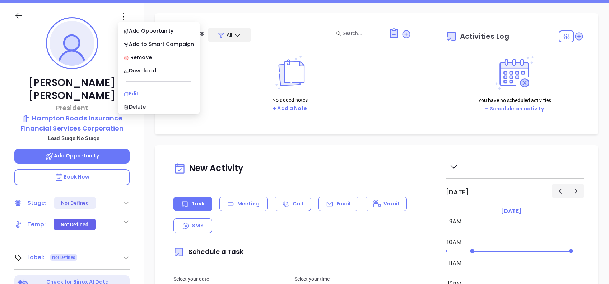
click at [146, 93] on div "Edit" at bounding box center [158, 94] width 70 height 8
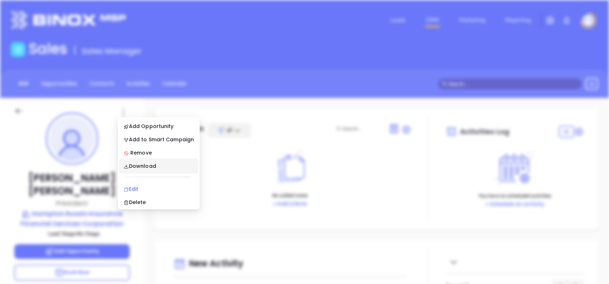
scroll to position [0, 0]
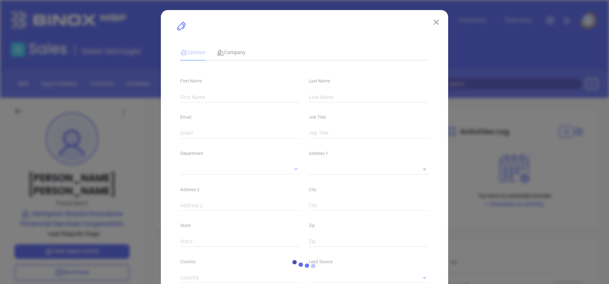
type input "Lisa"
type input "Villanueva"
type input "lisa@hamptonroadsinsurance.com"
type input "President"
type input "1"
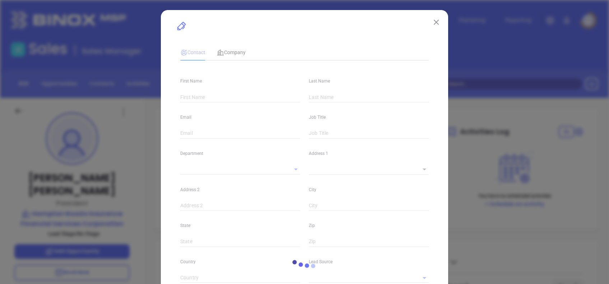
type input "linkedin.com/in/lisa-villanueva-b4646910"
type input "Marketing"
type input "Website Reveal"
type input "undefined undefined"
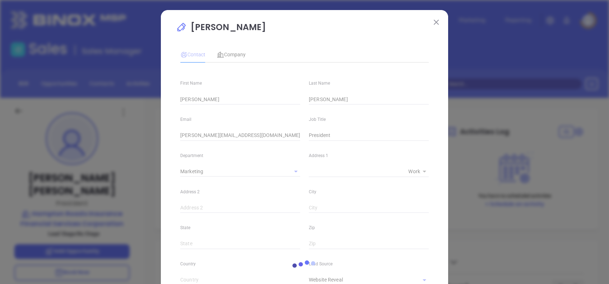
type input "(757) 595-9334"
type input "1"
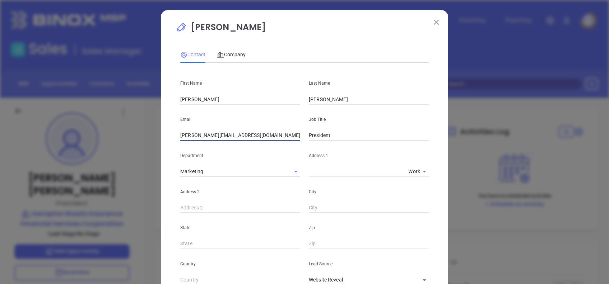
drag, startPoint x: 262, startPoint y: 135, endPoint x: 115, endPoint y: 145, distance: 146.8
click at [115, 145] on div "Lisa Villanueva Contact Company First Name Lisa Last Name Villanueva Email lisa…" at bounding box center [304, 142] width 609 height 284
paste input "Lisa@VillanuevaI"
type input "Lisa@VillanuevaInsurance.com"
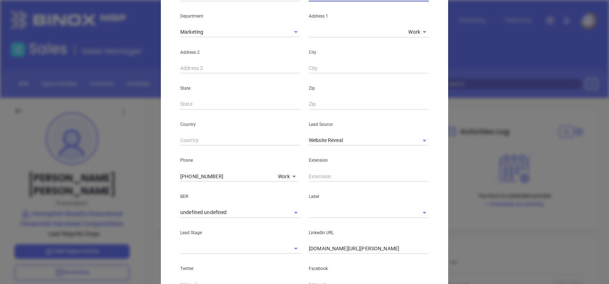
scroll to position [144, 0]
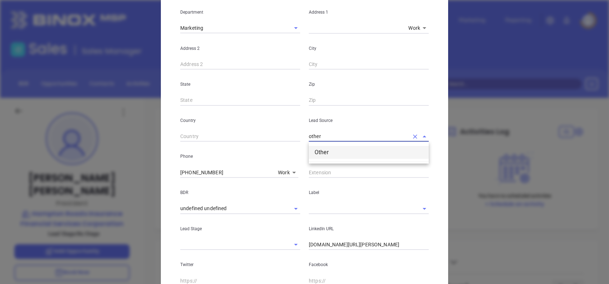
click at [347, 149] on li "Other" at bounding box center [369, 152] width 120 height 13
type input "Other"
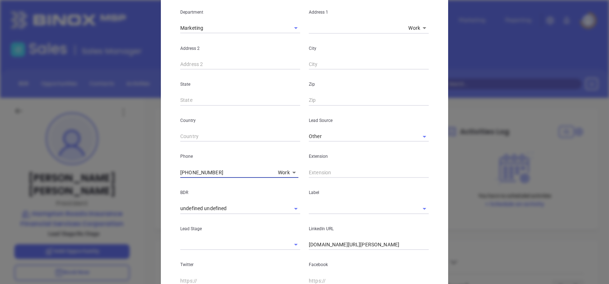
click at [219, 174] on input "(757) 595-9334" at bounding box center [227, 172] width 95 height 11
paste input "text"
type input "(757) 595-9334"
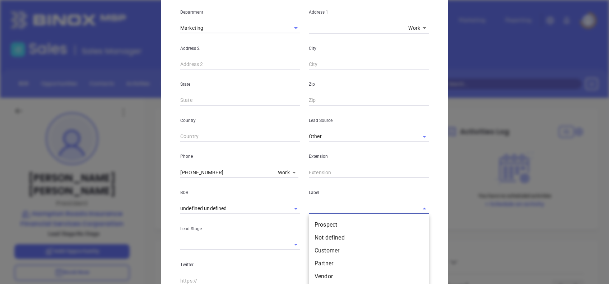
click at [329, 211] on input "text" at bounding box center [359, 208] width 100 height 10
click at [334, 222] on li "Prospect" at bounding box center [369, 225] width 120 height 13
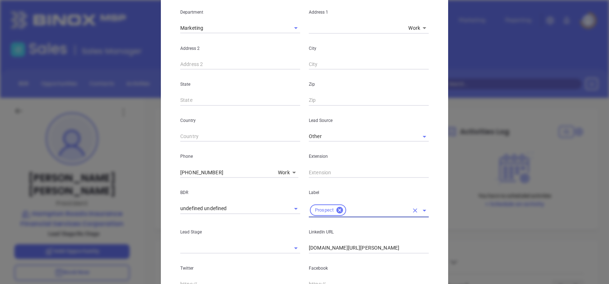
scroll to position [239, 0]
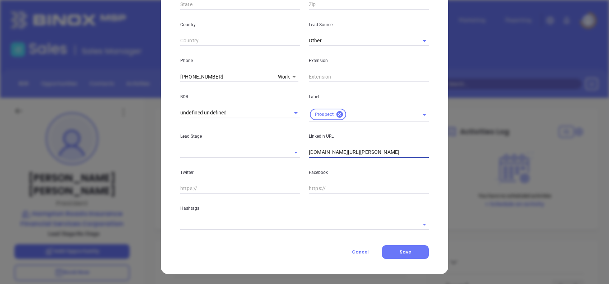
click at [404, 155] on input "linkedin.com/in/lisa-villanueva-b4646910" at bounding box center [369, 152] width 120 height 11
paste input "www.linkedin.com/in/lisa-villanueva-b4646910/"
type input "www.linkedin.com/in/lisa-villanueva-b4646910/"
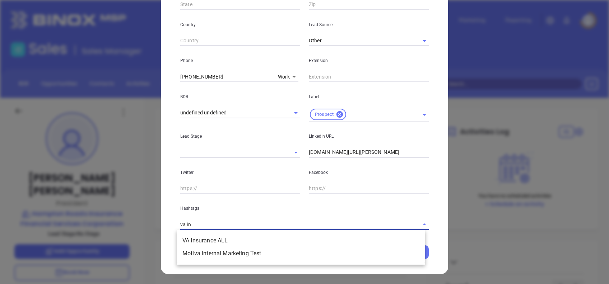
type input "va ins"
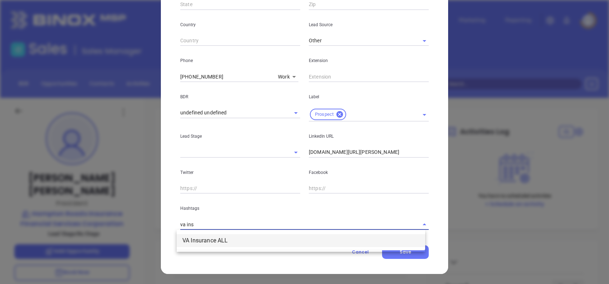
click at [279, 235] on li "VA Insurance ALL" at bounding box center [301, 240] width 248 height 13
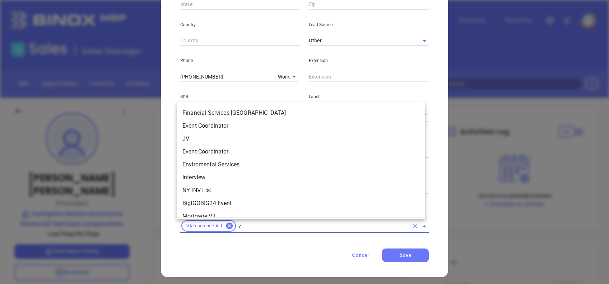
type input "va"
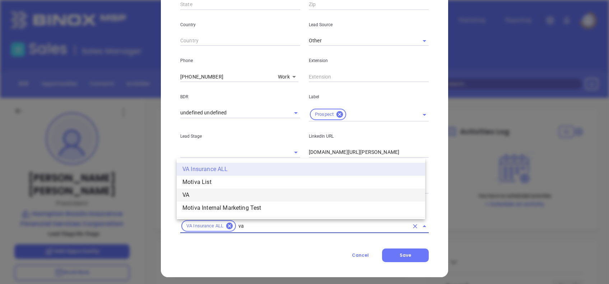
click at [195, 191] on li "VA" at bounding box center [301, 195] width 248 height 13
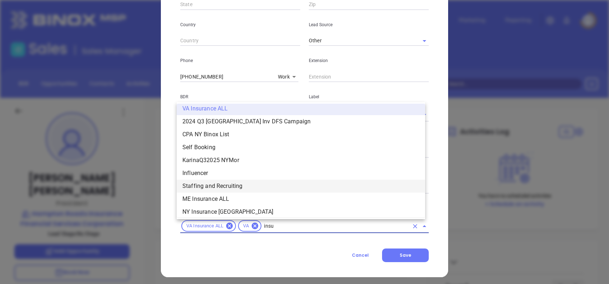
scroll to position [134, 0]
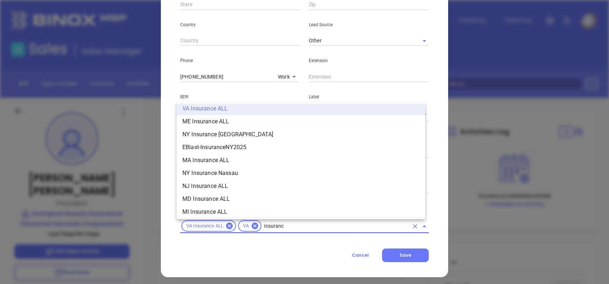
type input "insurance"
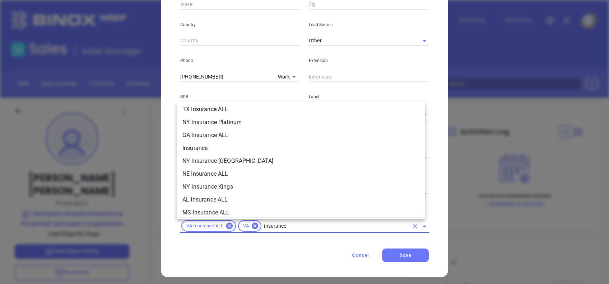
scroll to position [277, 0]
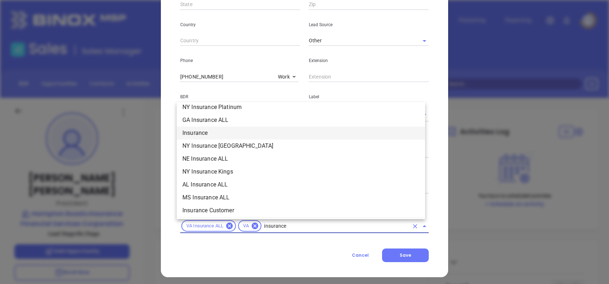
click at [198, 132] on li "Insurance" at bounding box center [301, 133] width 248 height 13
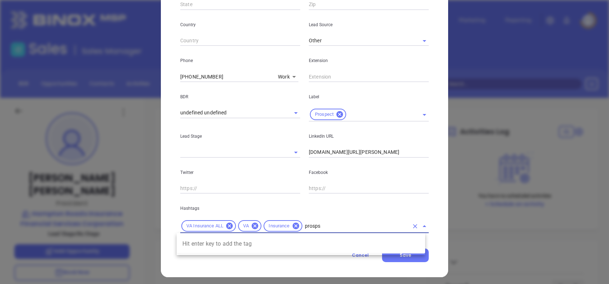
type input "prosp"
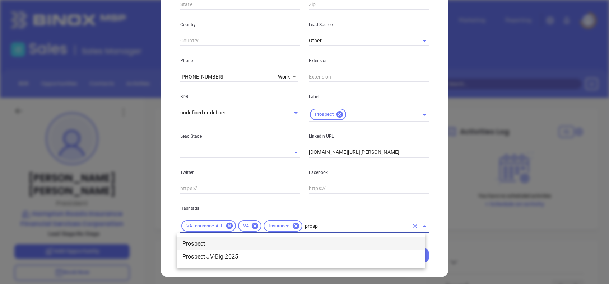
click at [211, 247] on li "Prospect" at bounding box center [301, 244] width 248 height 13
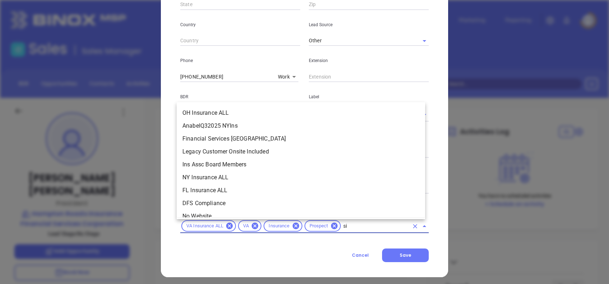
scroll to position [0, 0]
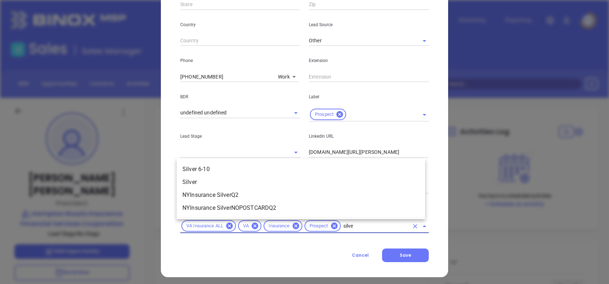
type input "silver"
click at [201, 167] on li "Silver 6-10" at bounding box center [301, 169] width 248 height 13
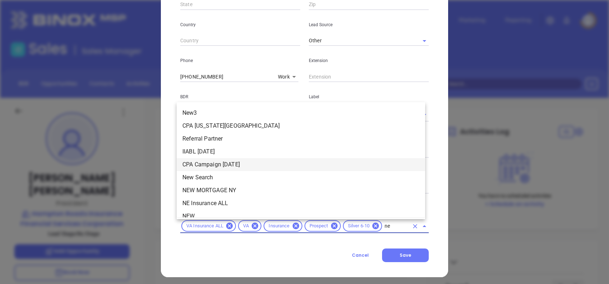
type input "new"
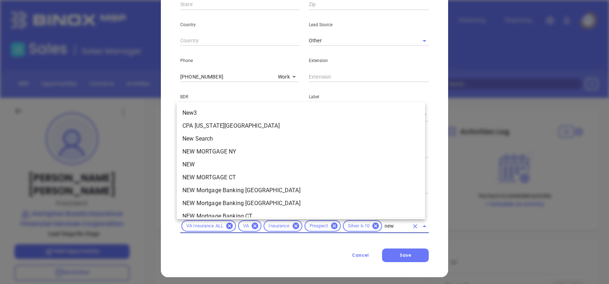
click at [201, 167] on li "NEW" at bounding box center [301, 164] width 248 height 13
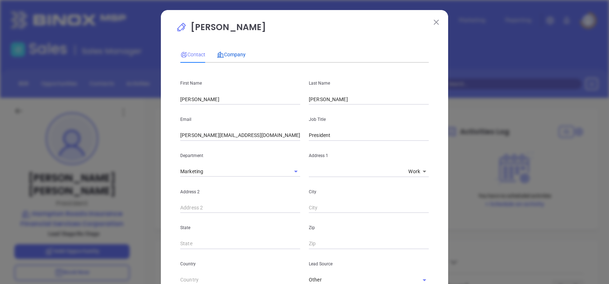
click at [231, 52] on span "Company" at bounding box center [231, 55] width 29 height 6
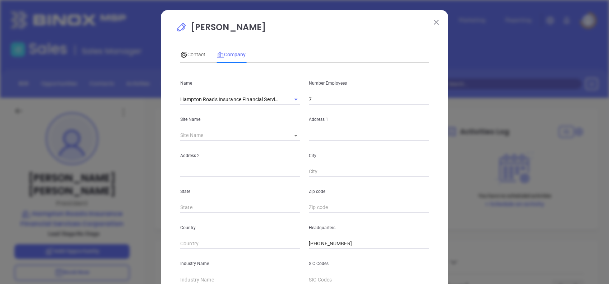
click at [335, 103] on input "7" at bounding box center [369, 99] width 120 height 11
click at [322, 97] on input "7" at bounding box center [369, 99] width 120 height 11
type input "8"
click at [314, 132] on input "text" at bounding box center [369, 135] width 120 height 11
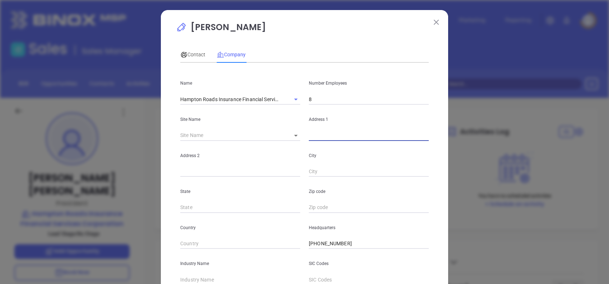
paste input "11024 Warwick Blvd Newport News, Virginia 23601"
drag, startPoint x: 409, startPoint y: 133, endPoint x: 447, endPoint y: 134, distance: 37.7
click at [447, 134] on div "Lisa Villanueva Contact Company First Name Lisa Last Name Villanueva Email Lisa…" at bounding box center [304, 142] width 609 height 284
type input "11024 Warwick Blvd Newport News, Virginia"
click at [326, 206] on input "text" at bounding box center [369, 207] width 120 height 11
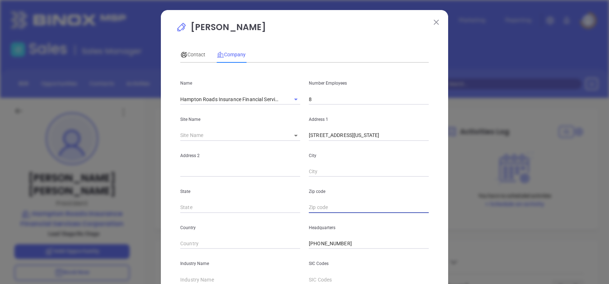
paste input "23601"
type input "23601"
drag, startPoint x: 415, startPoint y: 132, endPoint x: 388, endPoint y: 142, distance: 28.3
click at [388, 142] on div "Name Hampton Roads Insurance Financial Services Corporation Number Employees 8 …" at bounding box center [304, 213] width 248 height 289
type input "11024 Warwick Blvd"
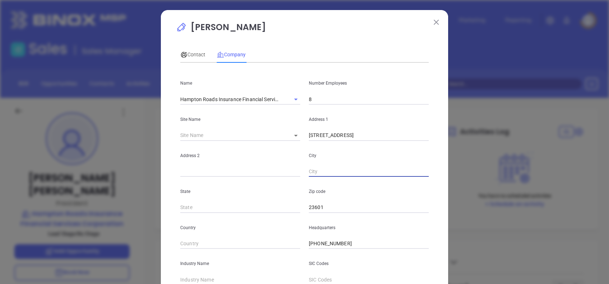
click at [331, 167] on input "text" at bounding box center [369, 172] width 120 height 11
paste input "Newport News"
type input "Newport News"
click at [362, 135] on input "11024 Warwick Blvd" at bounding box center [369, 135] width 120 height 11
type input "11024 Warwick Blvd"
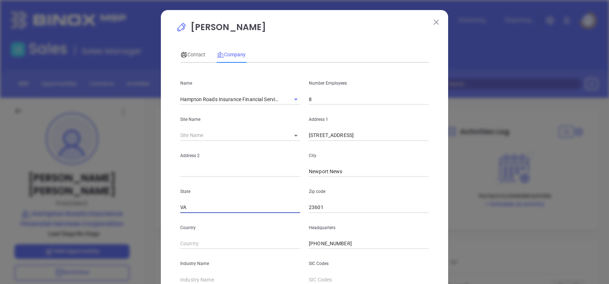
type input "VA"
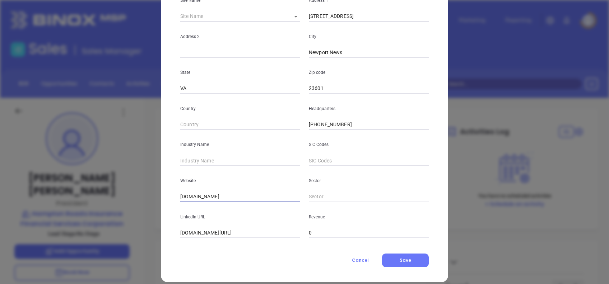
scroll to position [127, 0]
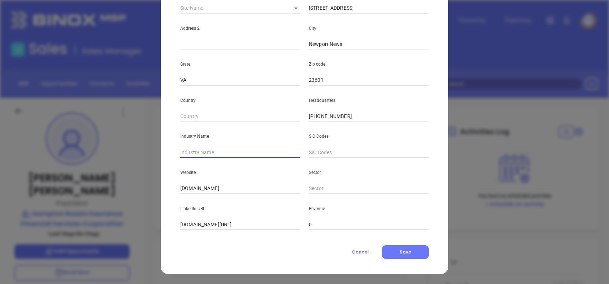
click at [198, 150] on input "text" at bounding box center [240, 152] width 120 height 11
type input "i"
type input "Insurance"
click at [264, 184] on input "hamptonroadsinsurance.com" at bounding box center [240, 188] width 120 height 11
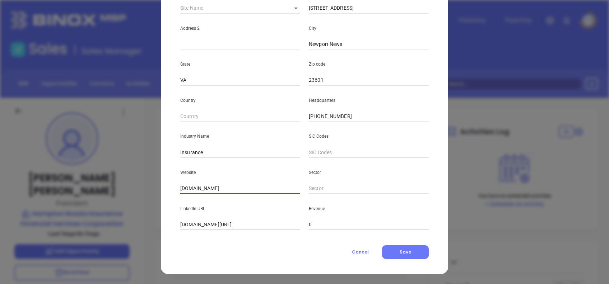
click at [264, 184] on input "hamptonroadsinsurance.com" at bounding box center [240, 188] width 120 height 11
paste input "ttps://hamptonroadsinsurance.com/"
type input "https://hamptonroadsinsurance.com/"
click at [207, 224] on input "linkedin.com/company/hampton-roads-insurance/" at bounding box center [240, 225] width 120 height 11
paste input "/www."
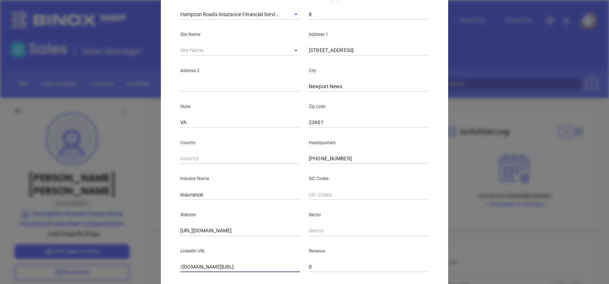
scroll to position [0, 0]
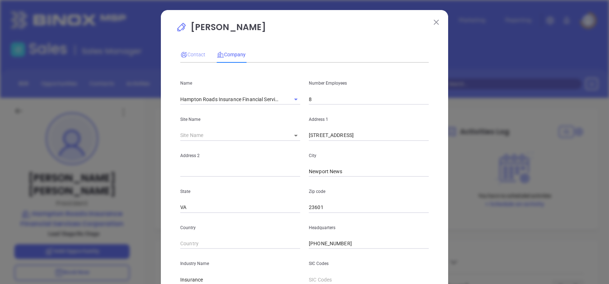
type input "/www.linkedin.com/company/hampton-roads-insurance/"
click at [197, 57] on span "Contact" at bounding box center [192, 55] width 25 height 6
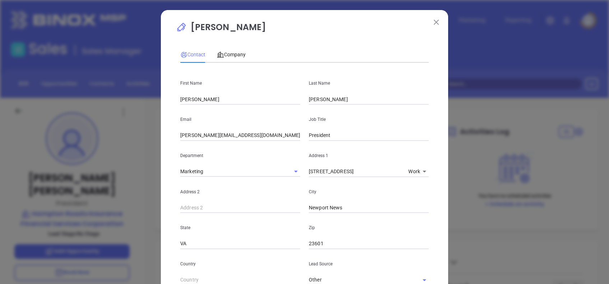
scroll to position [256, 0]
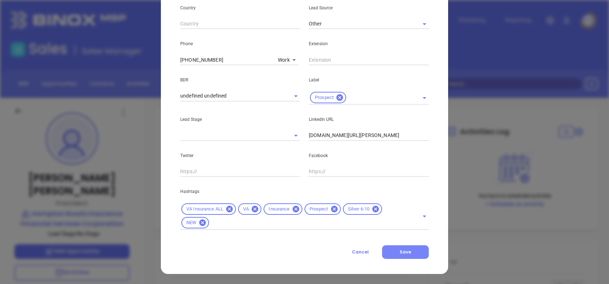
click at [403, 256] on button "Save" at bounding box center [405, 252] width 47 height 14
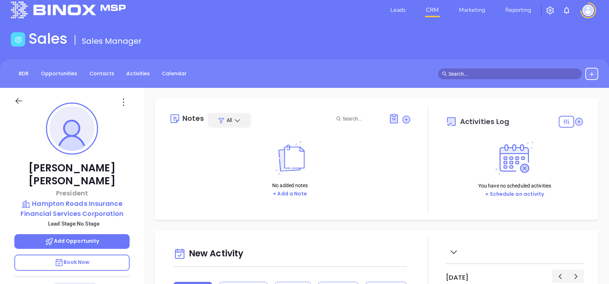
scroll to position [0, 0]
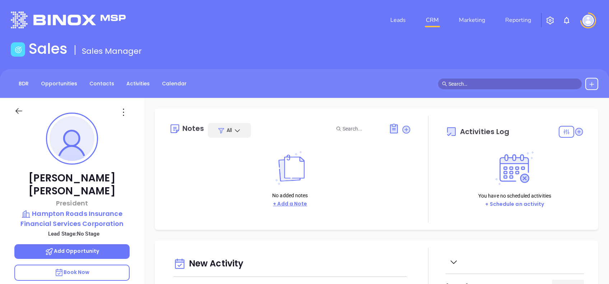
click at [302, 205] on button "+ Add a Note" at bounding box center [290, 204] width 38 height 8
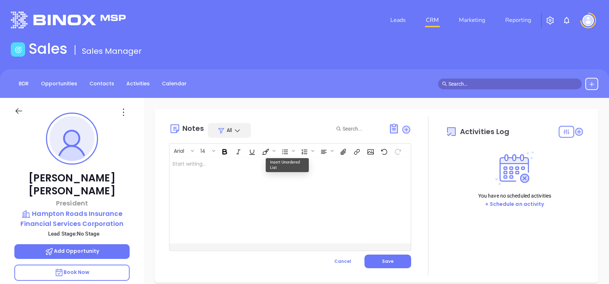
click at [243, 184] on div at bounding box center [281, 201] width 224 height 86
click at [378, 262] on button "Save" at bounding box center [387, 262] width 47 height 14
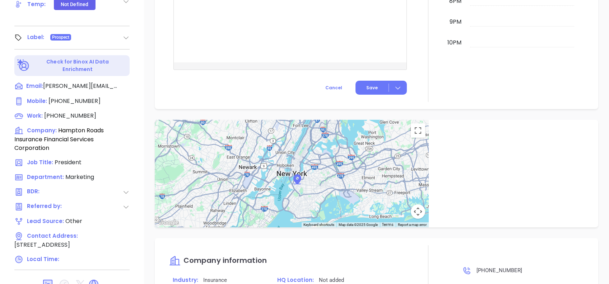
scroll to position [368, 0]
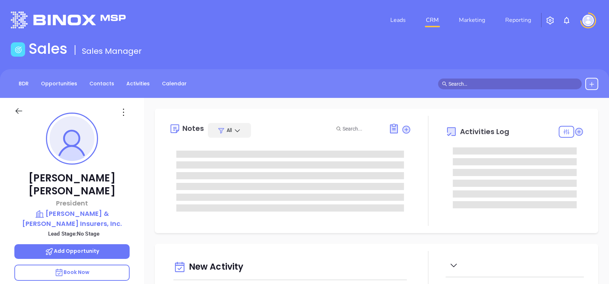
type input "10:00 am"
type input "[DATE]"
type input "[PERSON_NAME]"
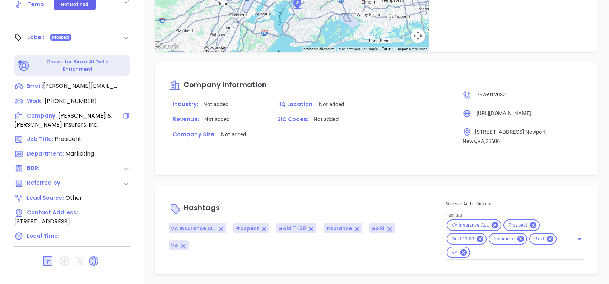
scroll to position [0, 0]
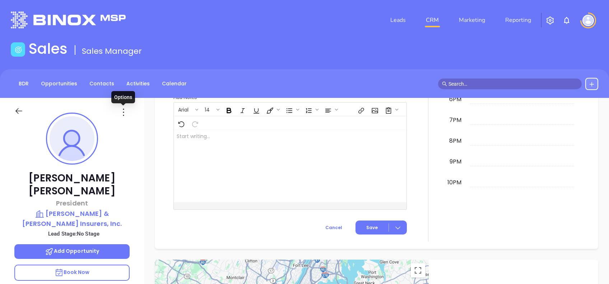
click at [123, 114] on icon at bounding box center [123, 112] width 11 height 11
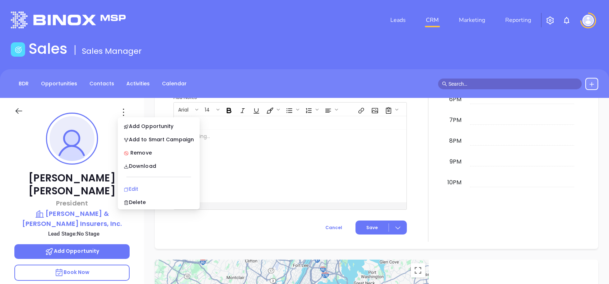
click at [145, 187] on div "Edit" at bounding box center [158, 189] width 70 height 8
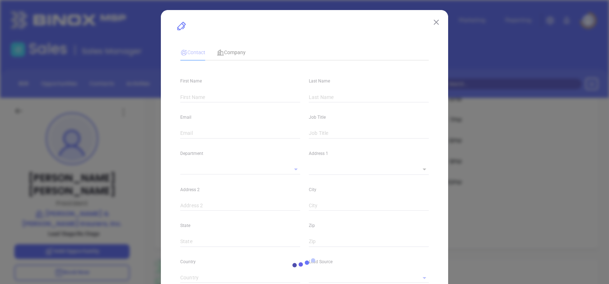
type input "[PERSON_NAME]"
type input "[PERSON_NAME][EMAIL_ADDRESS][DOMAIN_NAME]"
type input "President"
type input "1"
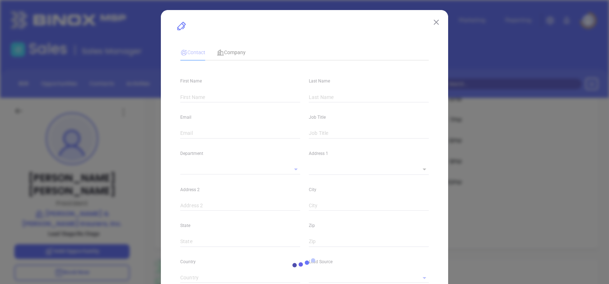
type input "[DOMAIN_NAME][URL][PERSON_NAME]"
type input "Marketing"
type input "Other"
type input "undefined undefined"
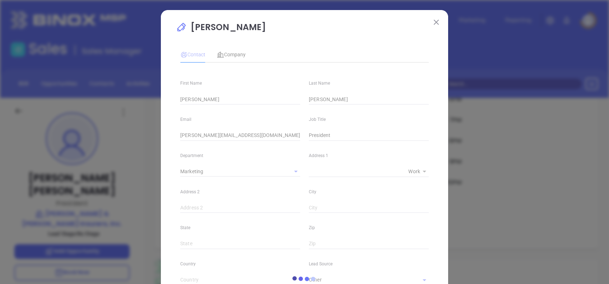
type input "[PHONE_NUMBER]"
type input "1"
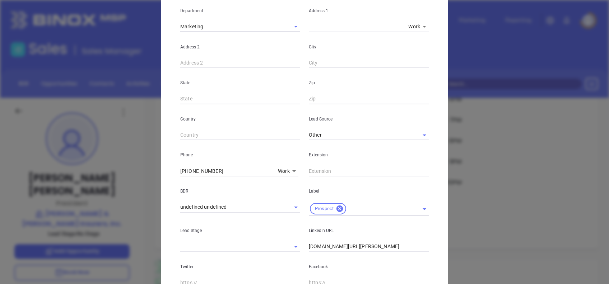
scroll to position [256, 0]
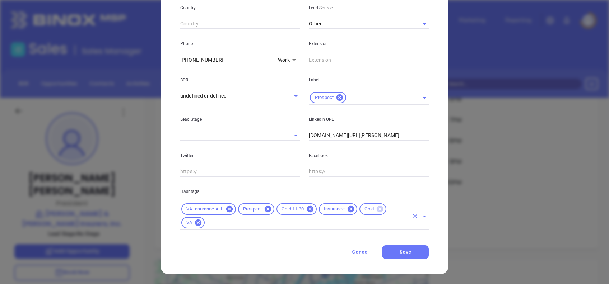
click at [376, 209] on icon at bounding box center [379, 209] width 6 height 6
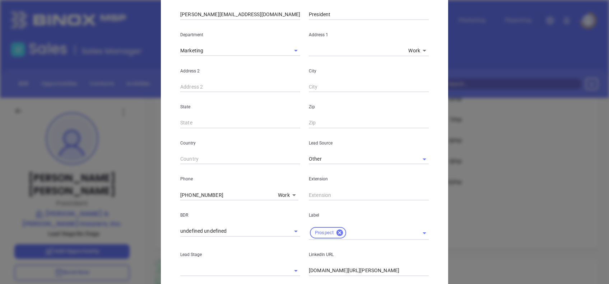
scroll to position [0, 0]
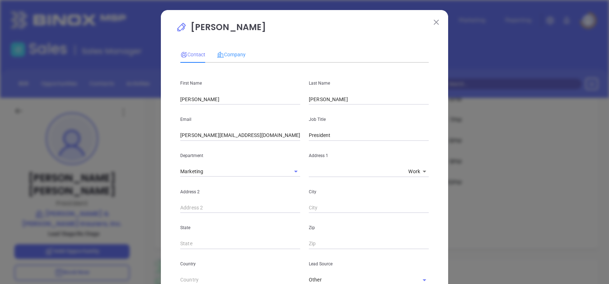
click at [225, 45] on div "Contact Company First Name [PERSON_NAME] Last Name [PERSON_NAME] Email [PERSON_…" at bounding box center [304, 258] width 248 height 430
drag, startPoint x: 228, startPoint y: 57, endPoint x: 265, endPoint y: 67, distance: 38.1
click at [228, 57] on span "Company" at bounding box center [231, 55] width 29 height 6
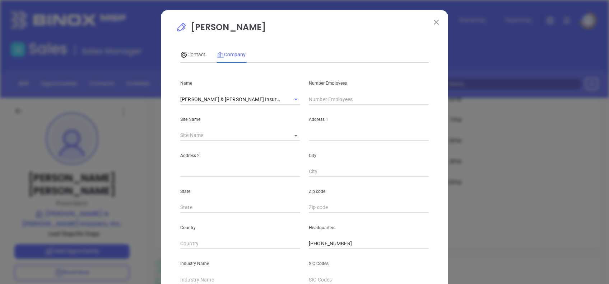
click at [328, 99] on input "text" at bounding box center [369, 99] width 120 height 11
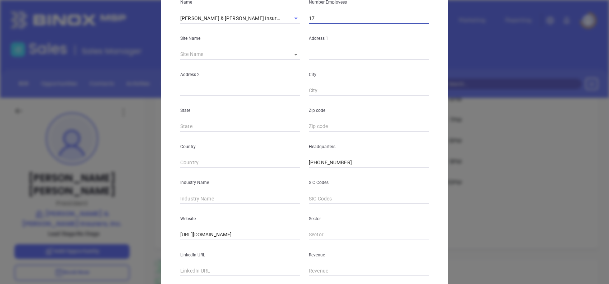
scroll to position [127, 0]
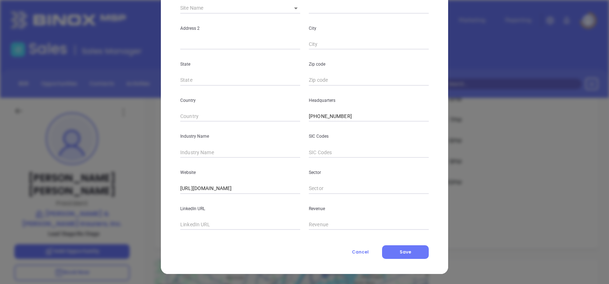
type input "17"
click at [191, 148] on input "text" at bounding box center [240, 152] width 120 height 11
type input "Insurance"
click at [184, 223] on input "text" at bounding box center [240, 225] width 120 height 11
paste input "www.linkedin.com/company/goodrich-&-watson-insurers-inc-/"
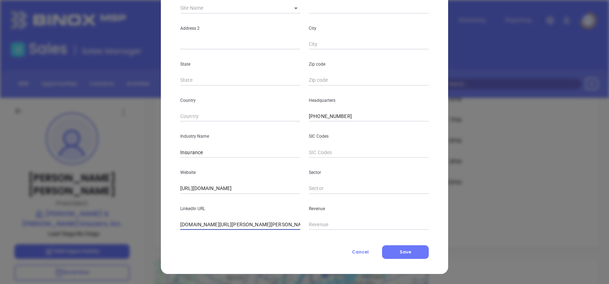
scroll to position [0, 21]
type input "www.linkedin.com/company/goodrich-&-watson-insurers-inc-/"
click at [412, 249] on button "Save" at bounding box center [405, 252] width 47 height 14
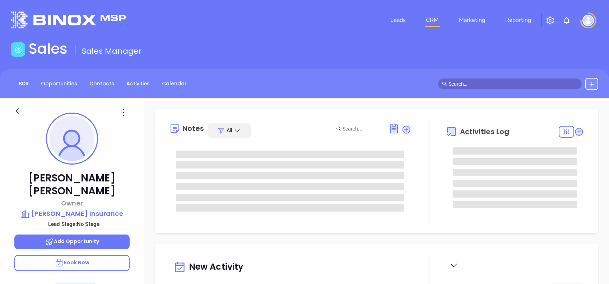
type input "[DATE]"
type input "[PERSON_NAME]"
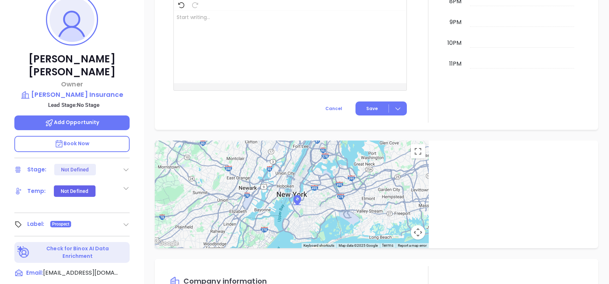
scroll to position [0, 0]
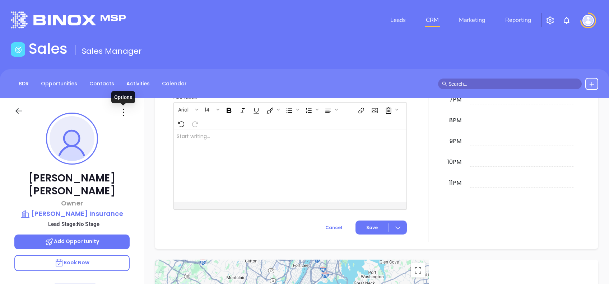
click at [125, 112] on icon at bounding box center [123, 112] width 11 height 11
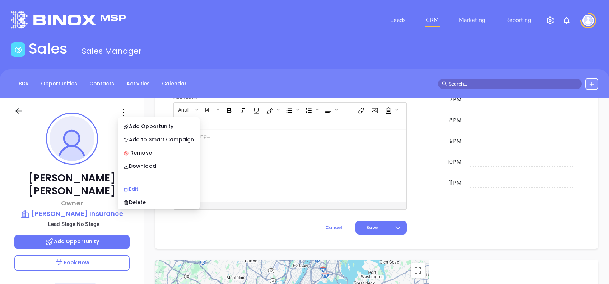
click at [143, 189] on div "Edit" at bounding box center [158, 189] width 70 height 8
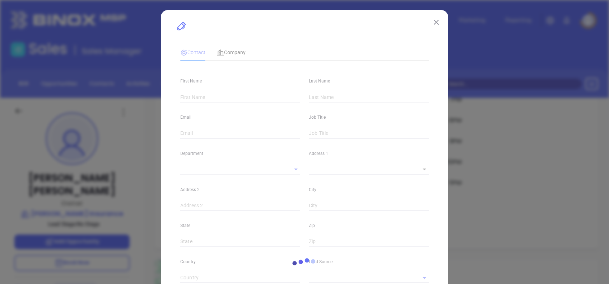
type input "[PERSON_NAME]"
type input "[EMAIL_ADDRESS][DOMAIN_NAME]"
type input "Owner"
type input "1"
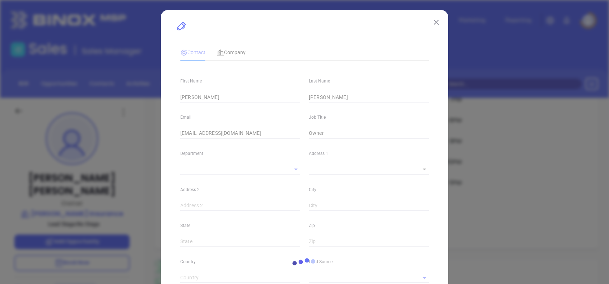
type input "Marketing"
type input "Other"
type input "undefined undefined"
type input "[PHONE_NUMBER]"
type input "1"
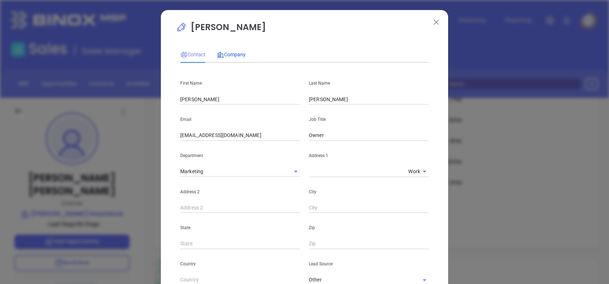
click at [237, 51] on div "Company" at bounding box center [231, 55] width 29 height 8
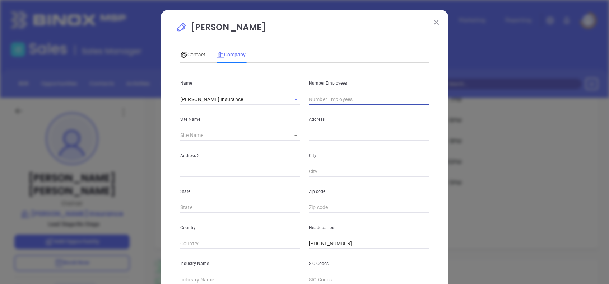
click at [322, 103] on input "text" at bounding box center [369, 99] width 120 height 11
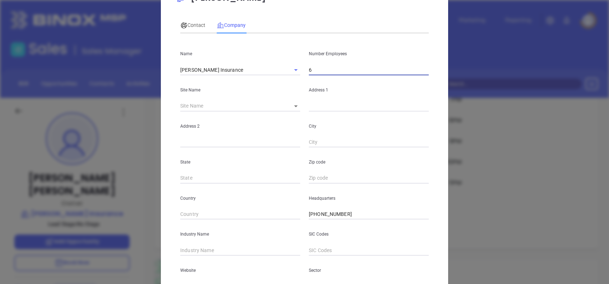
scroll to position [127, 0]
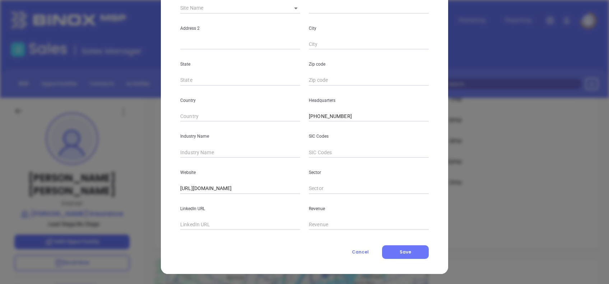
type input "6"
click at [209, 155] on input "text" at bounding box center [240, 152] width 120 height 11
type input "Insurance"
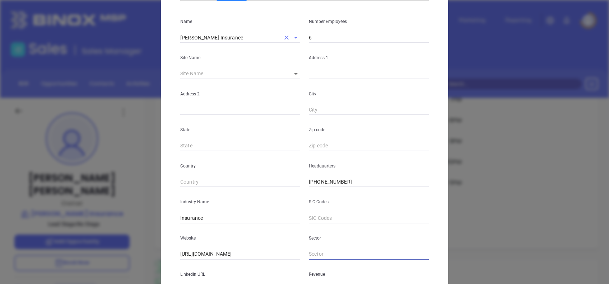
scroll to position [0, 0]
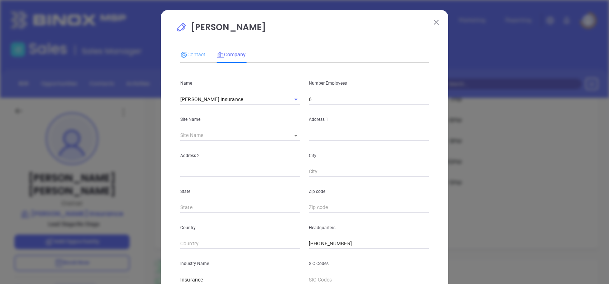
click at [190, 60] on div "Contact" at bounding box center [192, 54] width 25 height 17
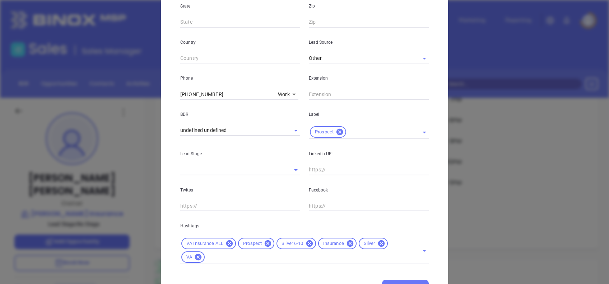
scroll to position [256, 0]
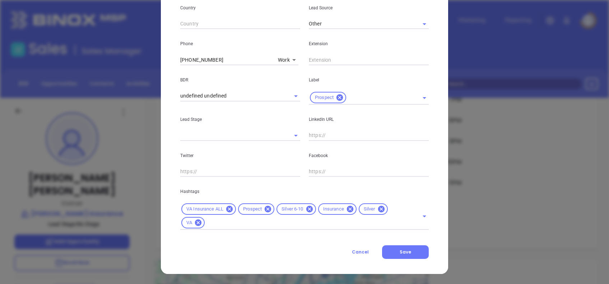
click at [379, 210] on icon at bounding box center [381, 209] width 6 height 6
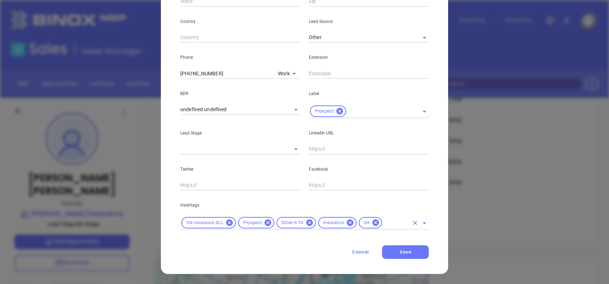
scroll to position [243, 0]
click at [410, 247] on button "Save" at bounding box center [405, 252] width 47 height 14
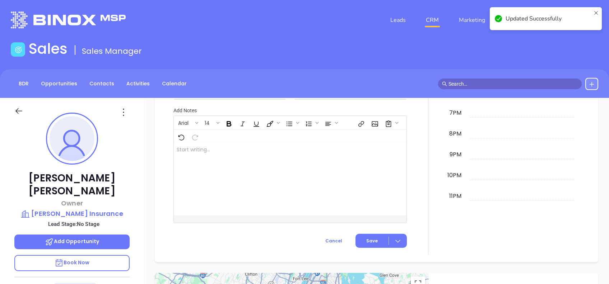
scroll to position [355, 0]
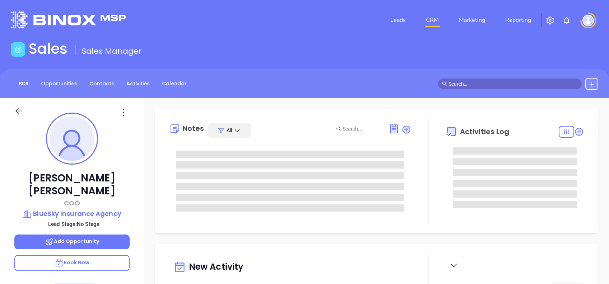
type input "[DATE]"
type input "[PERSON_NAME]"
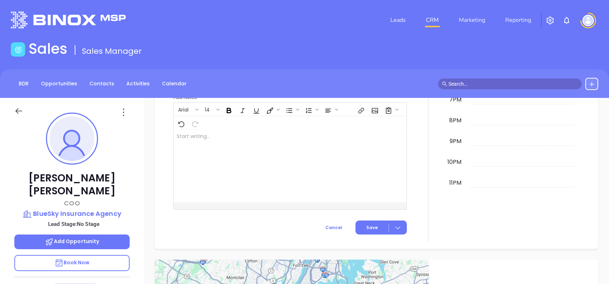
scroll to position [316, 0]
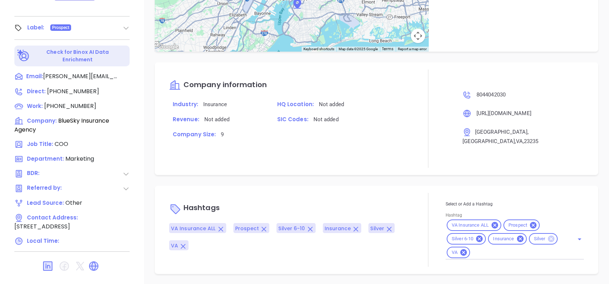
click at [548, 237] on icon at bounding box center [551, 239] width 6 height 6
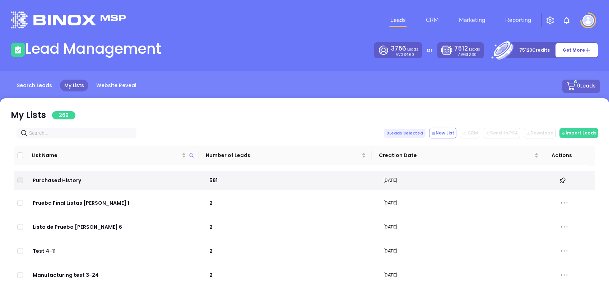
drag, startPoint x: 0, startPoint y: 0, endPoint x: 55, endPoint y: 136, distance: 146.6
click at [55, 136] on input "text" at bounding box center [78, 133] width 98 height 8
paste input "yergeyins.com"
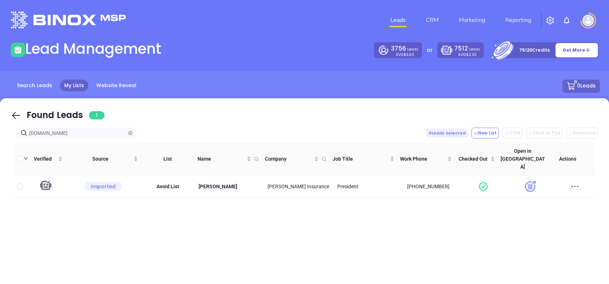
type input "yergeyins.com"
click at [14, 117] on icon at bounding box center [16, 115] width 8 height 7
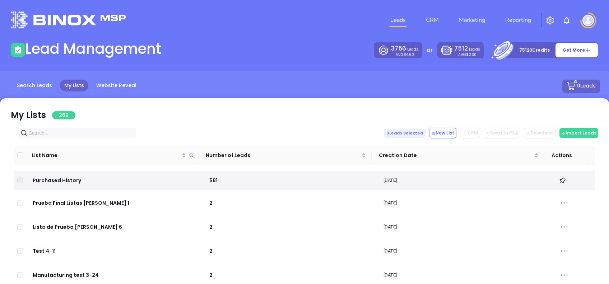
click at [86, 135] on input "text" at bounding box center [78, 133] width 98 height 8
paste input "[DOMAIN_NAME]"
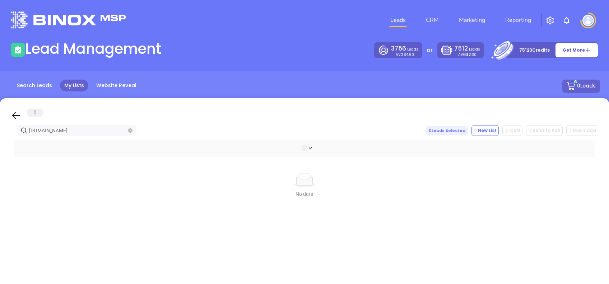
type input "[DOMAIN_NAME]"
drag, startPoint x: 75, startPoint y: 131, endPoint x: 11, endPoint y: 126, distance: 64.8
click at [14, 127] on div "lovemybluesky.com 0 Leads Selected New List CRM Send to PSA Download Download2" at bounding box center [304, 130] width 587 height 11
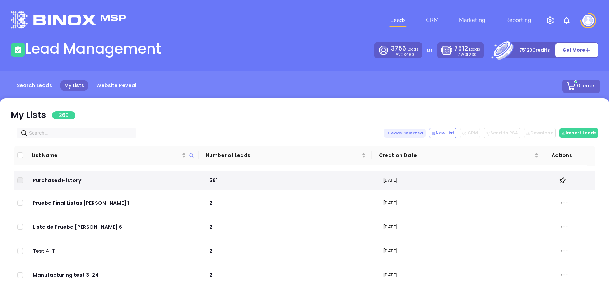
click at [75, 137] on span at bounding box center [77, 133] width 120 height 11
click at [77, 130] on input "text" at bounding box center [78, 133] width 98 height 8
paste input "[DOMAIN_NAME]"
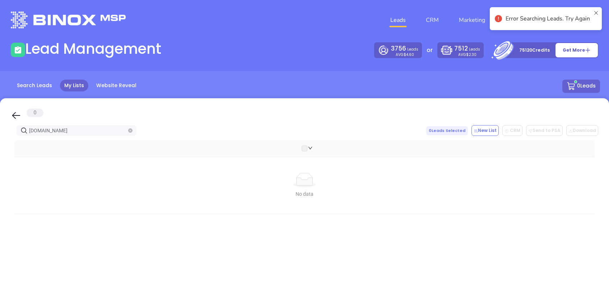
type input "[DOMAIN_NAME]"
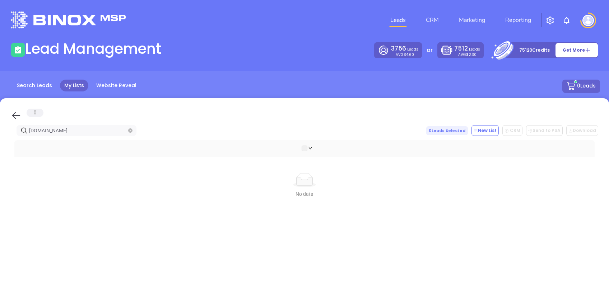
click at [15, 113] on icon at bounding box center [16, 115] width 11 height 11
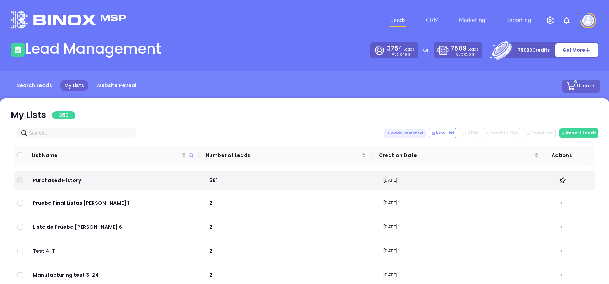
click at [52, 143] on div "List Name Number of Leads Creation Date Actions Purchased History 581 [DATE] Pr…" at bounding box center [304, 265] width 589 height 244
click at [49, 135] on input "text" at bounding box center [78, 133] width 98 height 8
paste input "[DOMAIN_NAME]"
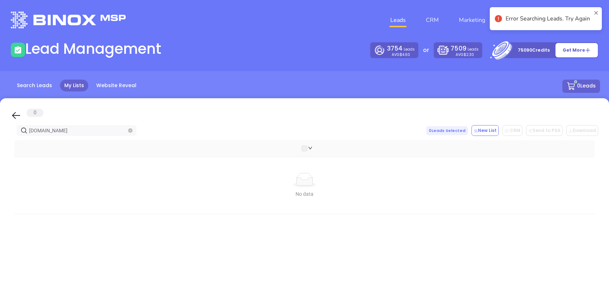
type input "[DOMAIN_NAME]"
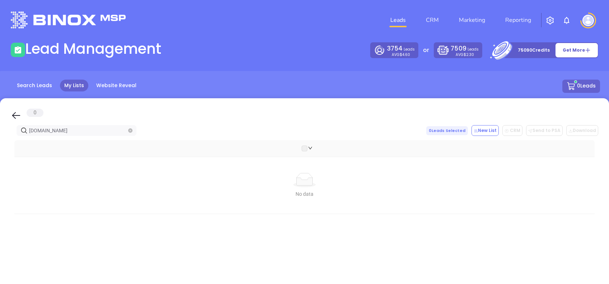
drag, startPoint x: 86, startPoint y: 128, endPoint x: 0, endPoint y: 133, distance: 86.3
click at [0, 133] on html "Leads CRM Marketing Reporting Financial Leads Leads Lead Management 3754 Leads …" at bounding box center [304, 142] width 609 height 284
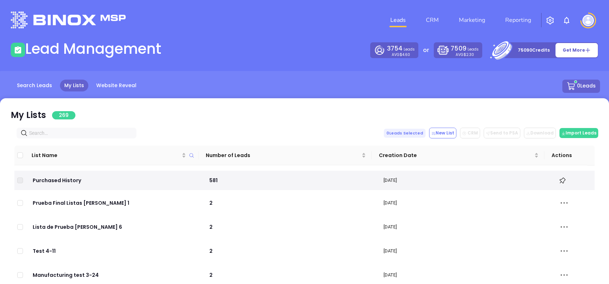
click at [64, 129] on input "text" at bounding box center [78, 133] width 98 height 8
paste input "[DOMAIN_NAME]"
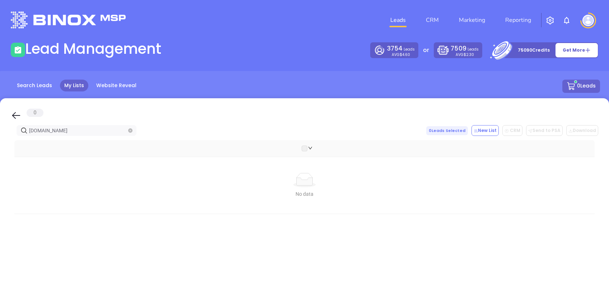
type input "[DOMAIN_NAME]"
